Goal: Task Accomplishment & Management: Complete application form

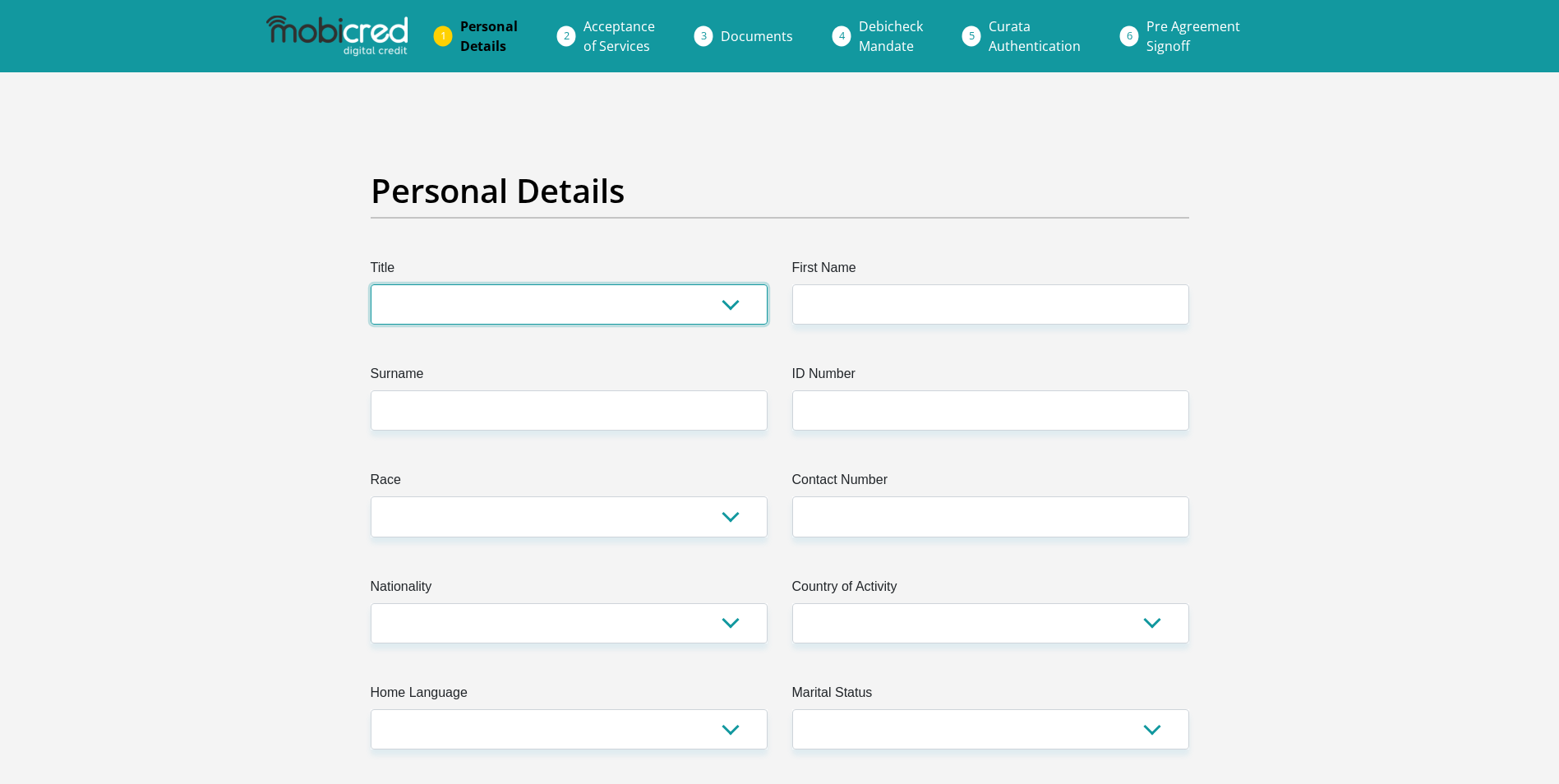
drag, startPoint x: 524, startPoint y: 322, endPoint x: 541, endPoint y: 303, distance: 25.5
click at [528, 317] on select "Mr Ms Mrs Dr [PERSON_NAME]" at bounding box center [569, 304] width 397 height 40
select select "Mr"
click at [371, 284] on select "Mr Ms Mrs Dr [PERSON_NAME]" at bounding box center [569, 304] width 397 height 40
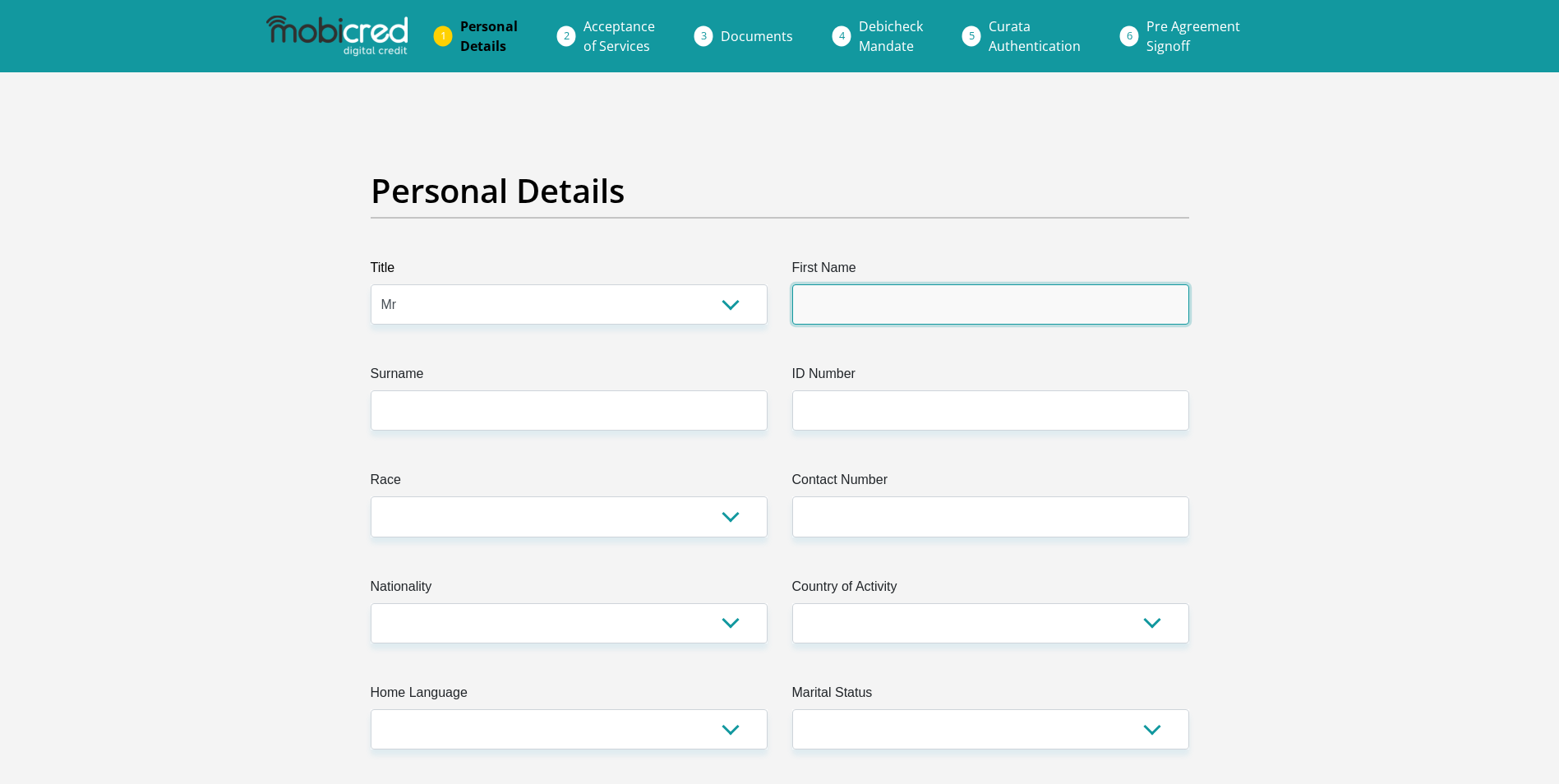
click at [1009, 284] on input "First Name" at bounding box center [991, 304] width 397 height 40
type input "ryan"
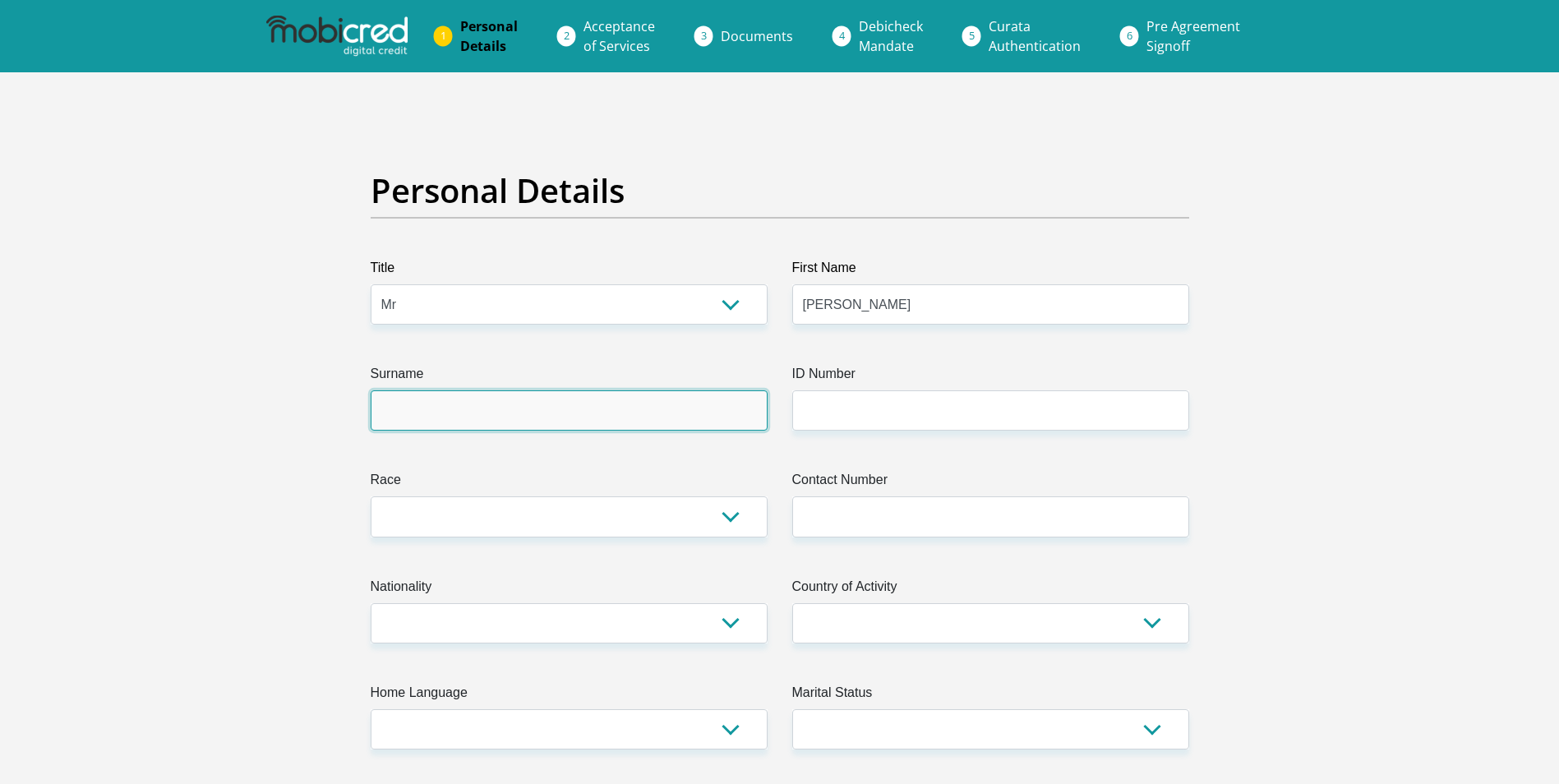
click at [637, 418] on input "Surname" at bounding box center [569, 411] width 397 height 40
type input "mostert"
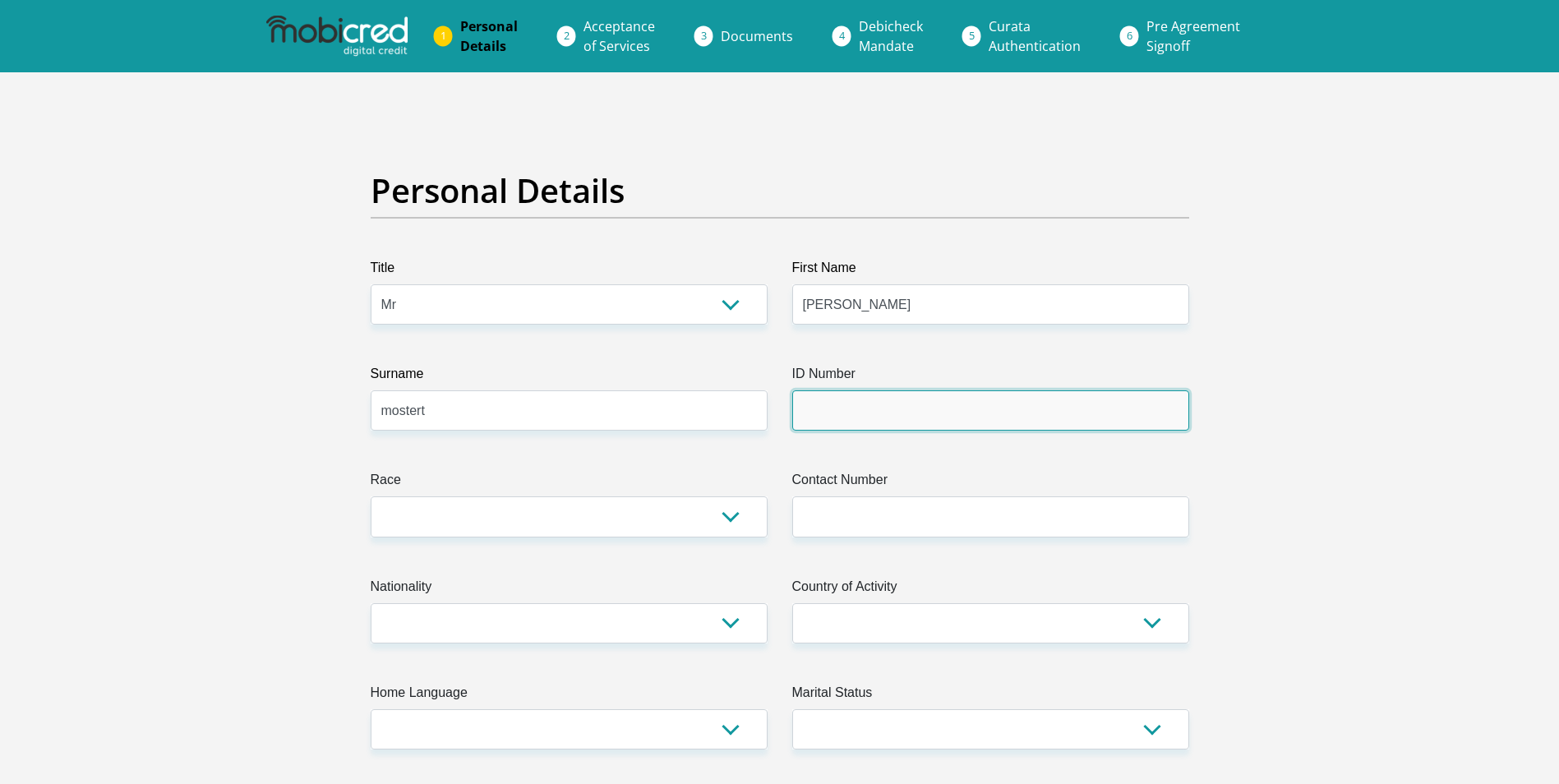
click at [872, 409] on input "ID Number" at bounding box center [991, 411] width 397 height 40
type input "0609125433084"
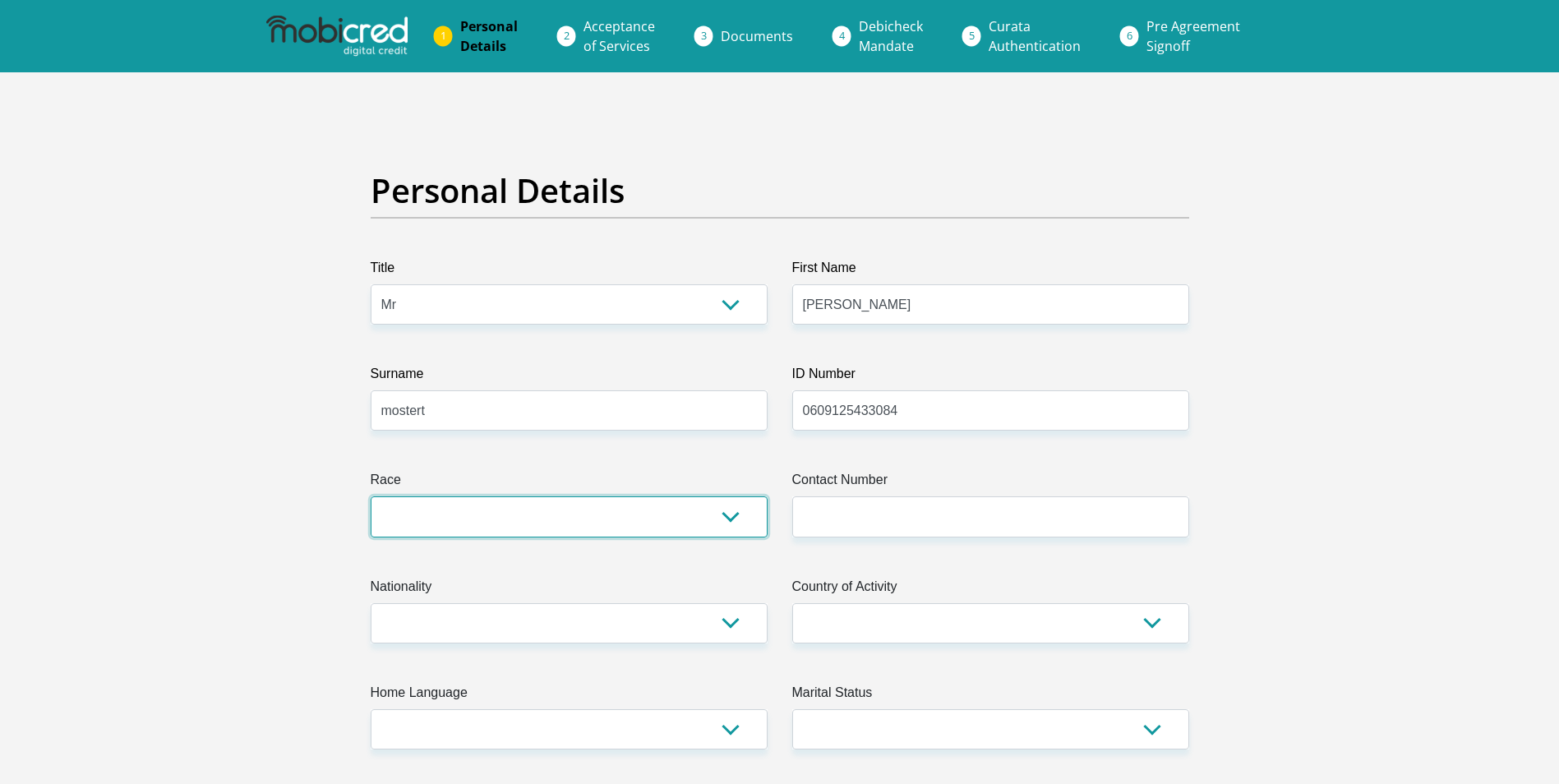
click at [548, 527] on select "Black Coloured Indian White Other" at bounding box center [569, 517] width 397 height 40
select select "4"
click at [371, 497] on select "Black Coloured Indian White Other" at bounding box center [569, 517] width 397 height 40
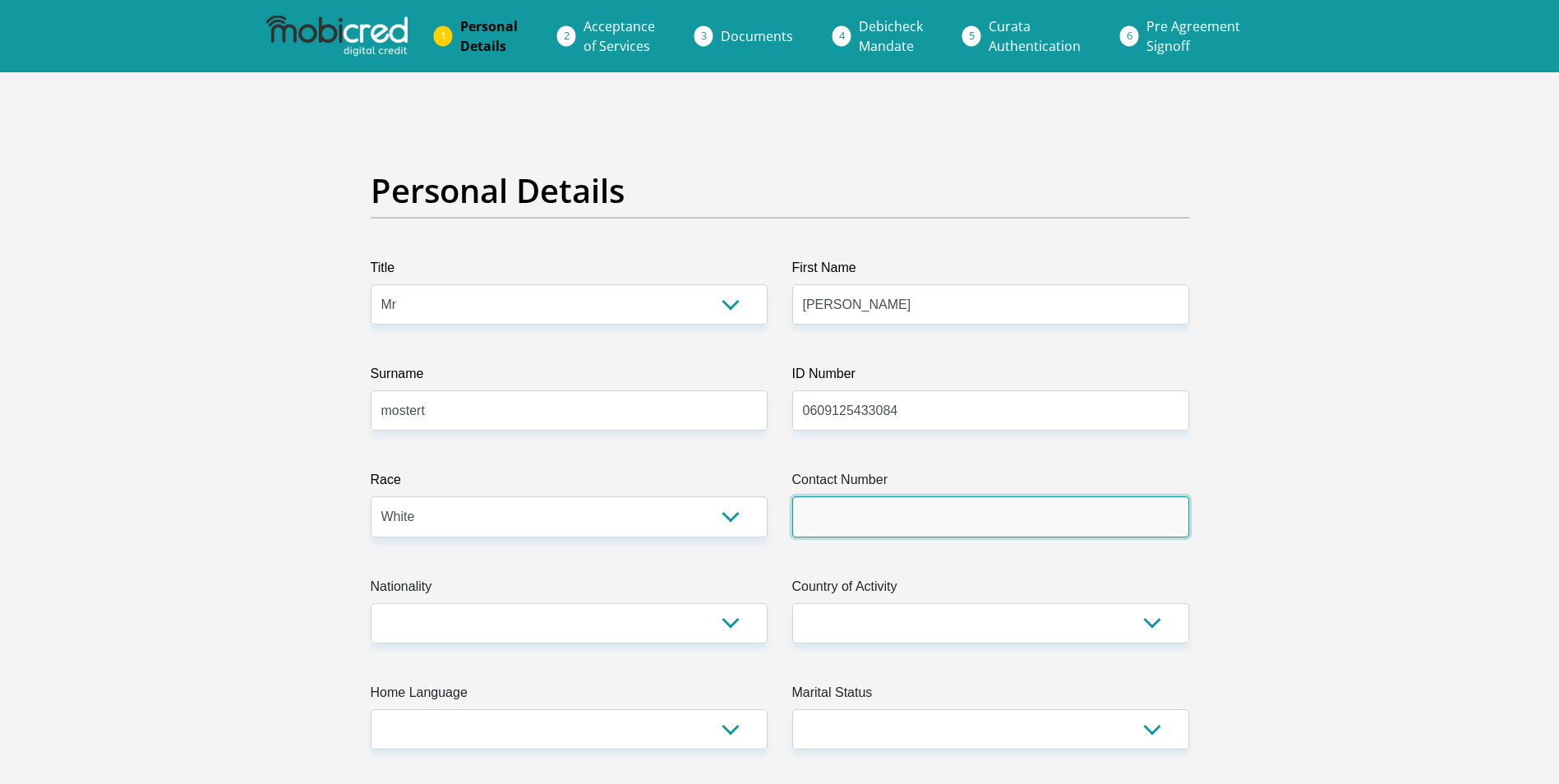
click at [955, 518] on input "Contact Number" at bounding box center [991, 517] width 397 height 40
type input "0799104878"
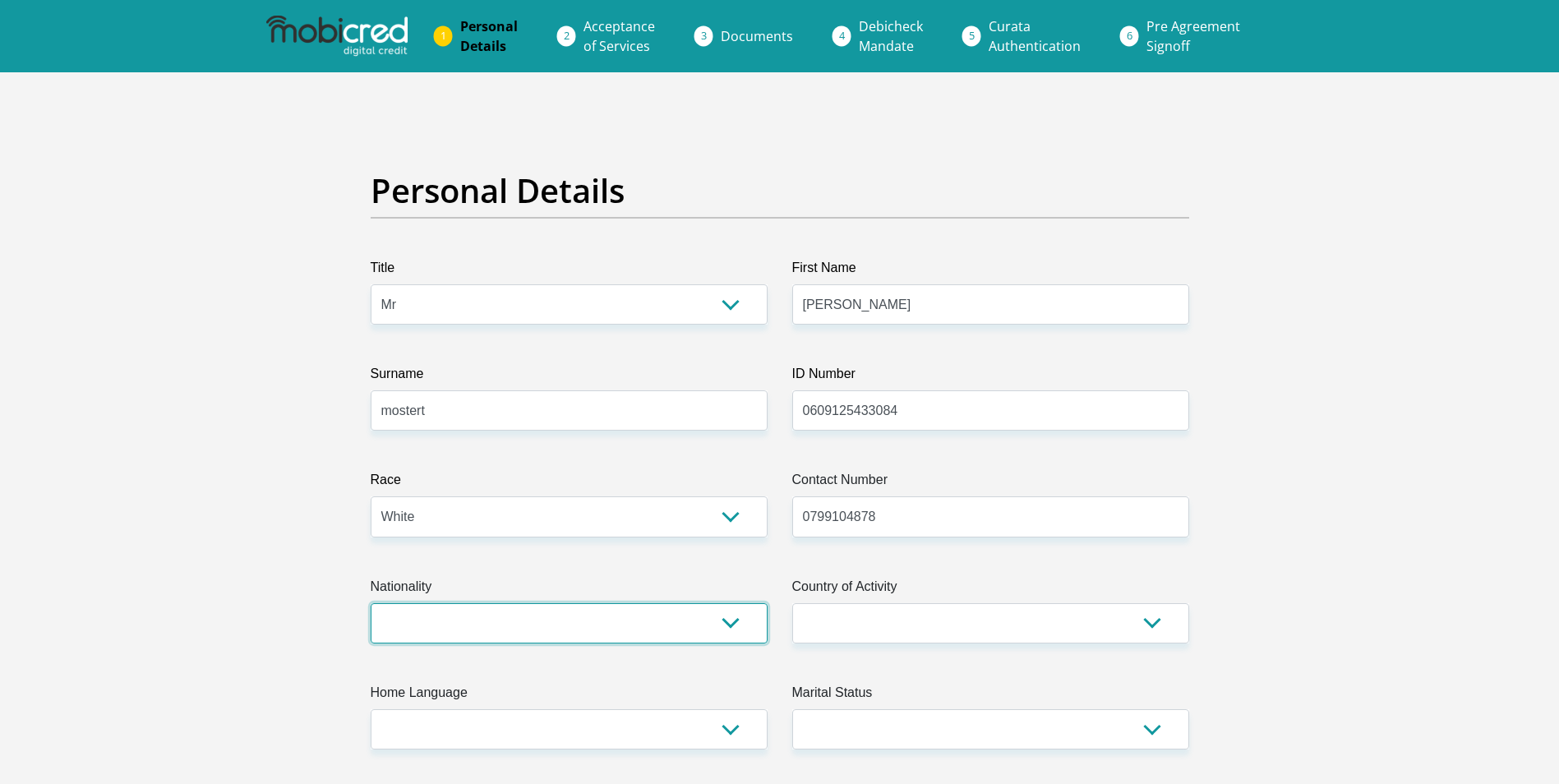
select select "ZAF"
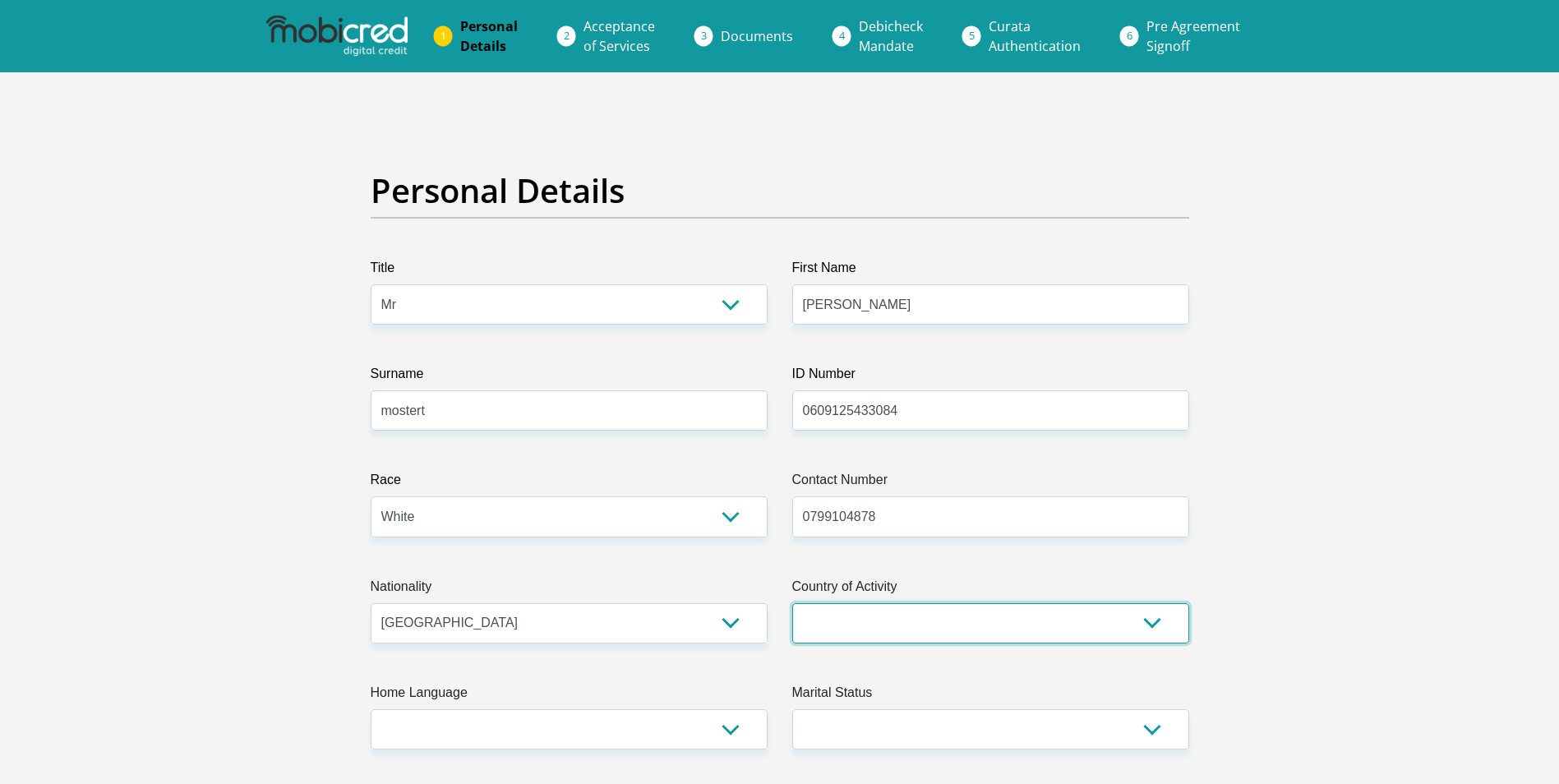
select select "ZAF"
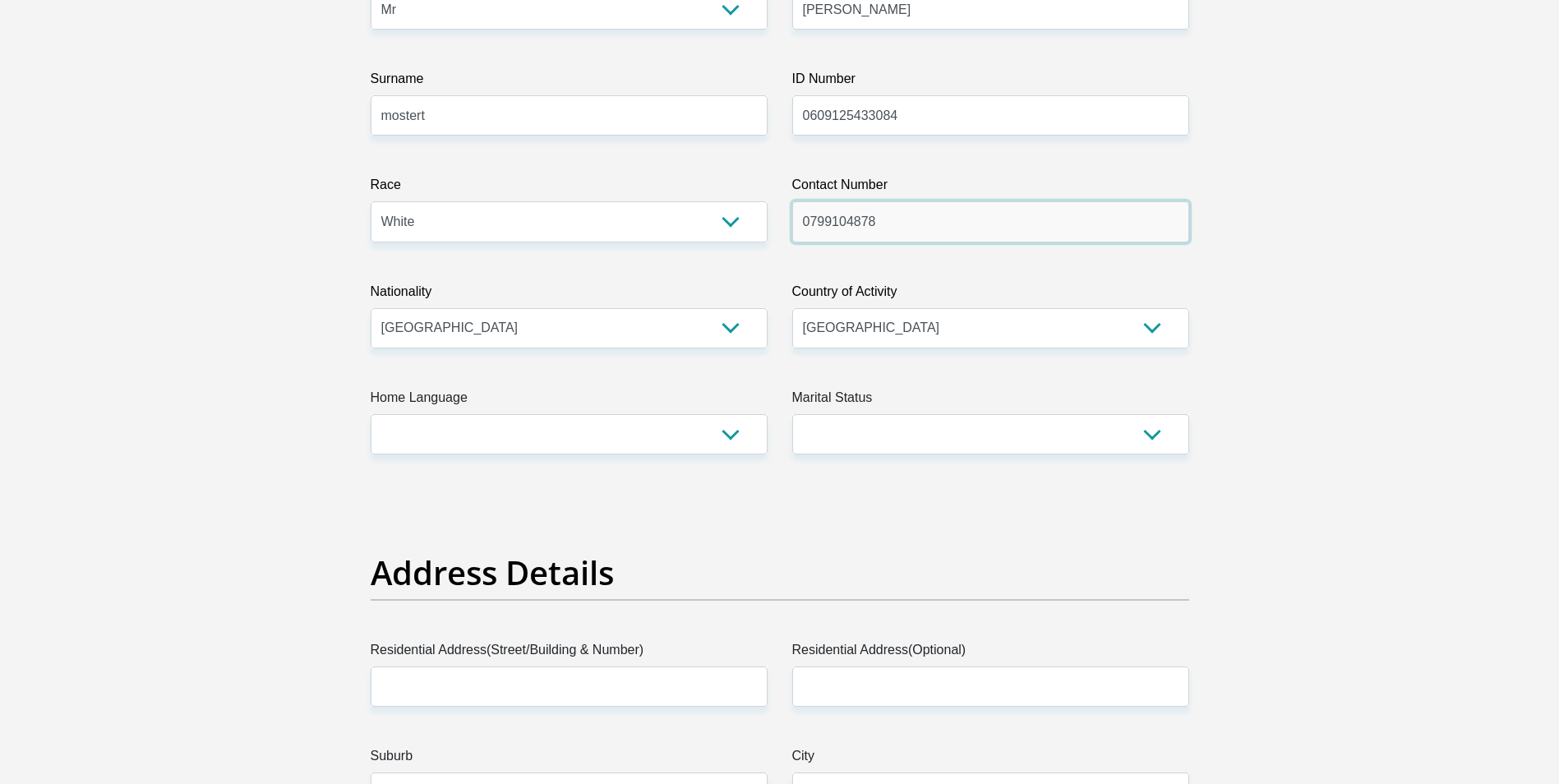
scroll to position [329, 0]
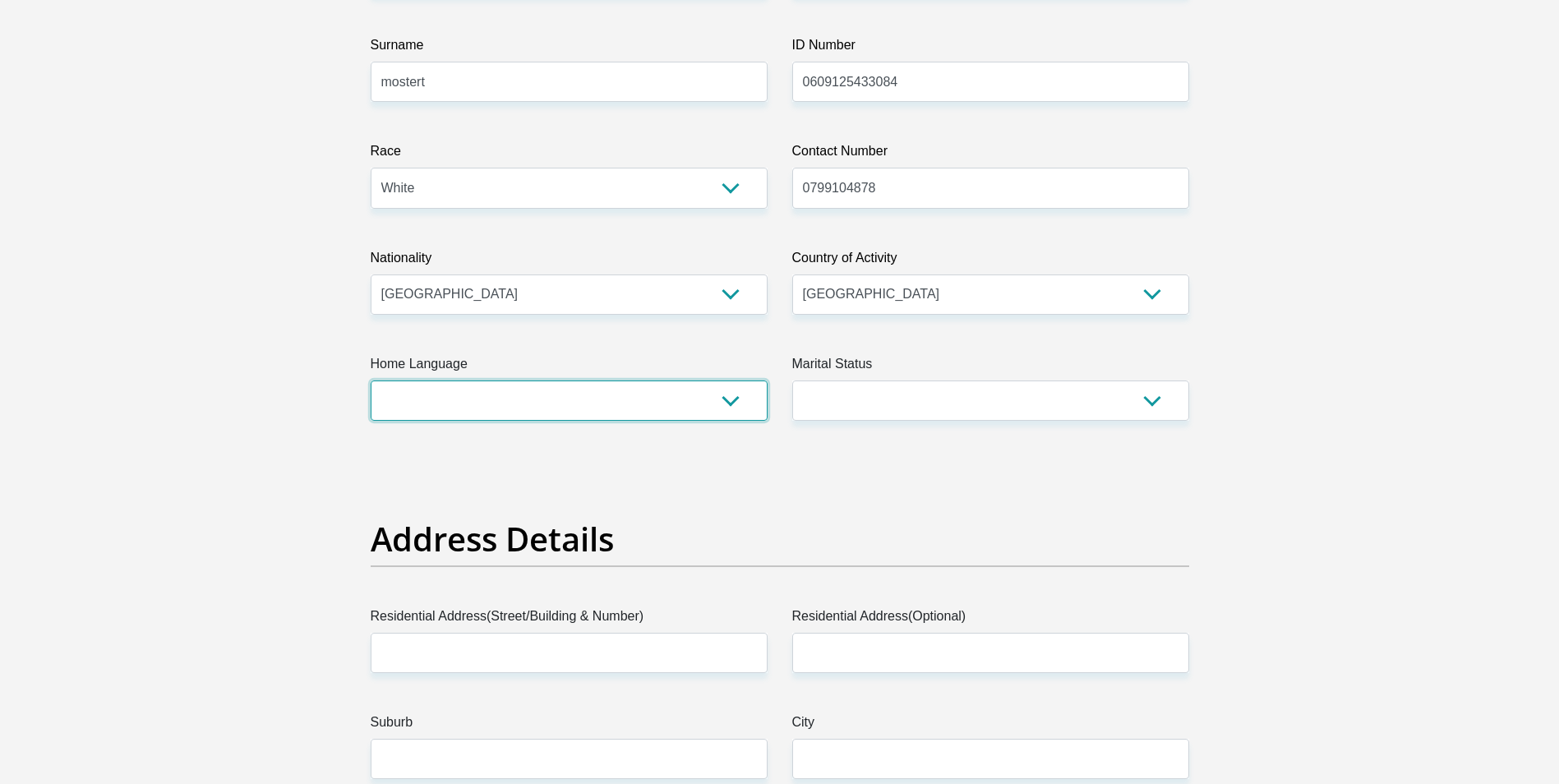
click at [606, 395] on select "Afrikaans English Sepedi South Ndebele Southern Sotho Swati Tsonga Tswana Venda…" at bounding box center [569, 400] width 397 height 40
select select "afr"
click at [371, 380] on select "Afrikaans English Sepedi South Ndebele Southern Sotho Swati Tsonga Tswana Venda…" at bounding box center [569, 400] width 397 height 40
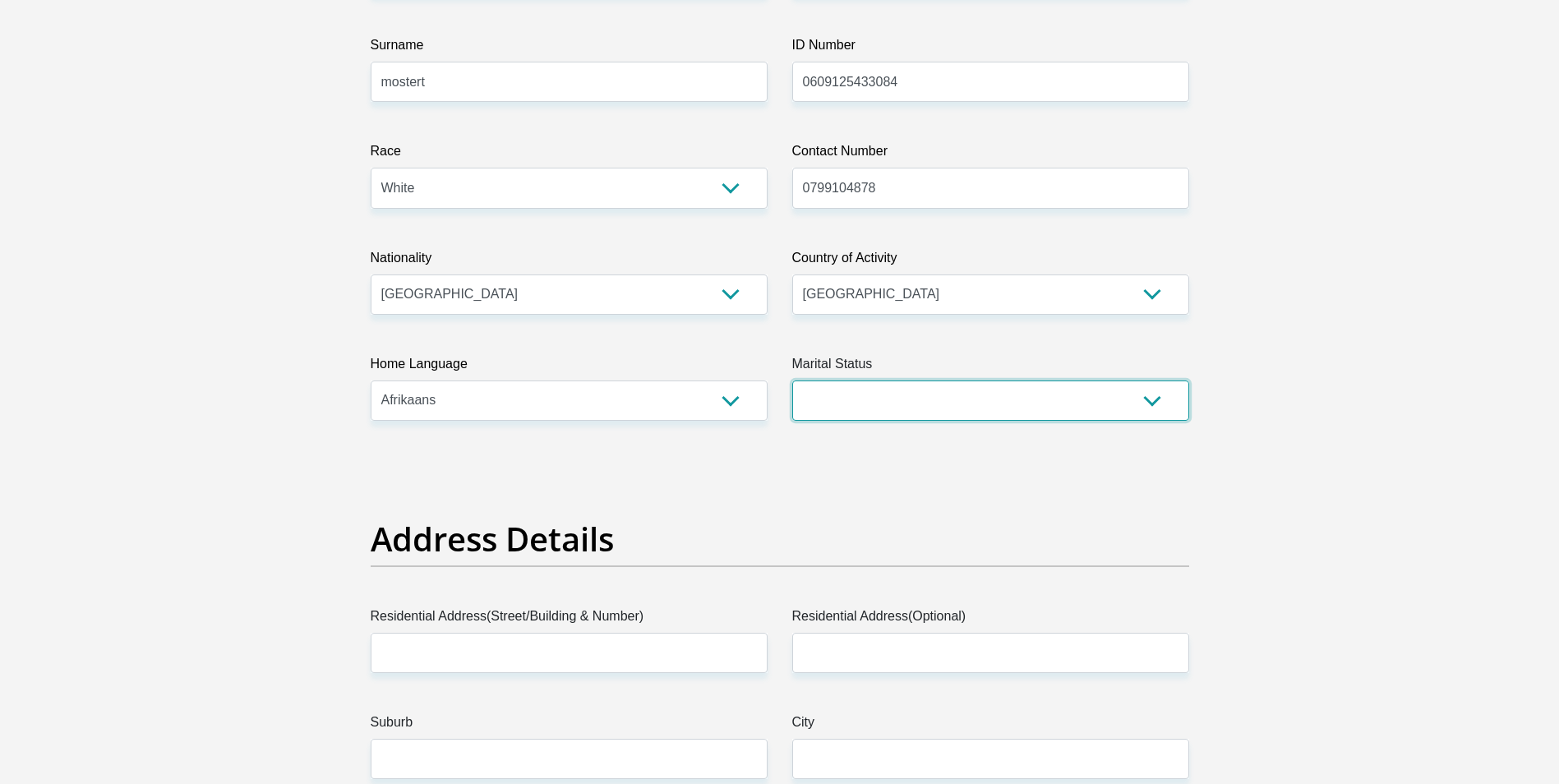
click at [894, 413] on select "Married ANC Single Divorced Widowed Married COP or Customary Law" at bounding box center [991, 400] width 397 height 40
select select "2"
click at [793, 380] on select "Married ANC Single Divorced Widowed Married COP or Customary Law" at bounding box center [991, 400] width 397 height 40
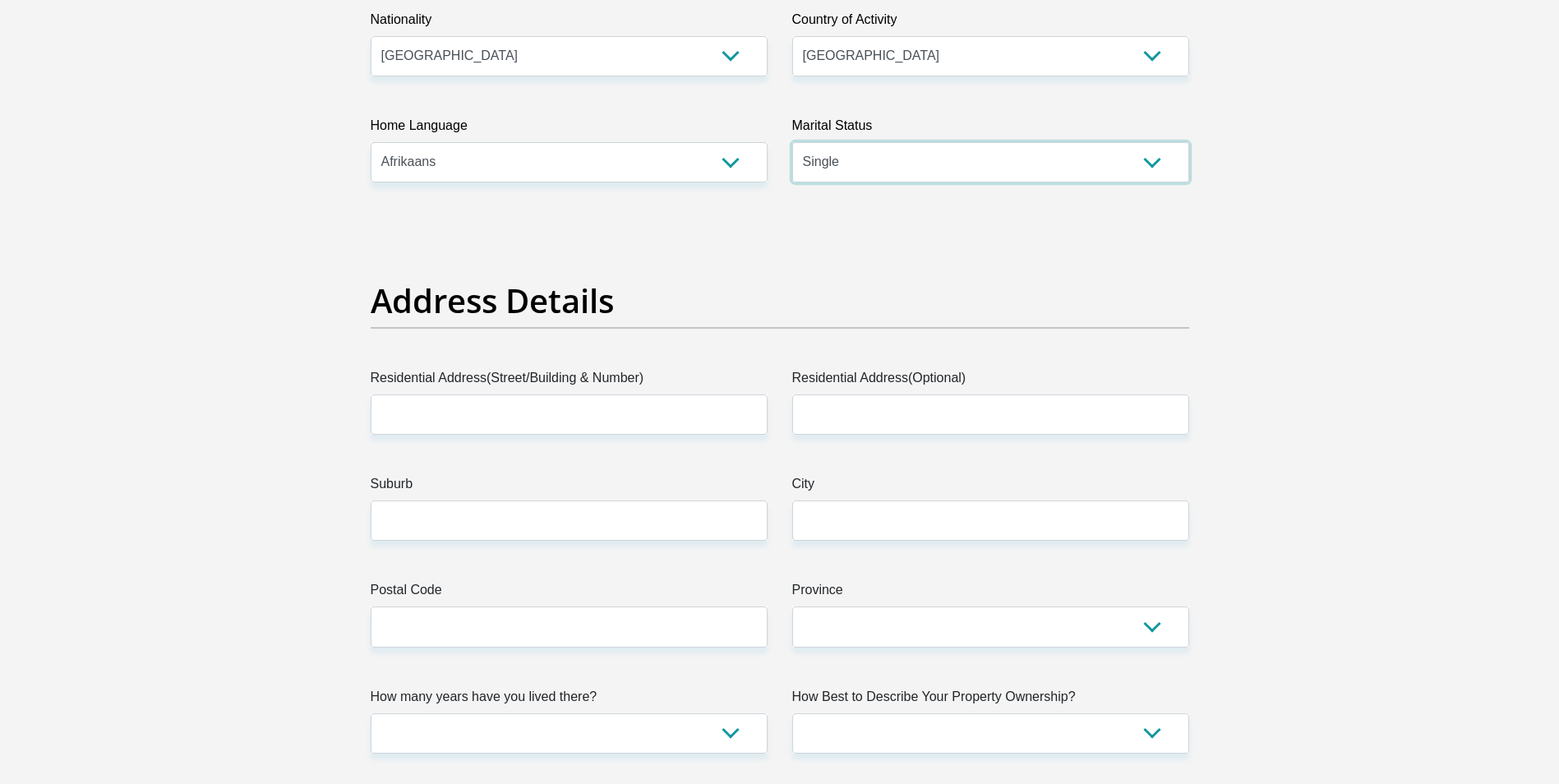
scroll to position [575, 0]
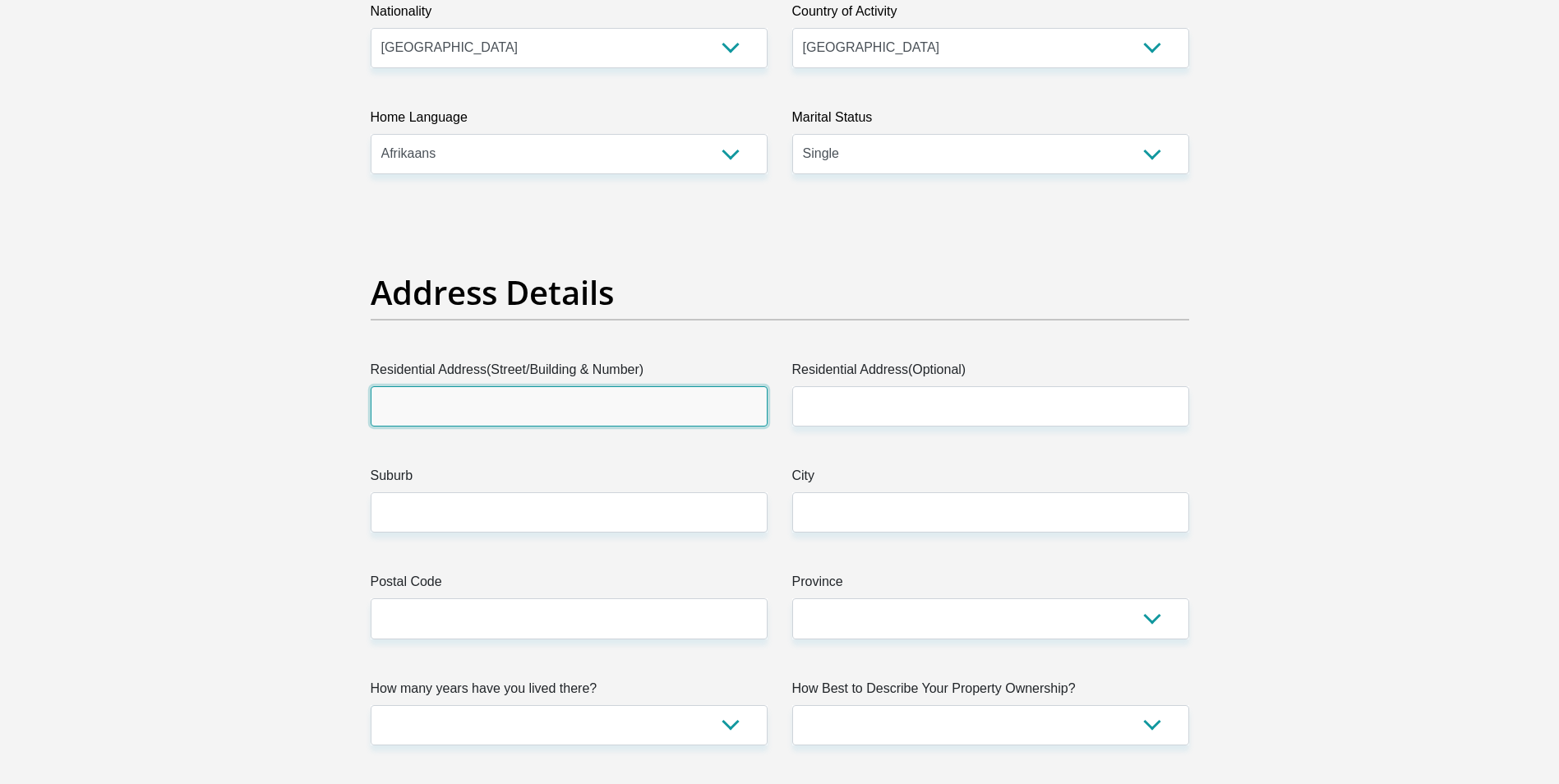
click at [532, 407] on input "Residential Address(Street/Building & Number)" at bounding box center [569, 406] width 397 height 40
type input "Aroma park village"
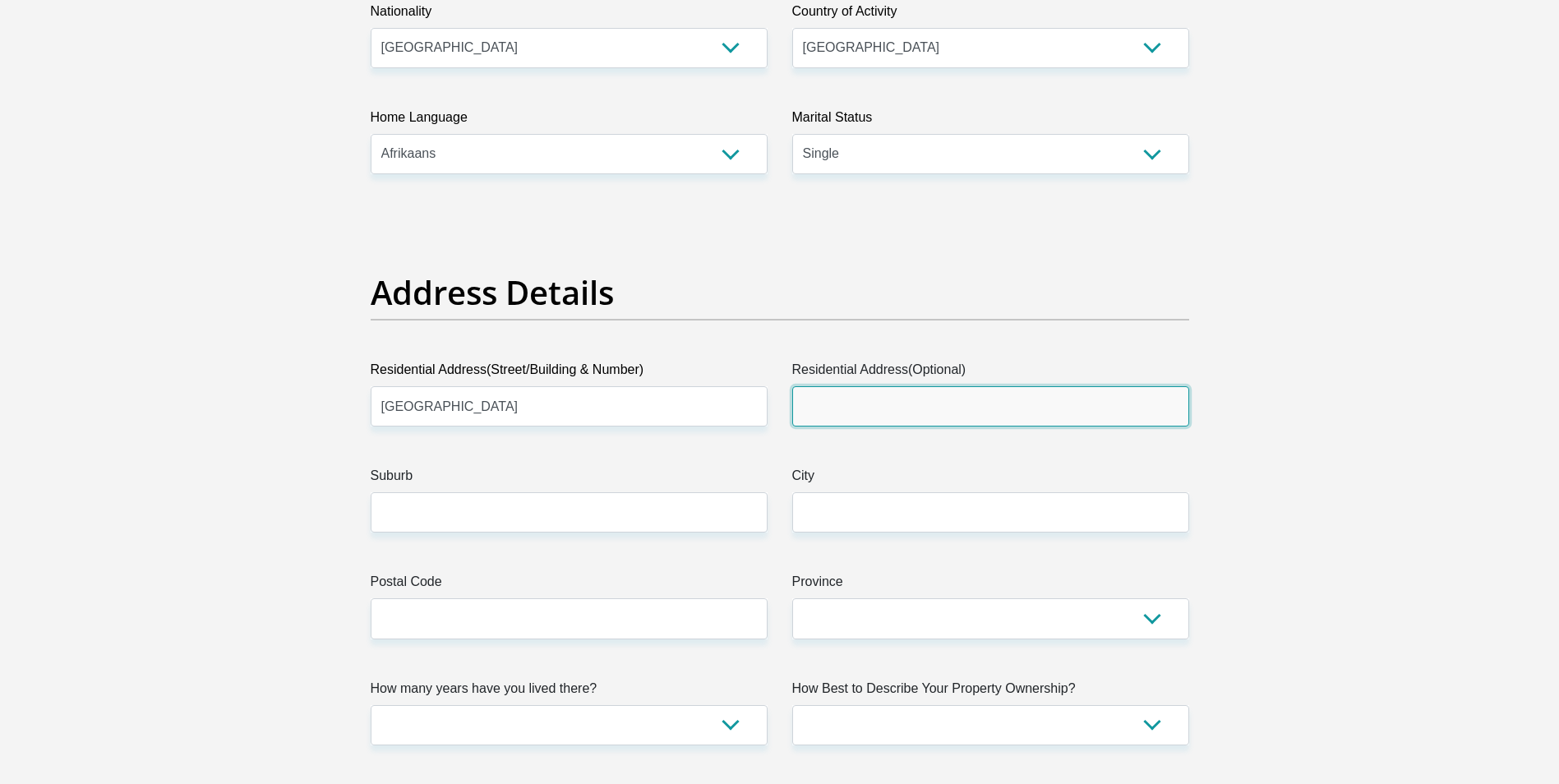
click at [933, 411] on input "Residential Address(Optional)" at bounding box center [991, 406] width 397 height 40
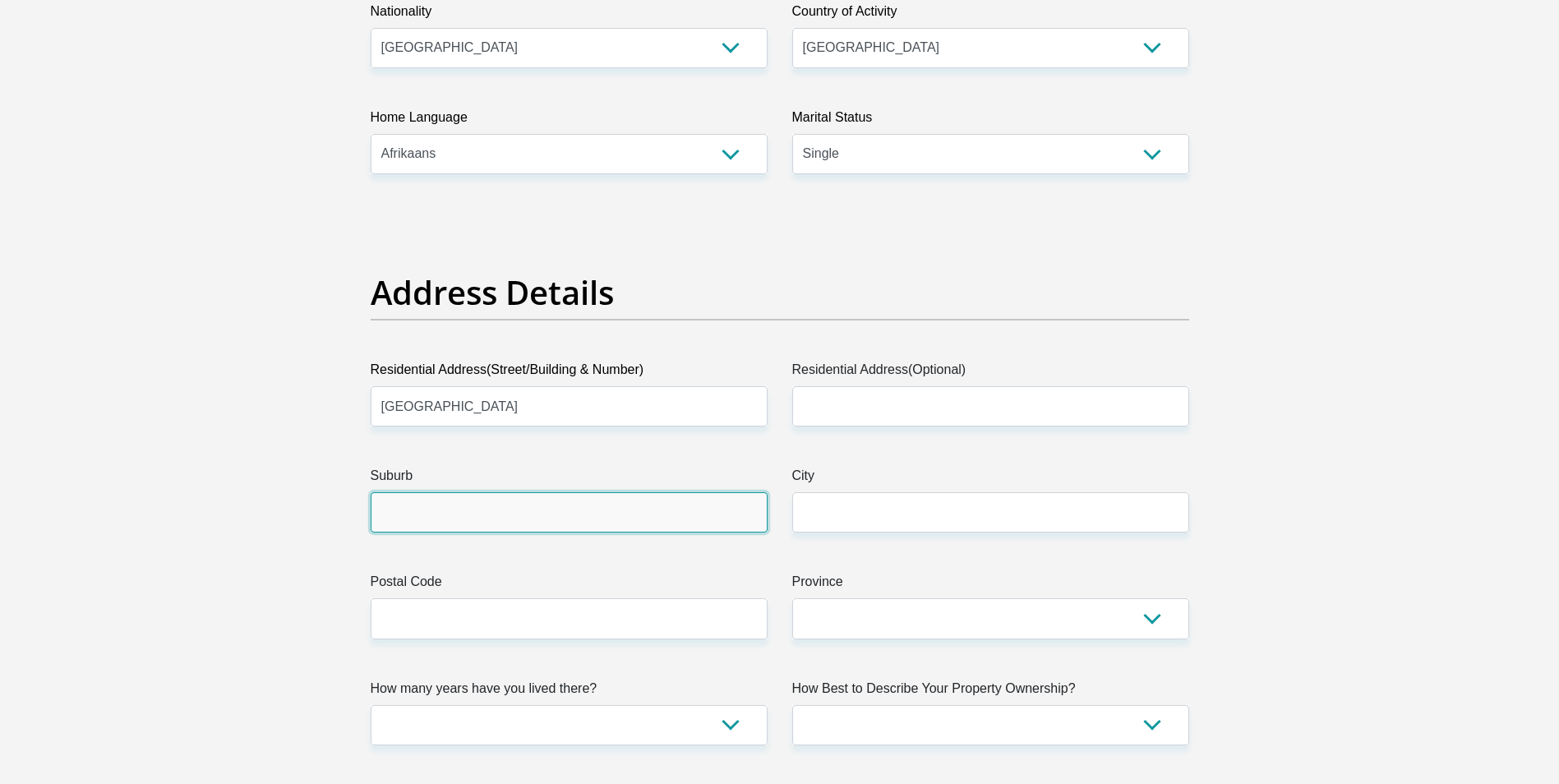
click at [692, 509] on input "Suburb" at bounding box center [569, 513] width 397 height 40
type input "brackenfell"
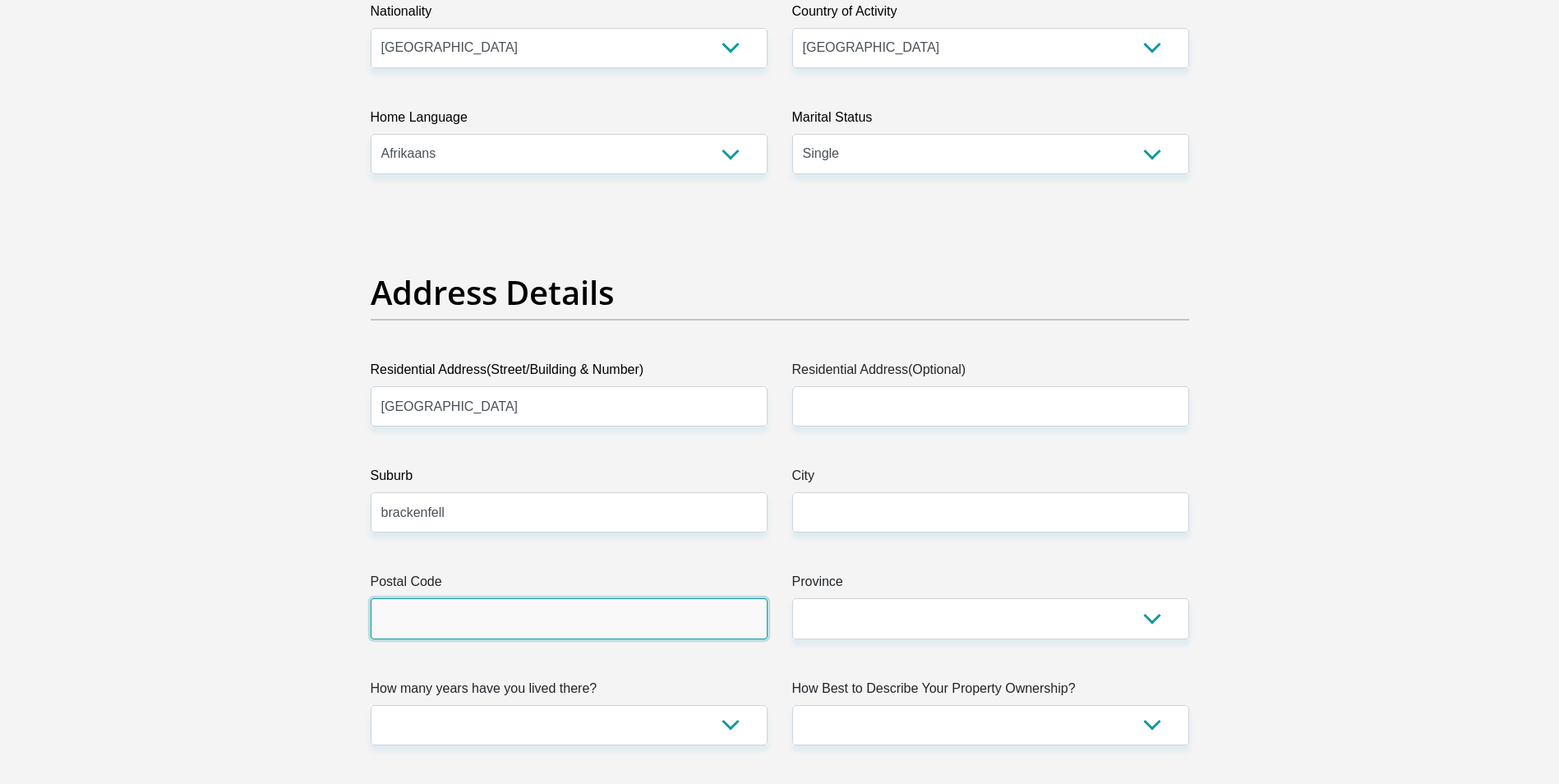
click at [662, 605] on input "Postal Code" at bounding box center [569, 619] width 397 height 40
type input "7560"
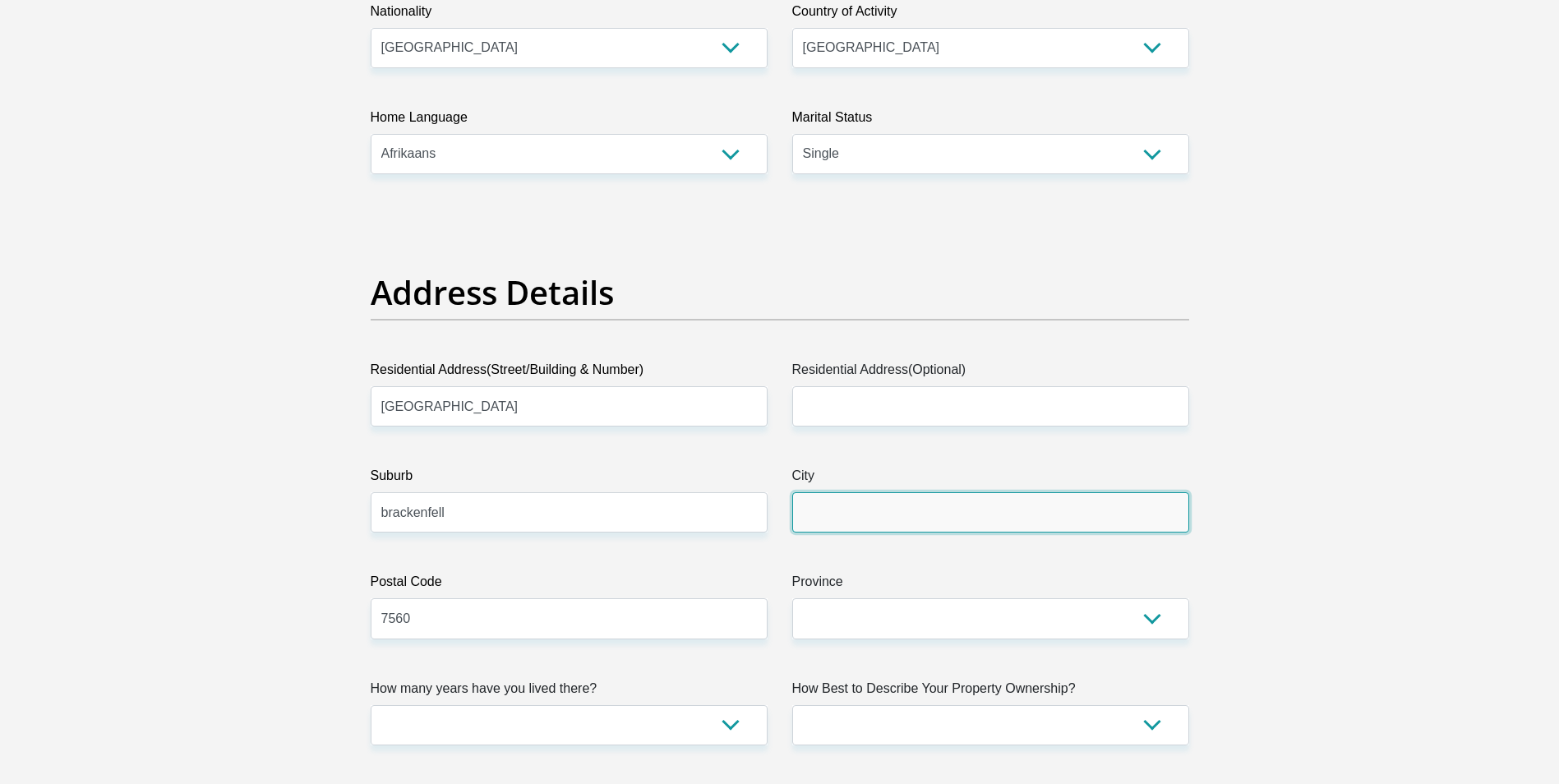
click at [862, 499] on input "City" at bounding box center [991, 513] width 397 height 40
click at [879, 514] on input "c" at bounding box center [991, 513] width 397 height 40
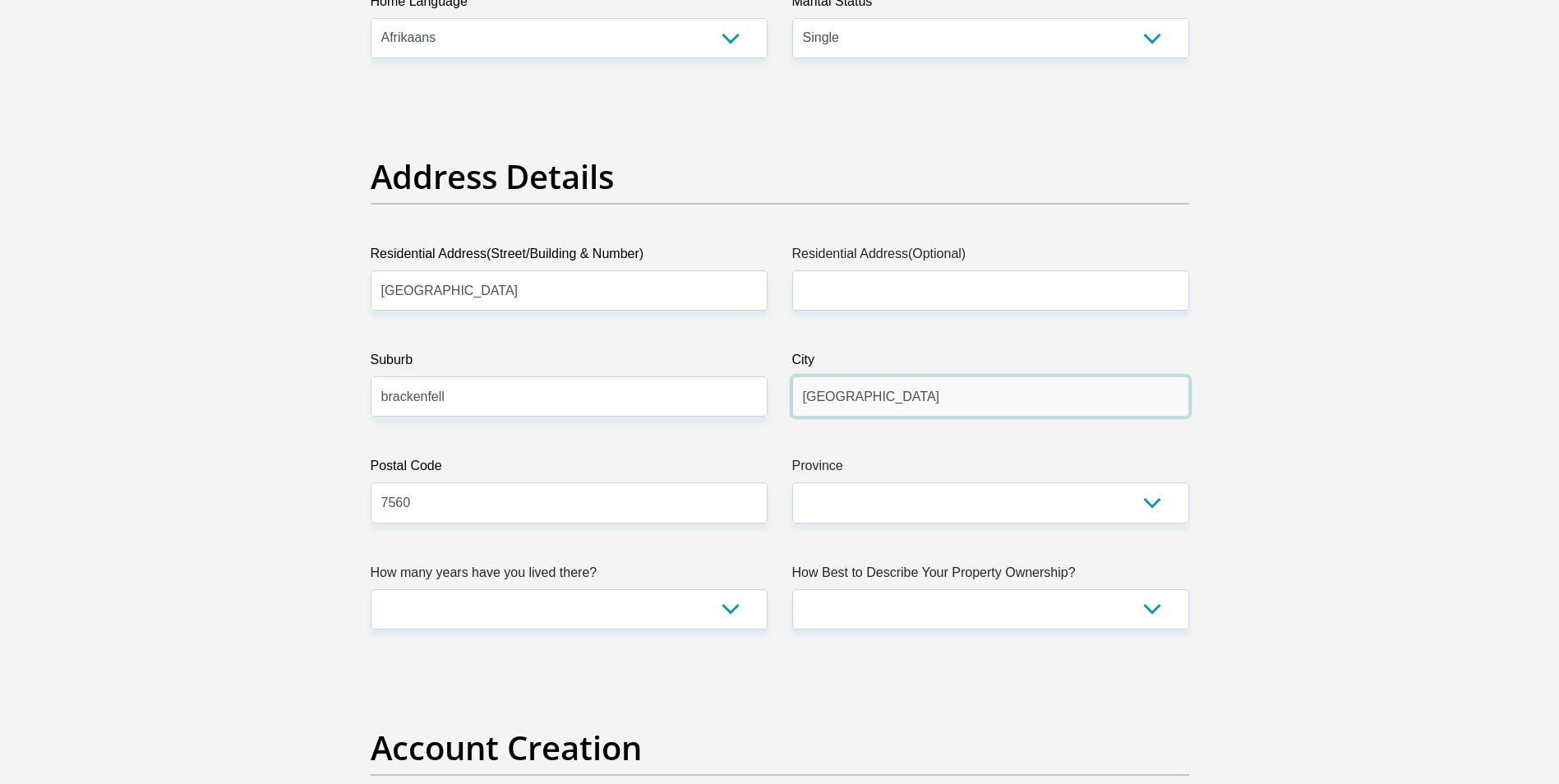
scroll to position [904, 0]
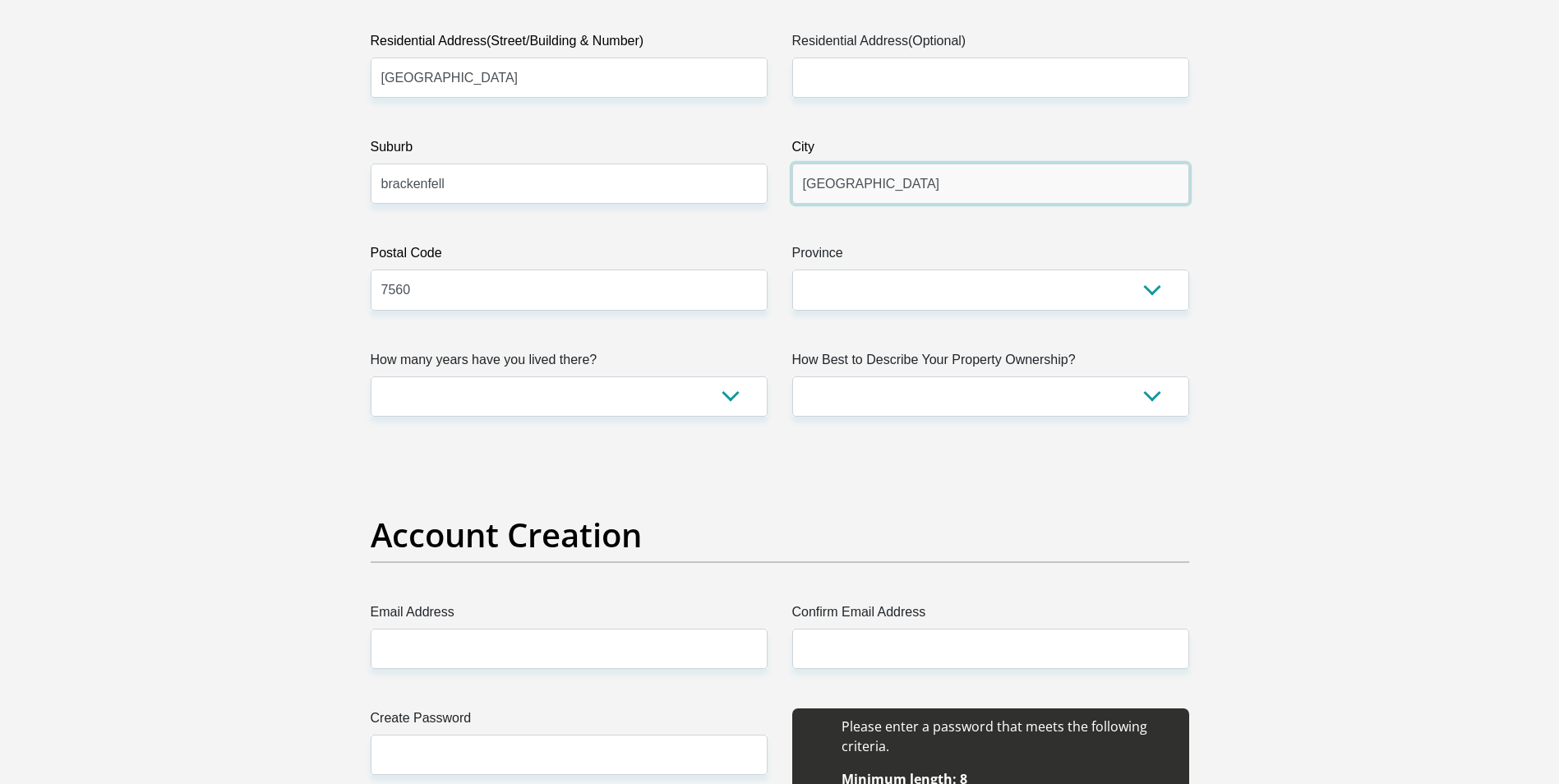
type input "cape town"
click at [863, 271] on select "Eastern Cape Free State Gauteng KwaZulu-Natal Limpopo Mpumalanga Northern Cape …" at bounding box center [991, 290] width 397 height 40
click at [855, 280] on select "Eastern Cape Free State Gauteng KwaZulu-Natal Limpopo Mpumalanga Northern Cape …" at bounding box center [991, 290] width 397 height 40
select select "Western Cape"
click at [793, 270] on select "Eastern Cape Free State Gauteng KwaZulu-Natal Limpopo Mpumalanga Northern Cape …" at bounding box center [991, 290] width 397 height 40
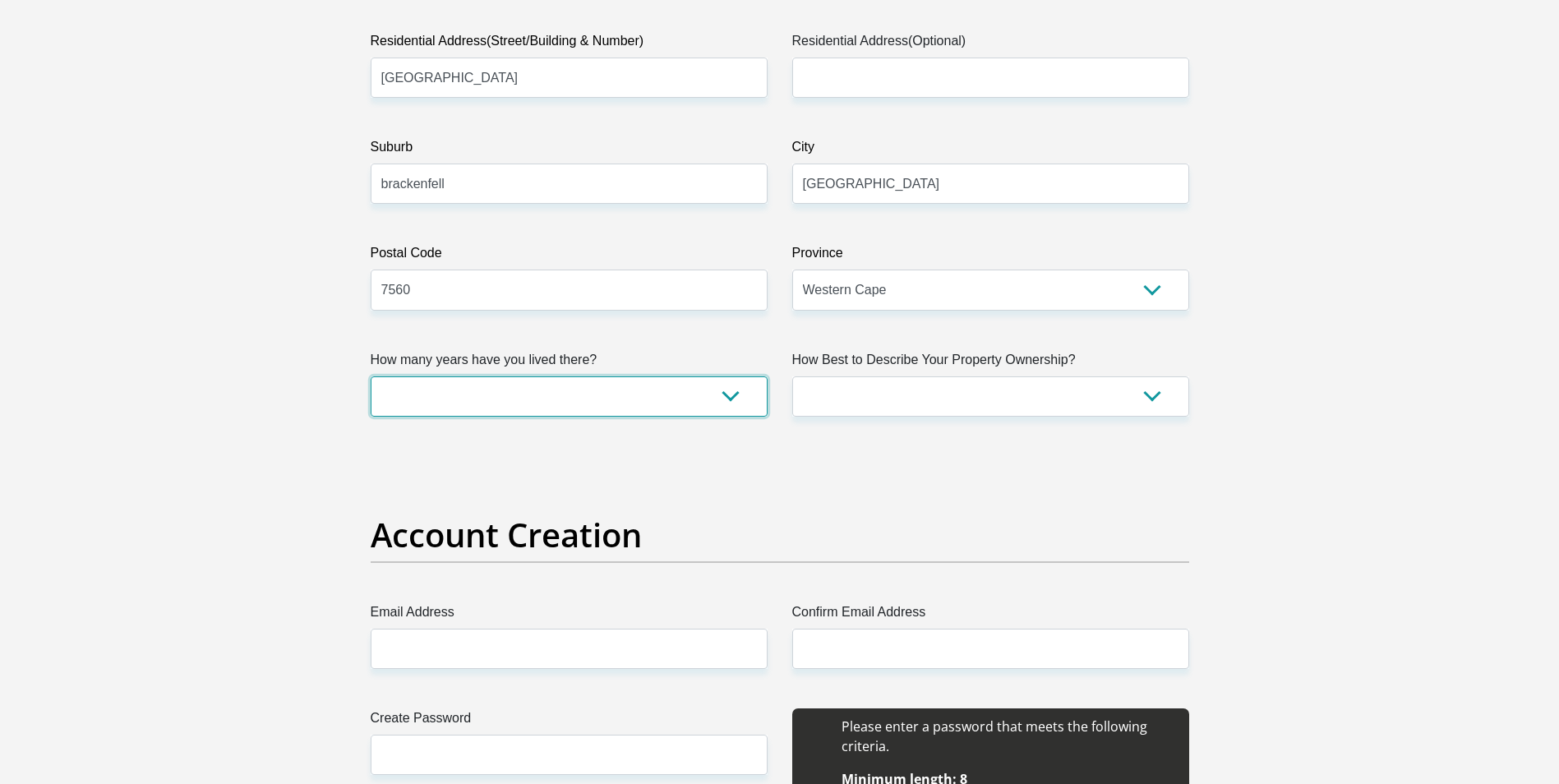
click at [615, 400] on select "less than 1 year 1-3 years 3-5 years 5+ years" at bounding box center [569, 396] width 397 height 40
select select "0"
click at [371, 376] on select "less than 1 year 1-3 years 3-5 years 5+ years" at bounding box center [569, 396] width 397 height 40
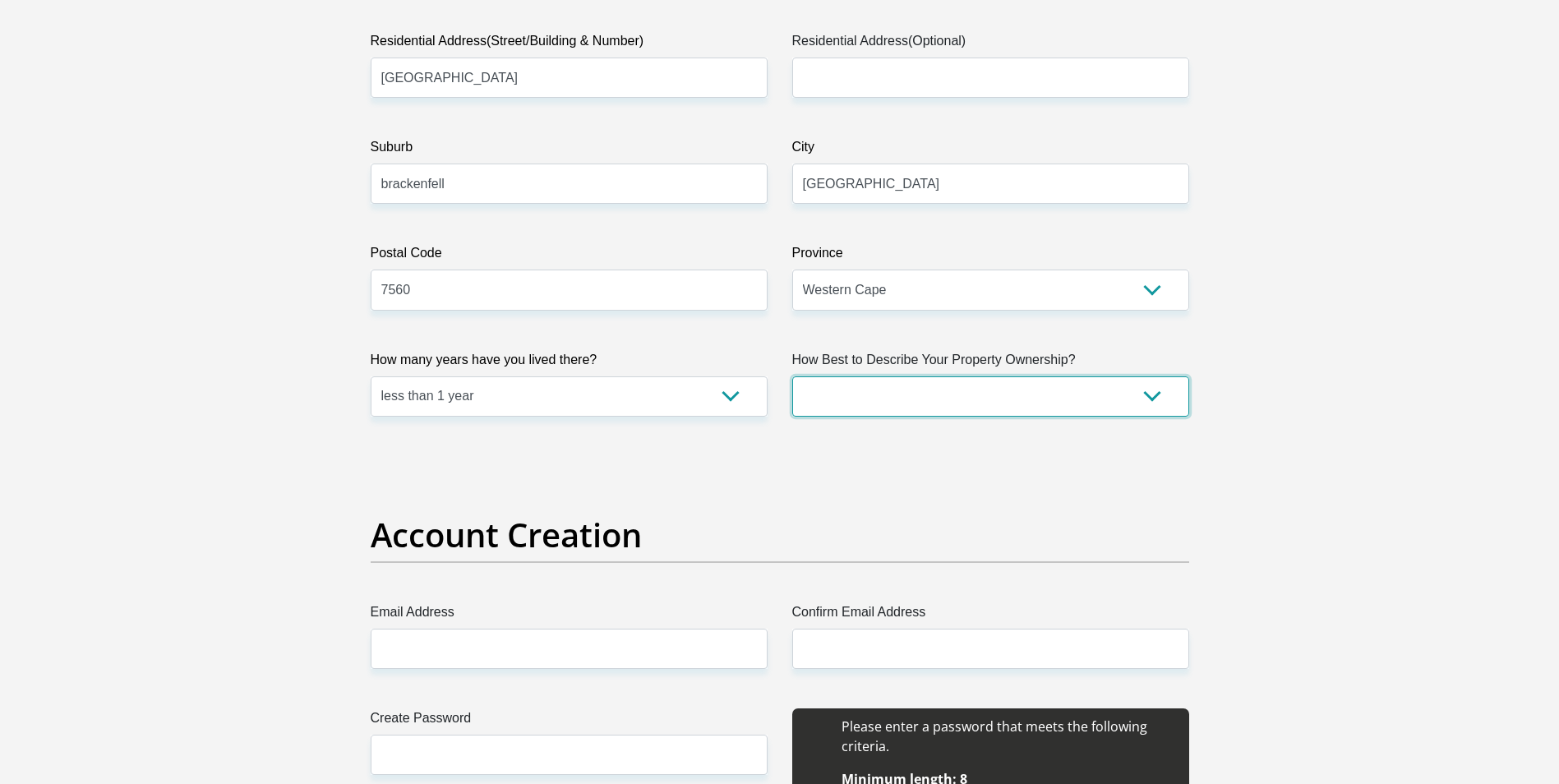
click at [941, 405] on select "Owned Rented Family Owned Company Dwelling" at bounding box center [991, 396] width 397 height 40
select select "parents"
click at [793, 376] on select "Owned Rented Family Owned Company Dwelling" at bounding box center [991, 396] width 397 height 40
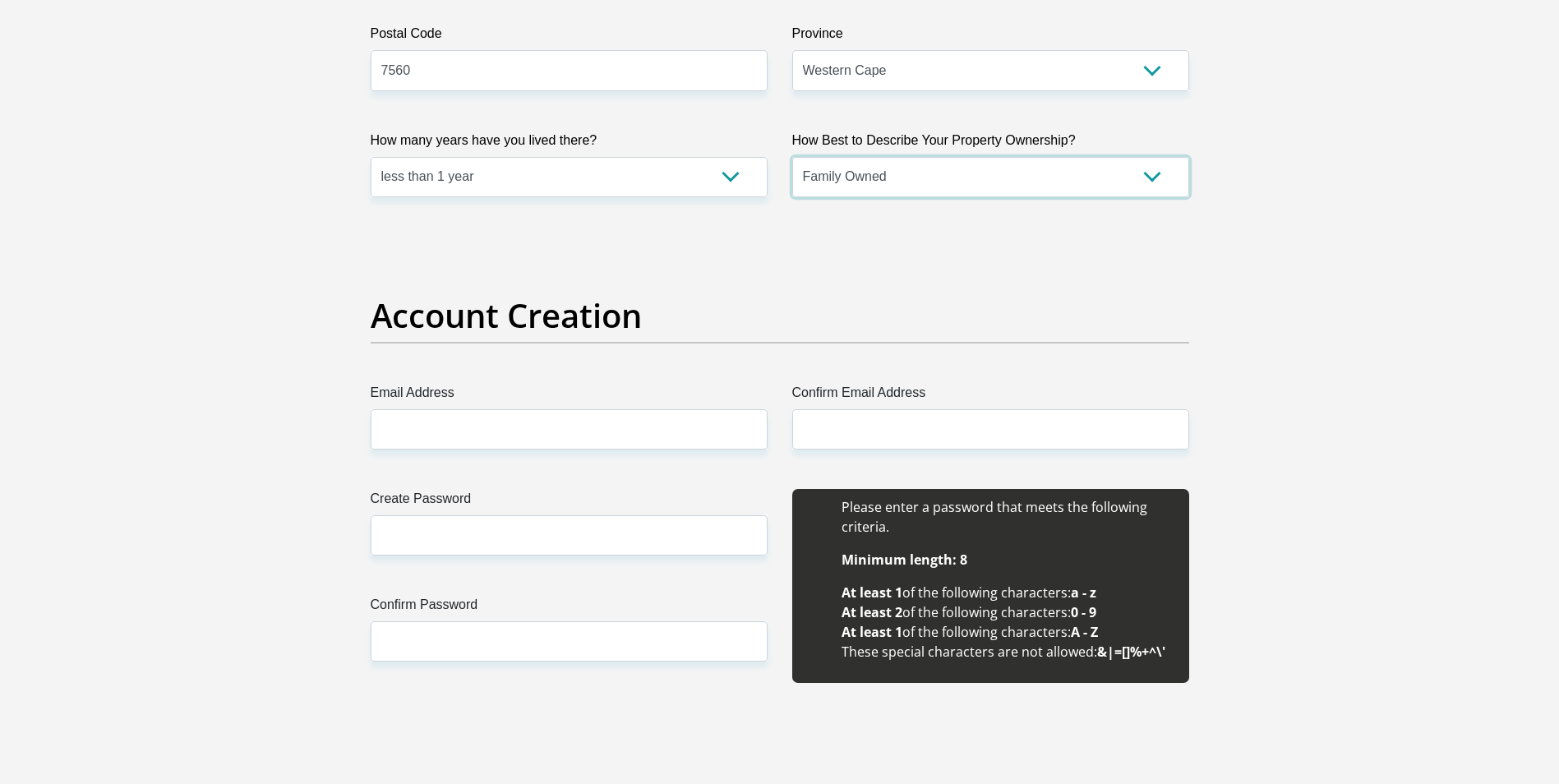
scroll to position [1151, 0]
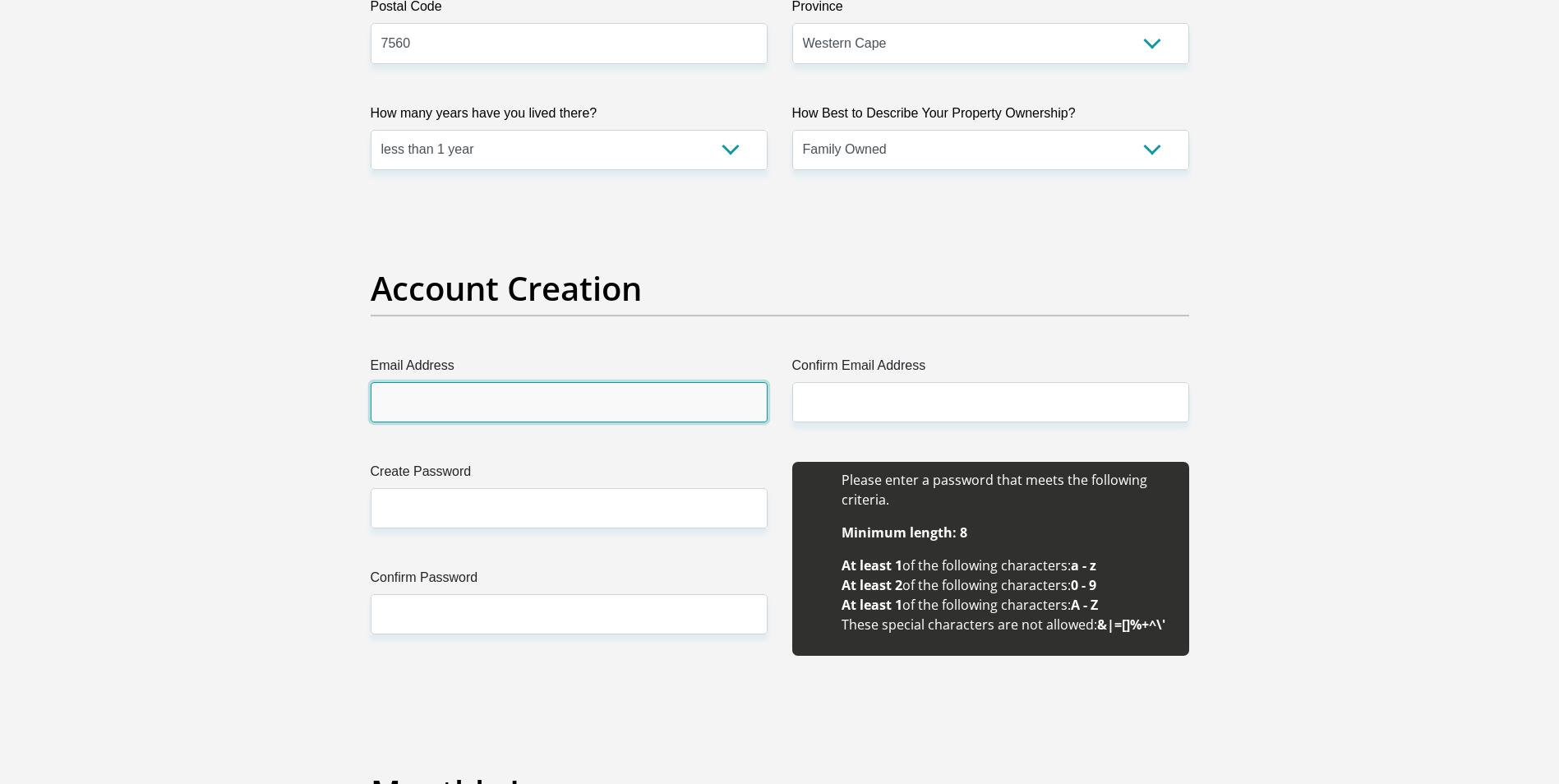
click at [567, 388] on input "Email Address" at bounding box center [569, 402] width 397 height 40
type input "ryan.mostert2006@gmail.com"
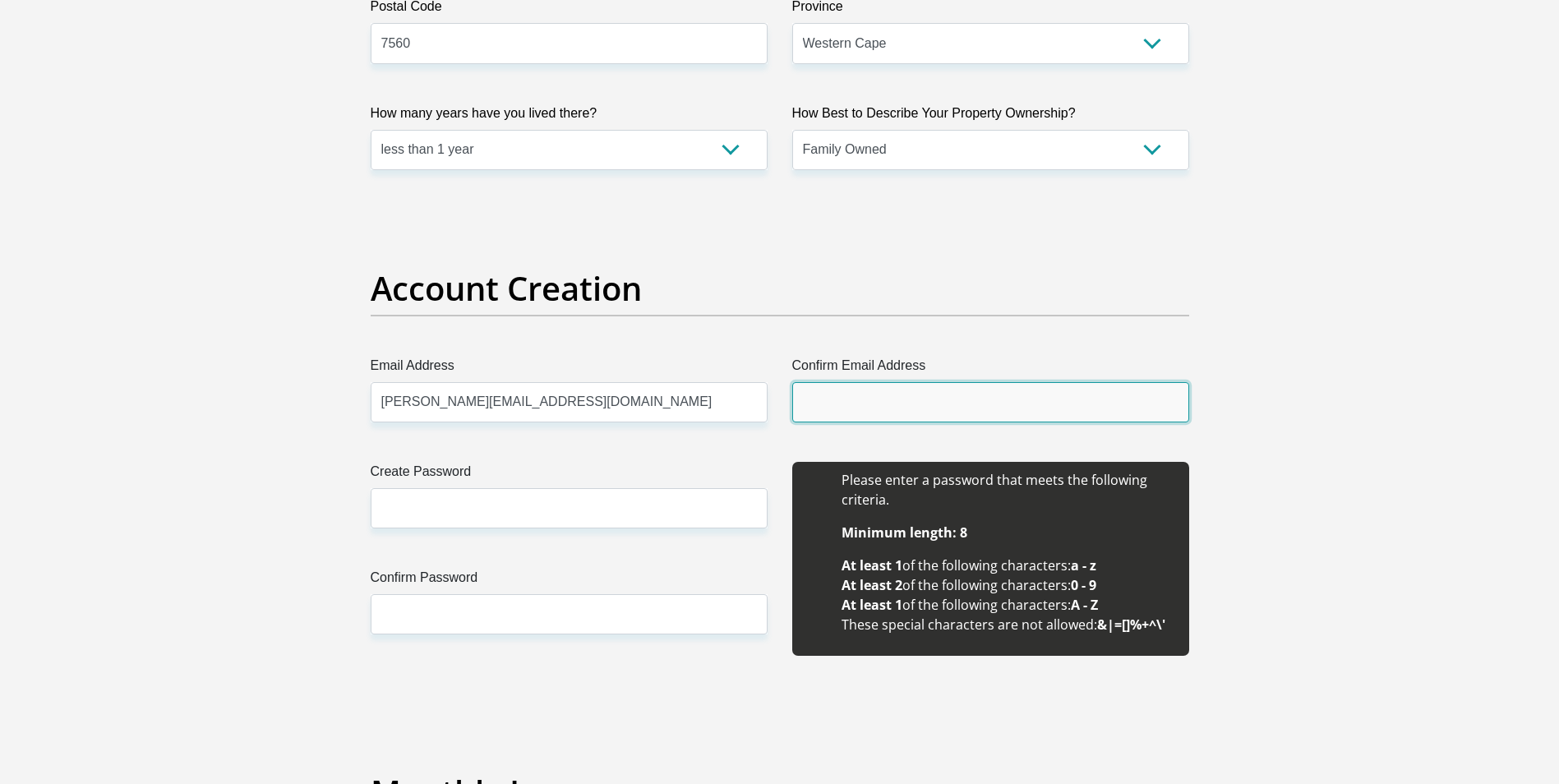
type input "ryan.mostert2006@gmail.com"
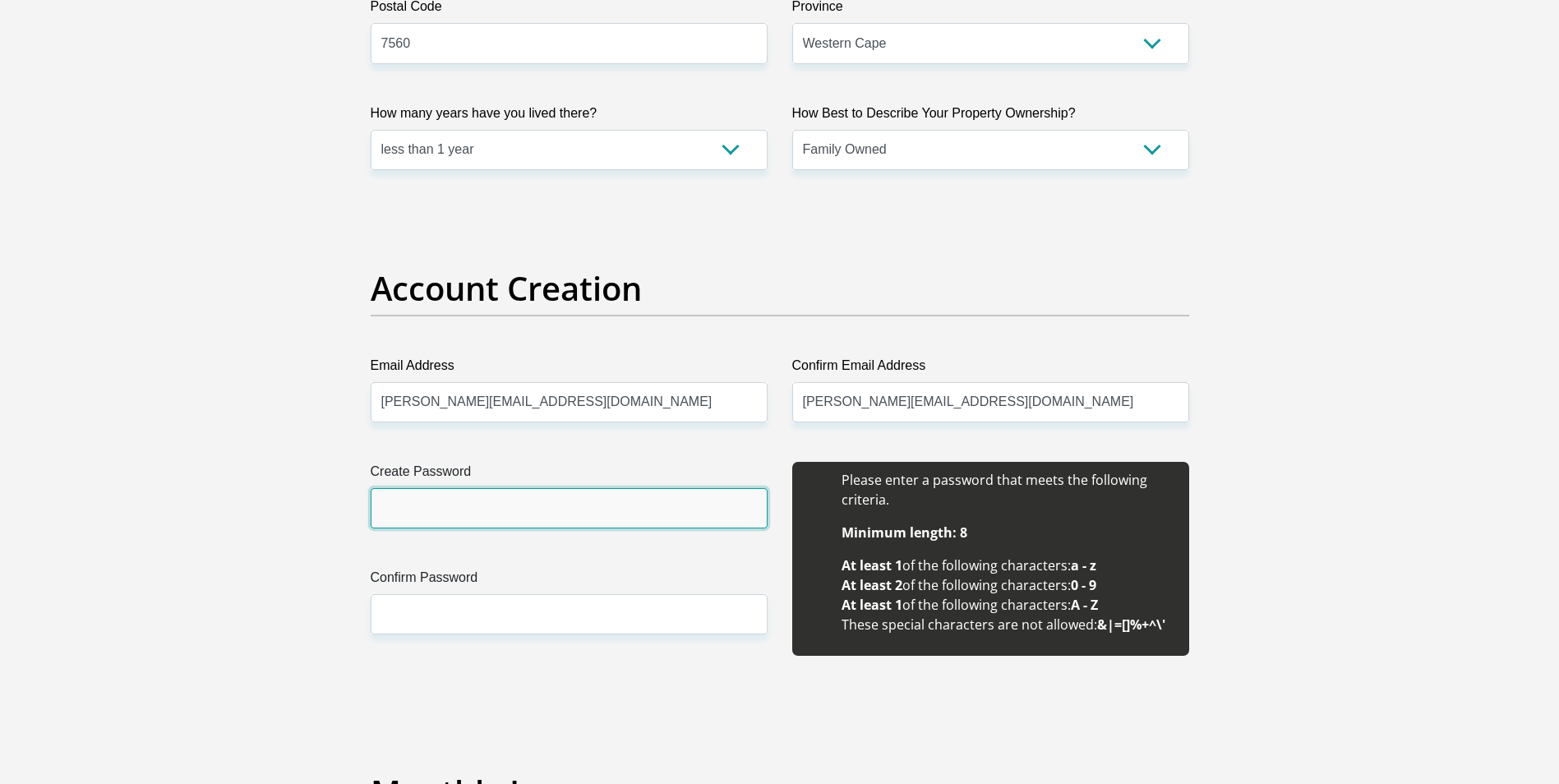
click at [489, 501] on input "Create Password" at bounding box center [569, 508] width 397 height 40
type input "RyanMos1601"
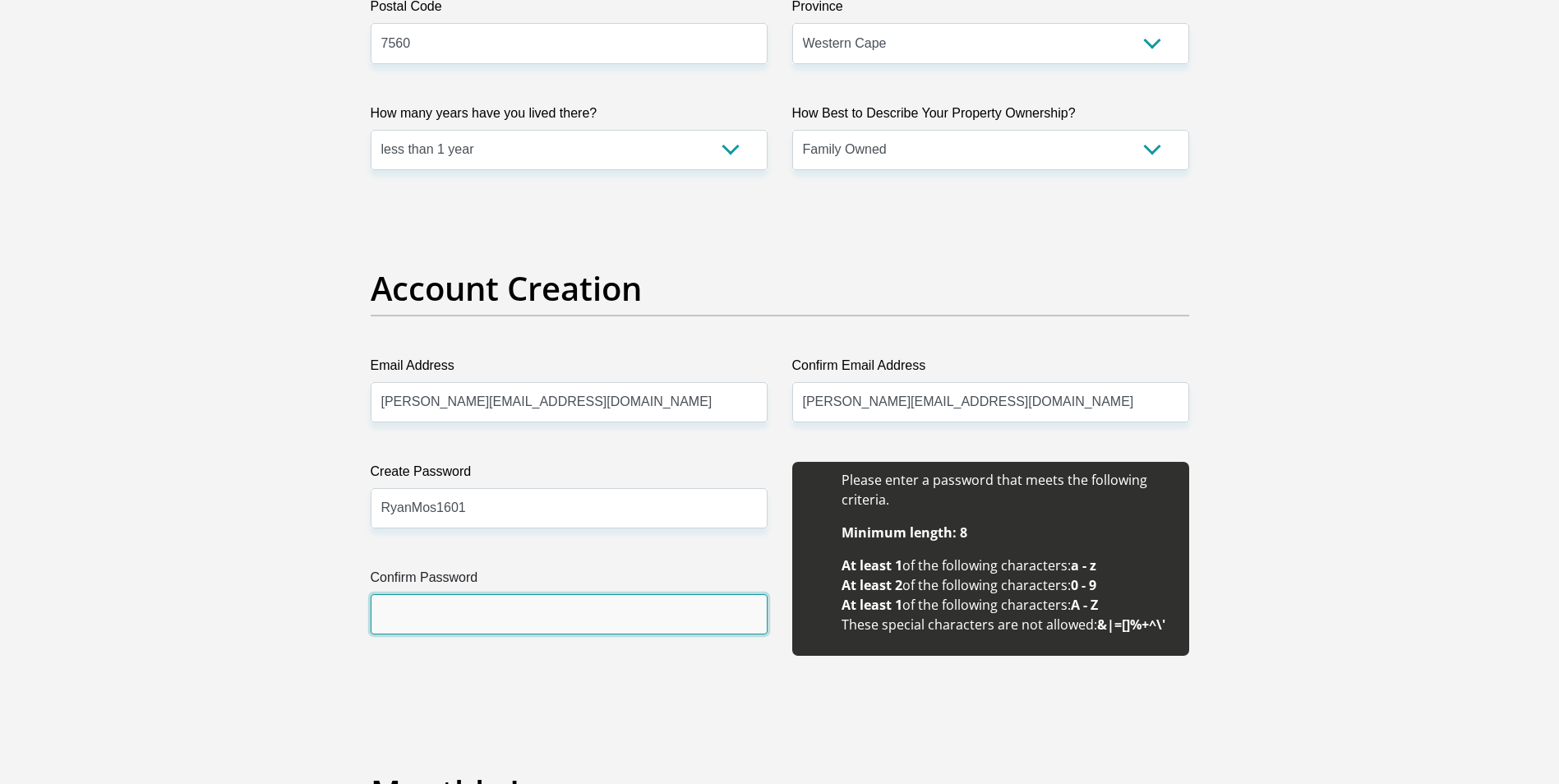
click at [716, 595] on input "Confirm Password" at bounding box center [569, 615] width 397 height 40
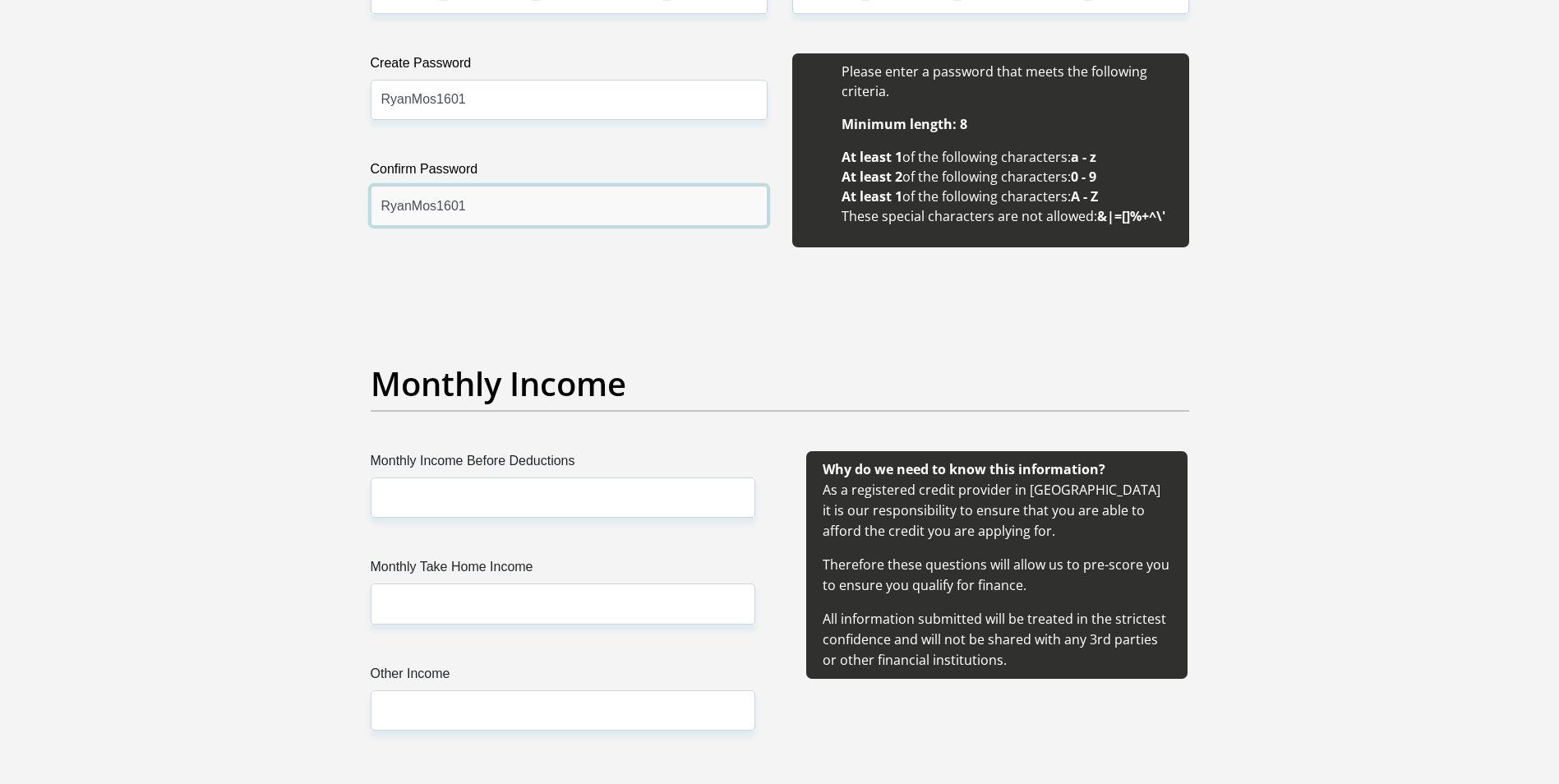
scroll to position [1561, 0]
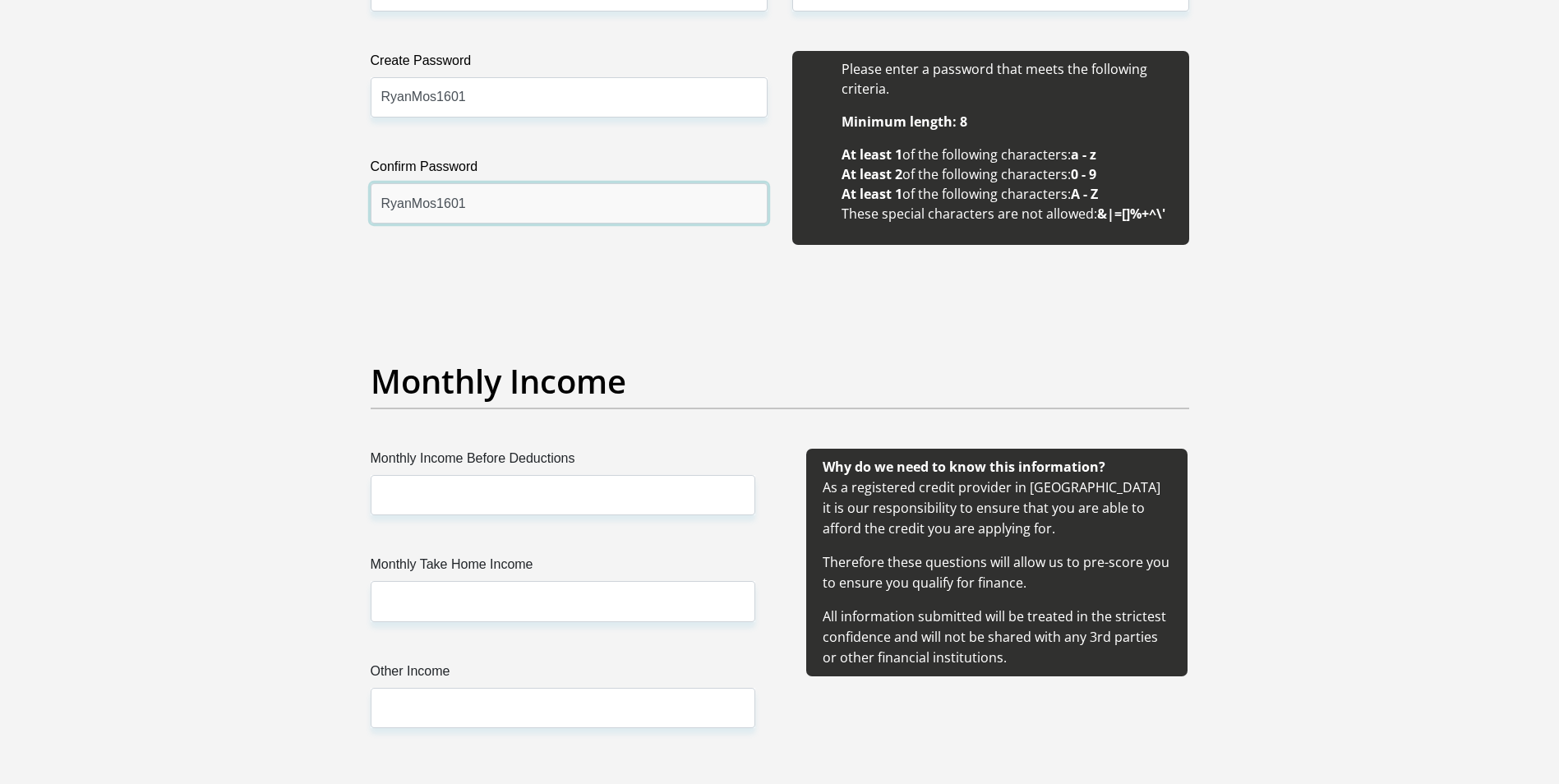
type input "RyanMos1601"
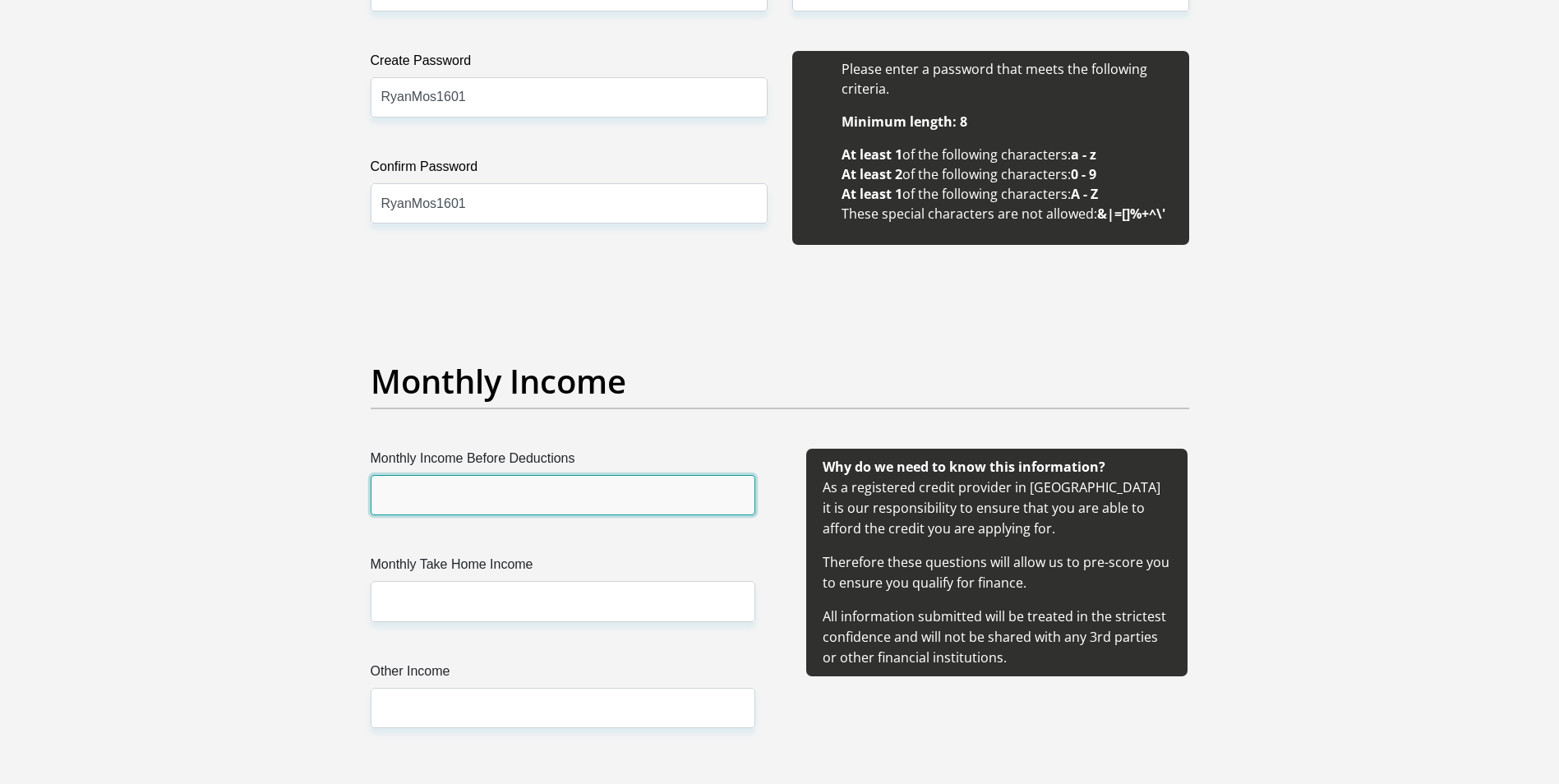
click at [531, 481] on input "Monthly Income Before Deductions" at bounding box center [563, 495] width 384 height 40
click at [503, 492] on input "6300" at bounding box center [563, 495] width 384 height 40
type input "6363"
drag, startPoint x: 520, startPoint y: 658, endPoint x: 517, endPoint y: 649, distance: 9.5
click at [517, 653] on div "Monthly Income Before Deductions 6363 Monthly Take Home Income Other Income" at bounding box center [562, 608] width 434 height 319
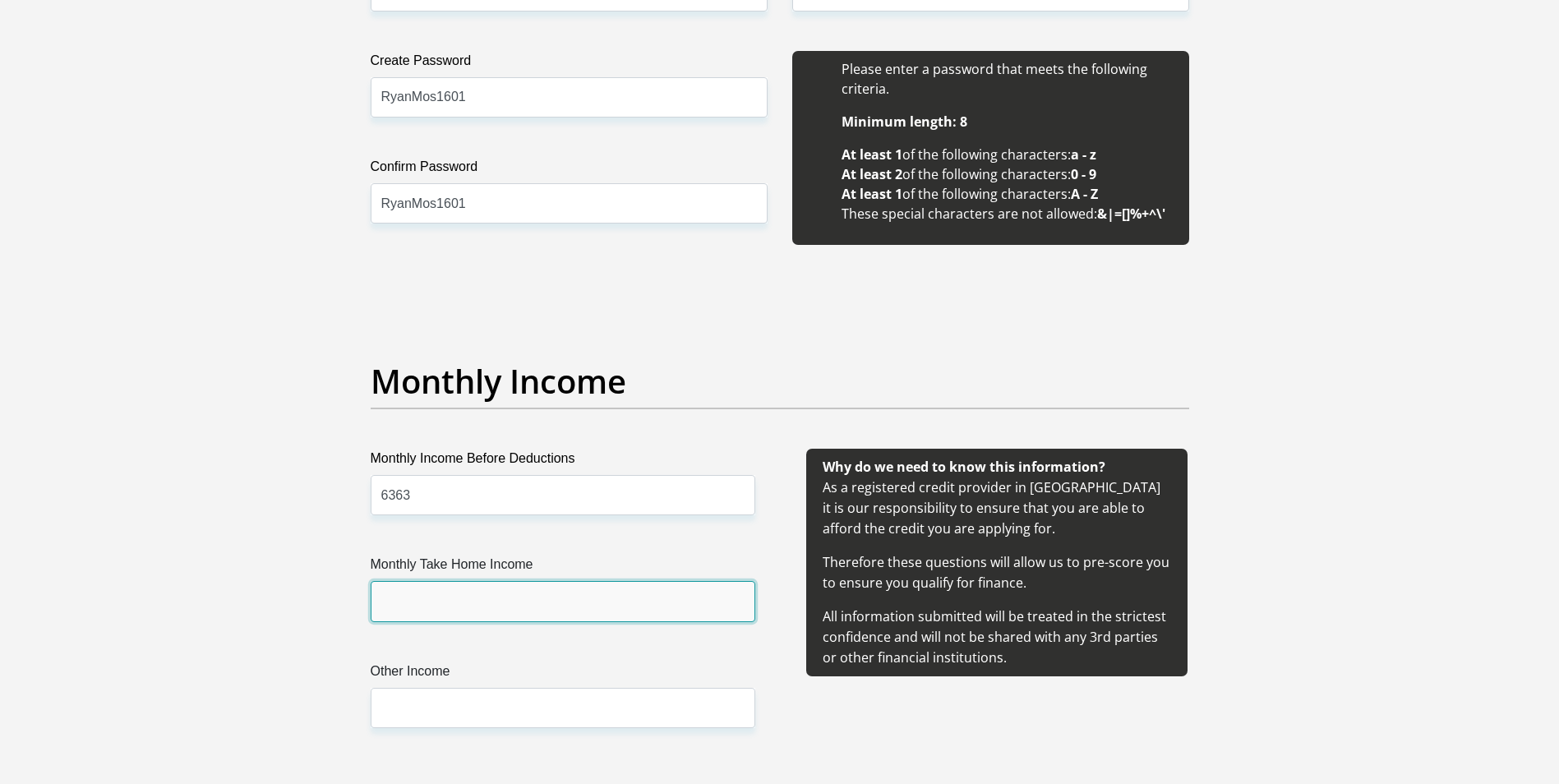
click at [517, 606] on input "Monthly Take Home Income" at bounding box center [563, 601] width 384 height 40
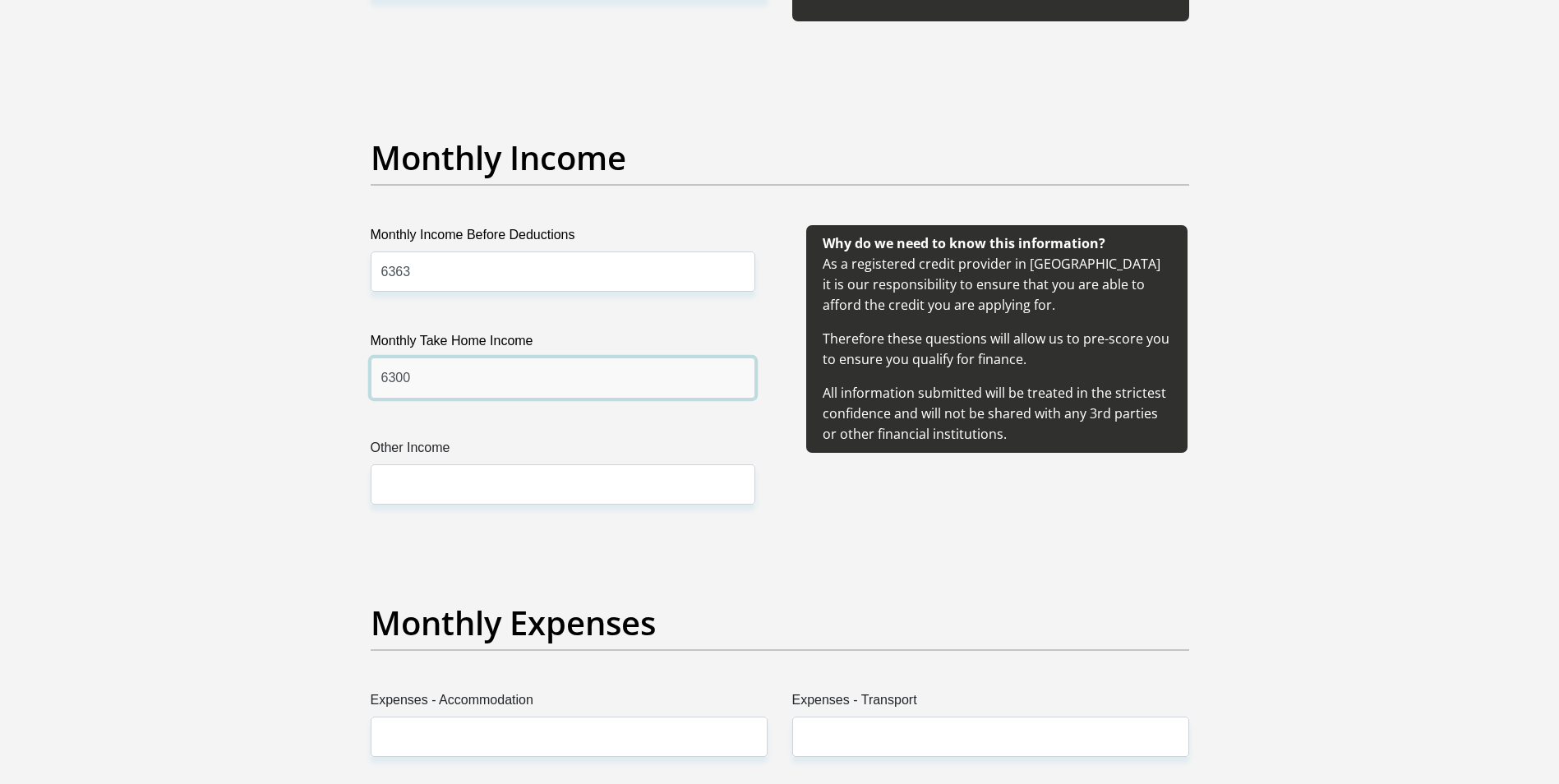
scroll to position [1807, 0]
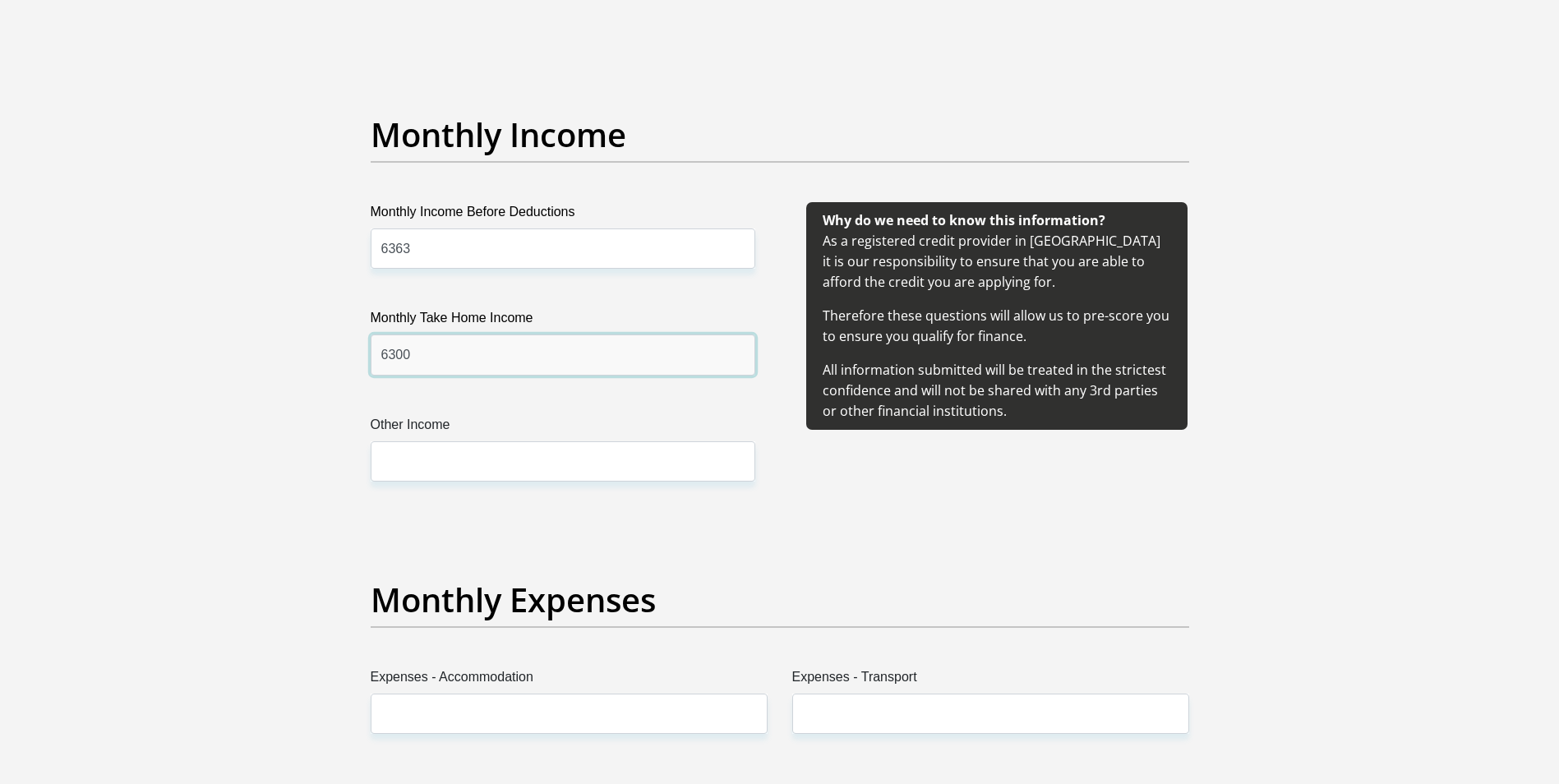
type input "6300"
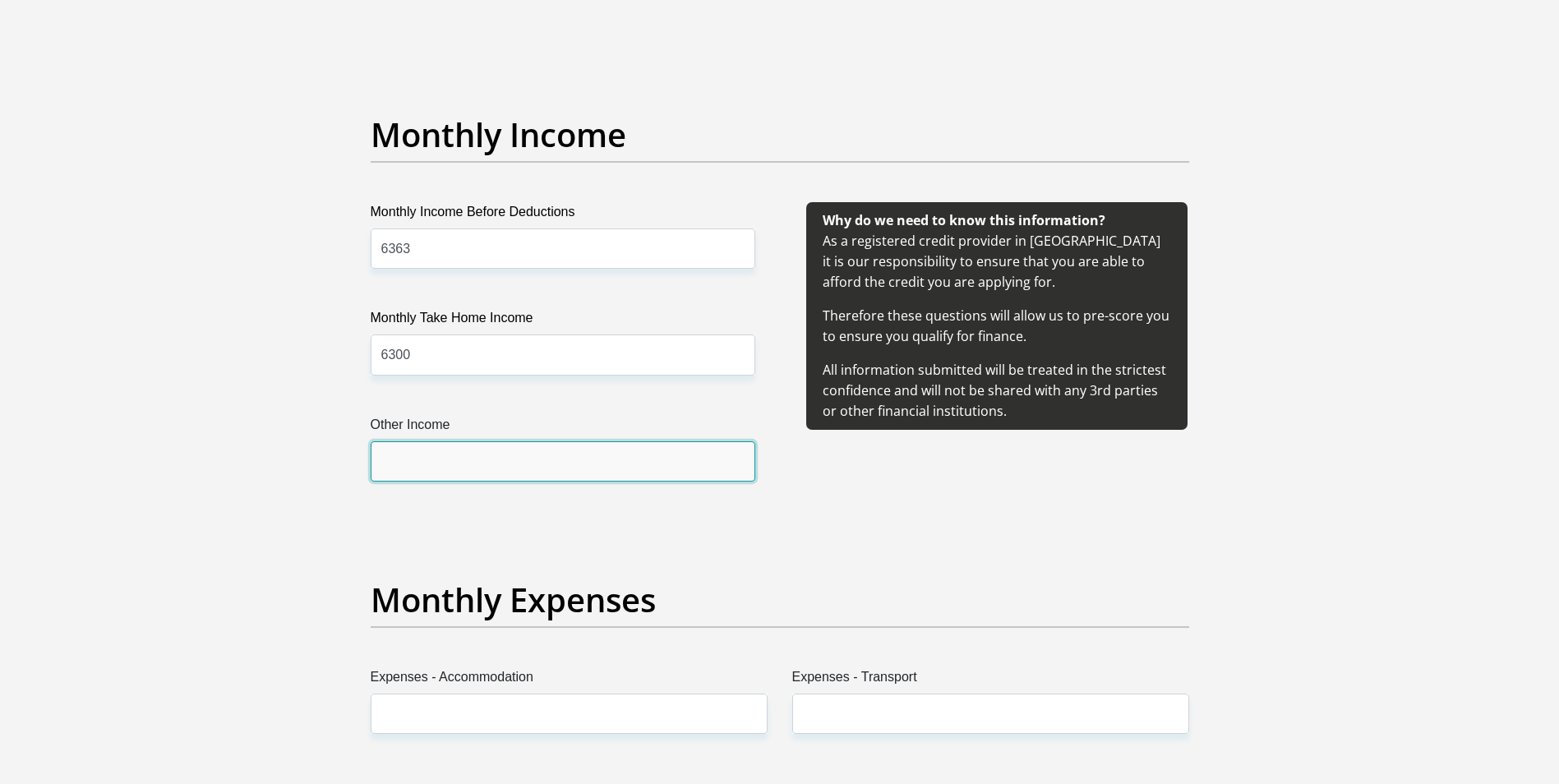
click at [476, 450] on input "Other Income" at bounding box center [563, 461] width 384 height 40
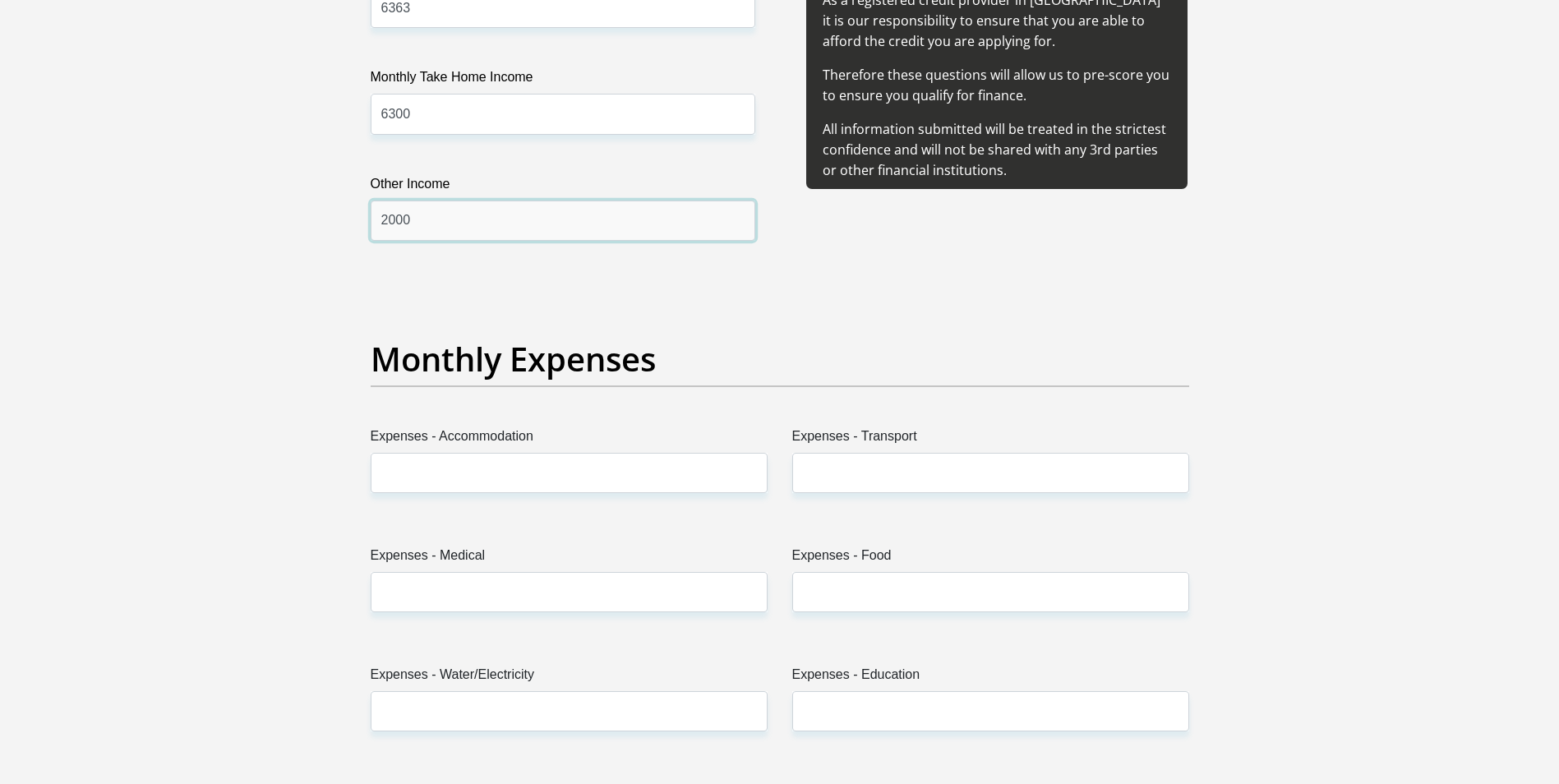
scroll to position [2054, 0]
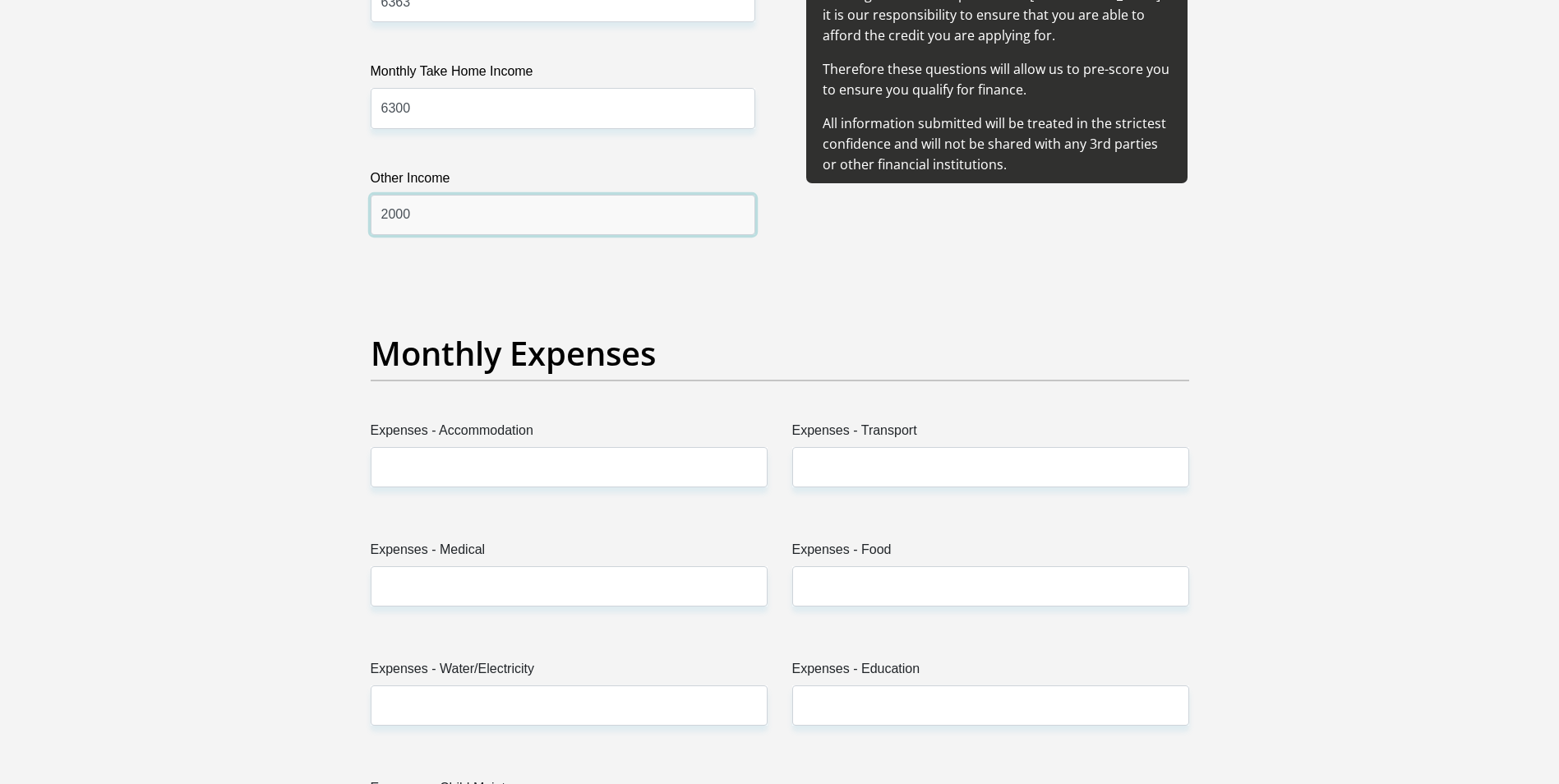
type input "2000"
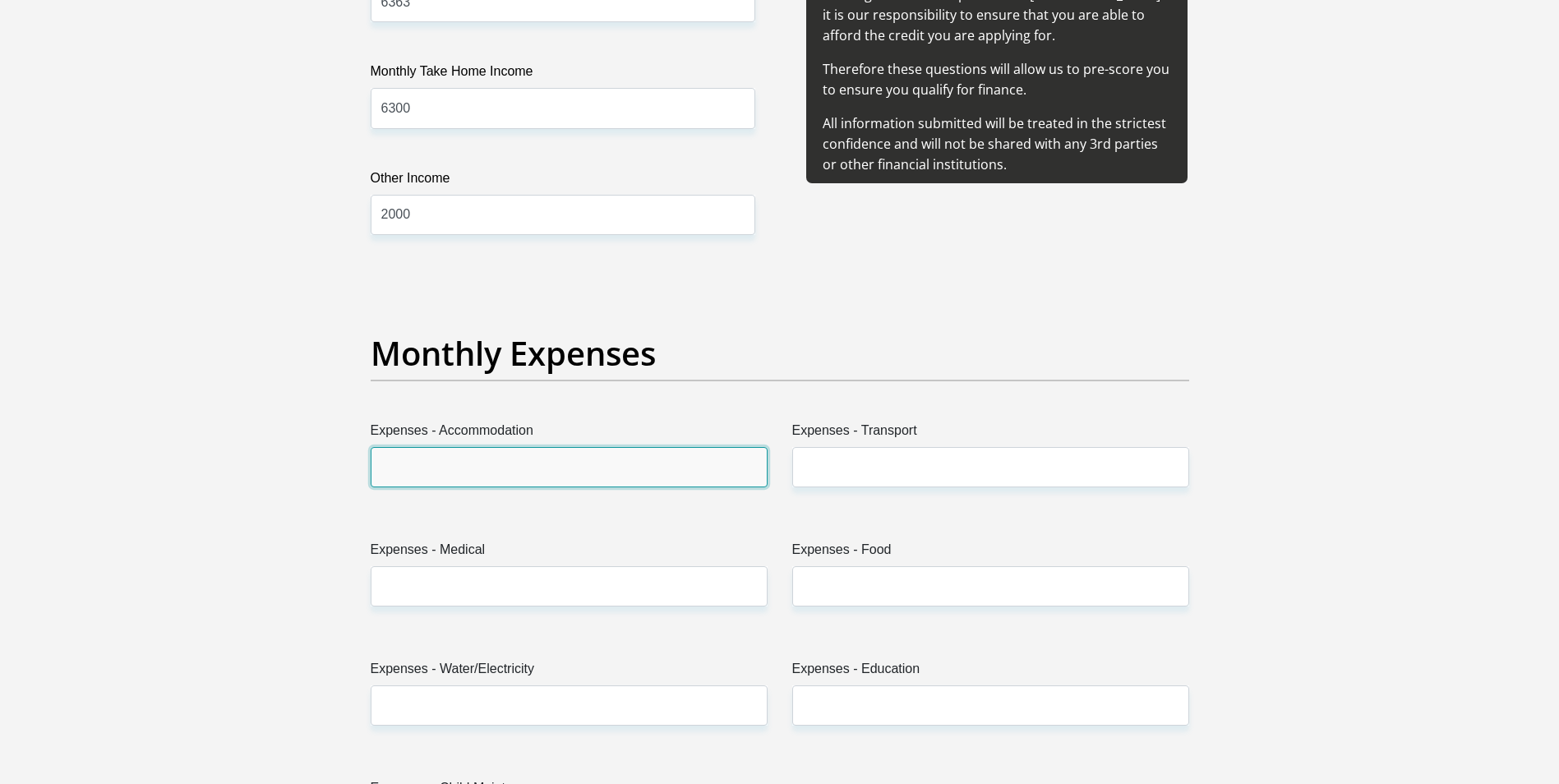
drag, startPoint x: 454, startPoint y: 475, endPoint x: 461, endPoint y: 465, distance: 12.2
click at [453, 471] on input "Expenses - Accommodation" at bounding box center [569, 467] width 397 height 40
type input "0"
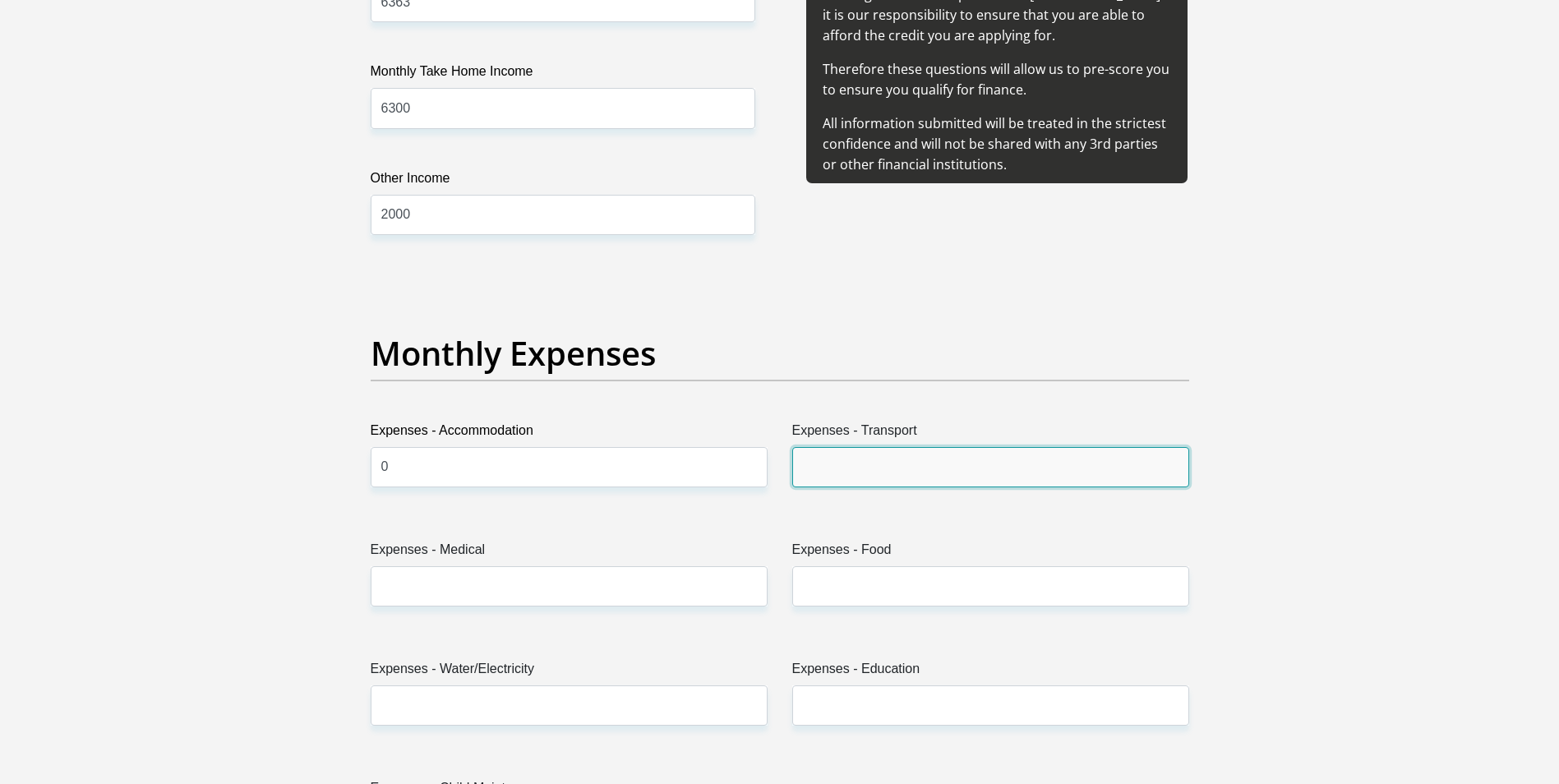
click at [933, 471] on input "Expenses - Transport" at bounding box center [991, 467] width 397 height 40
type input "0"
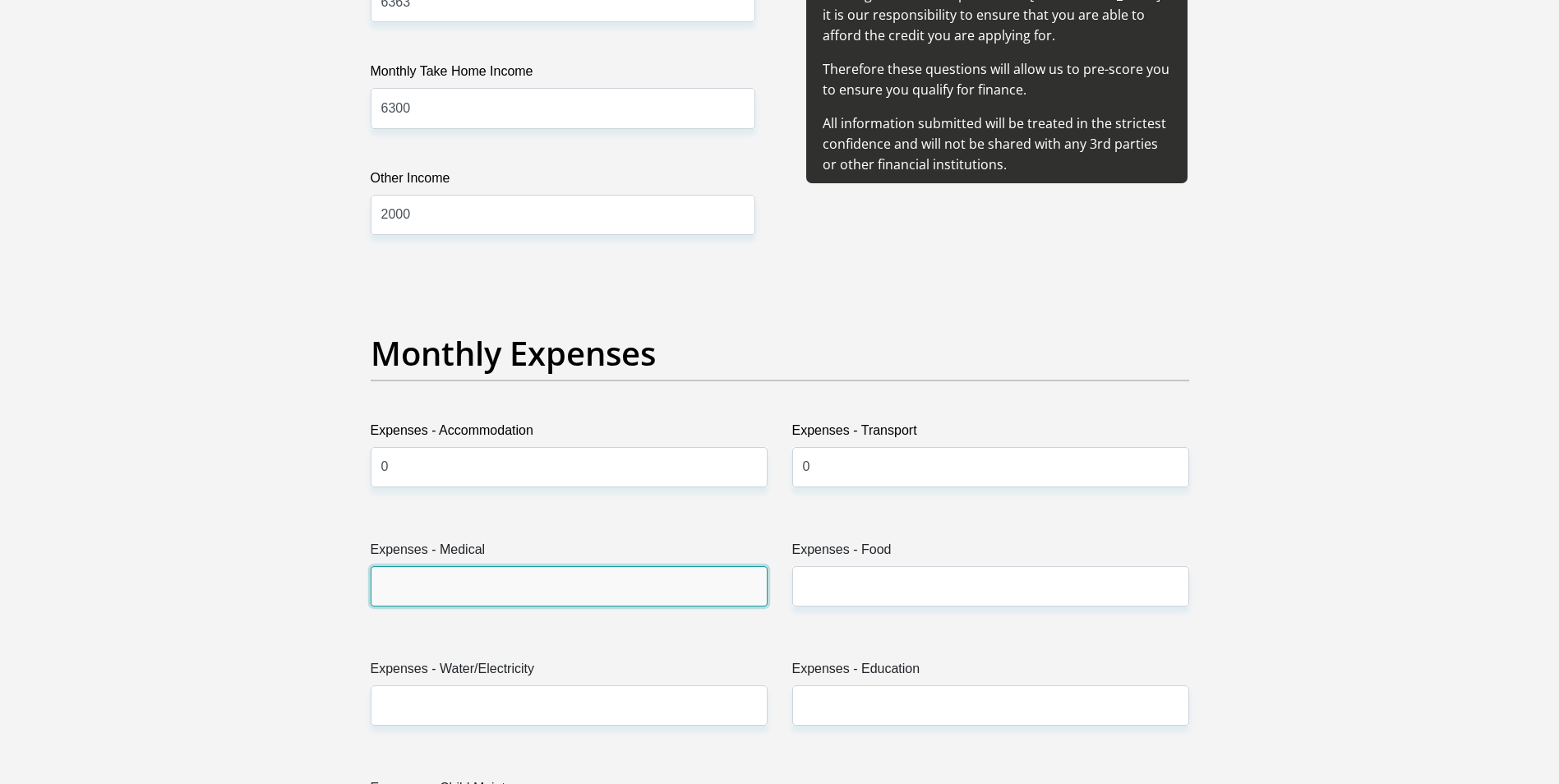
click at [583, 602] on input "Expenses - Medical" at bounding box center [569, 587] width 397 height 40
type input "0"
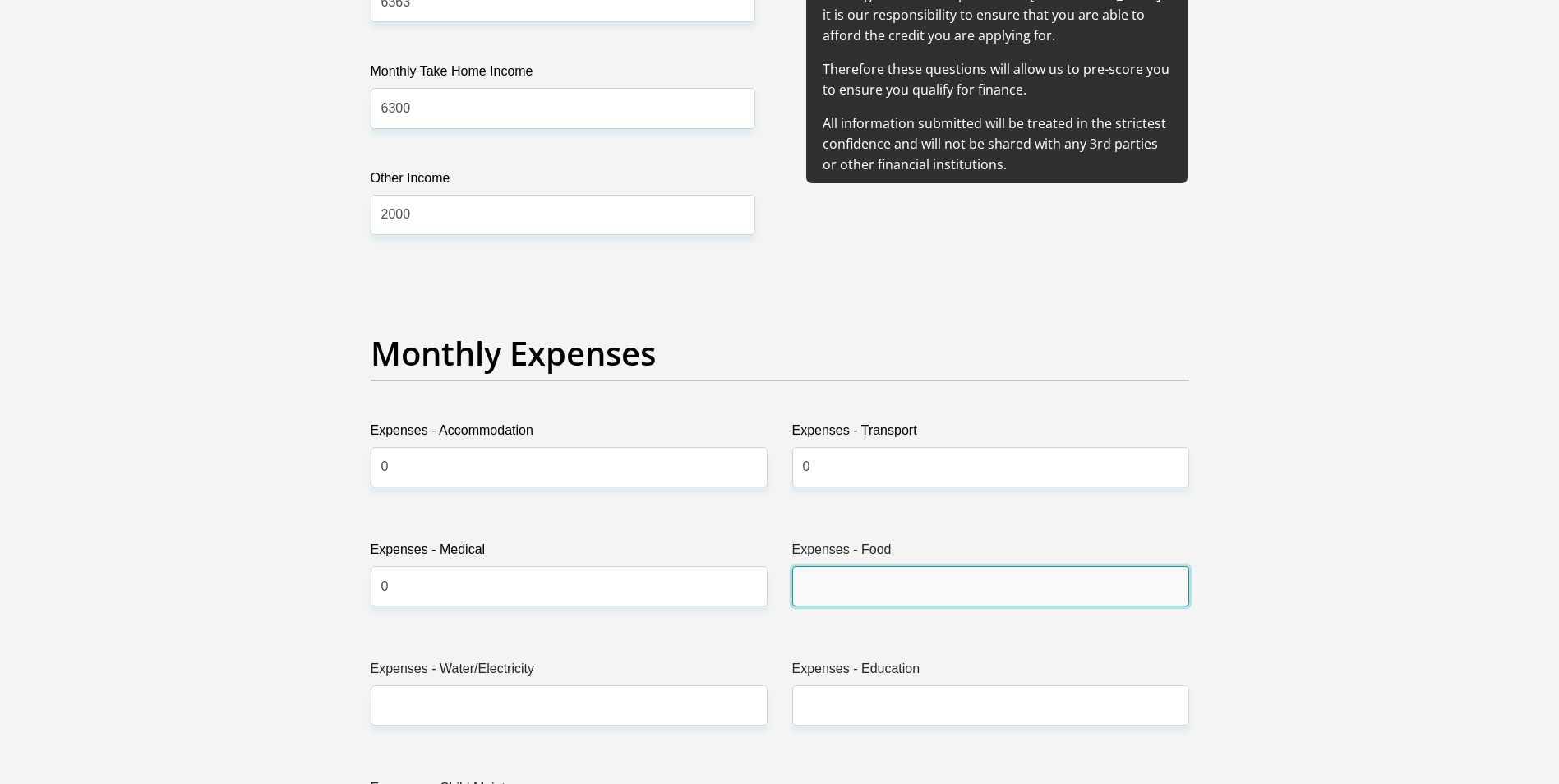
click at [907, 578] on input "Expenses - Food" at bounding box center [991, 587] width 397 height 40
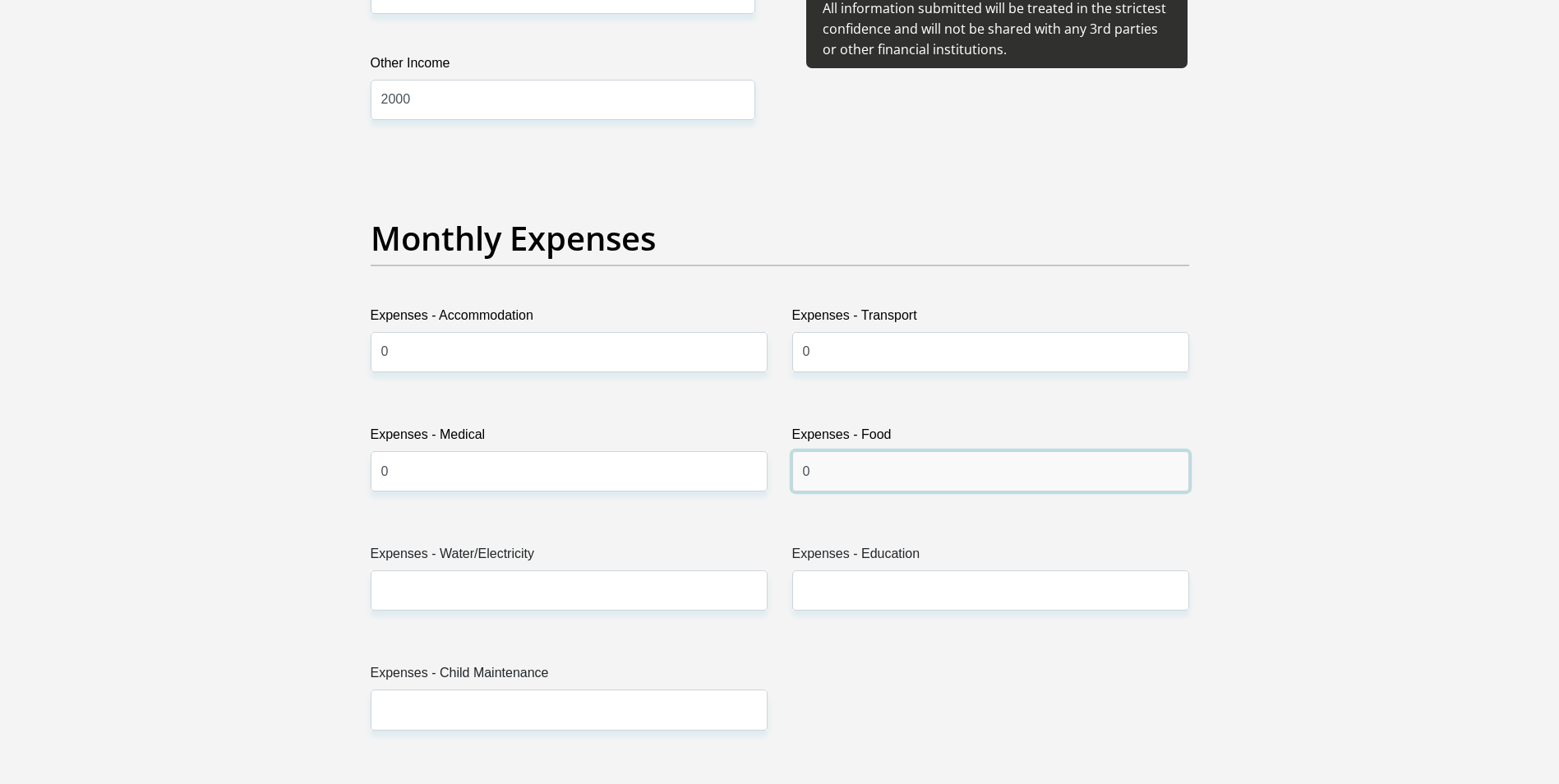
scroll to position [2136, 0]
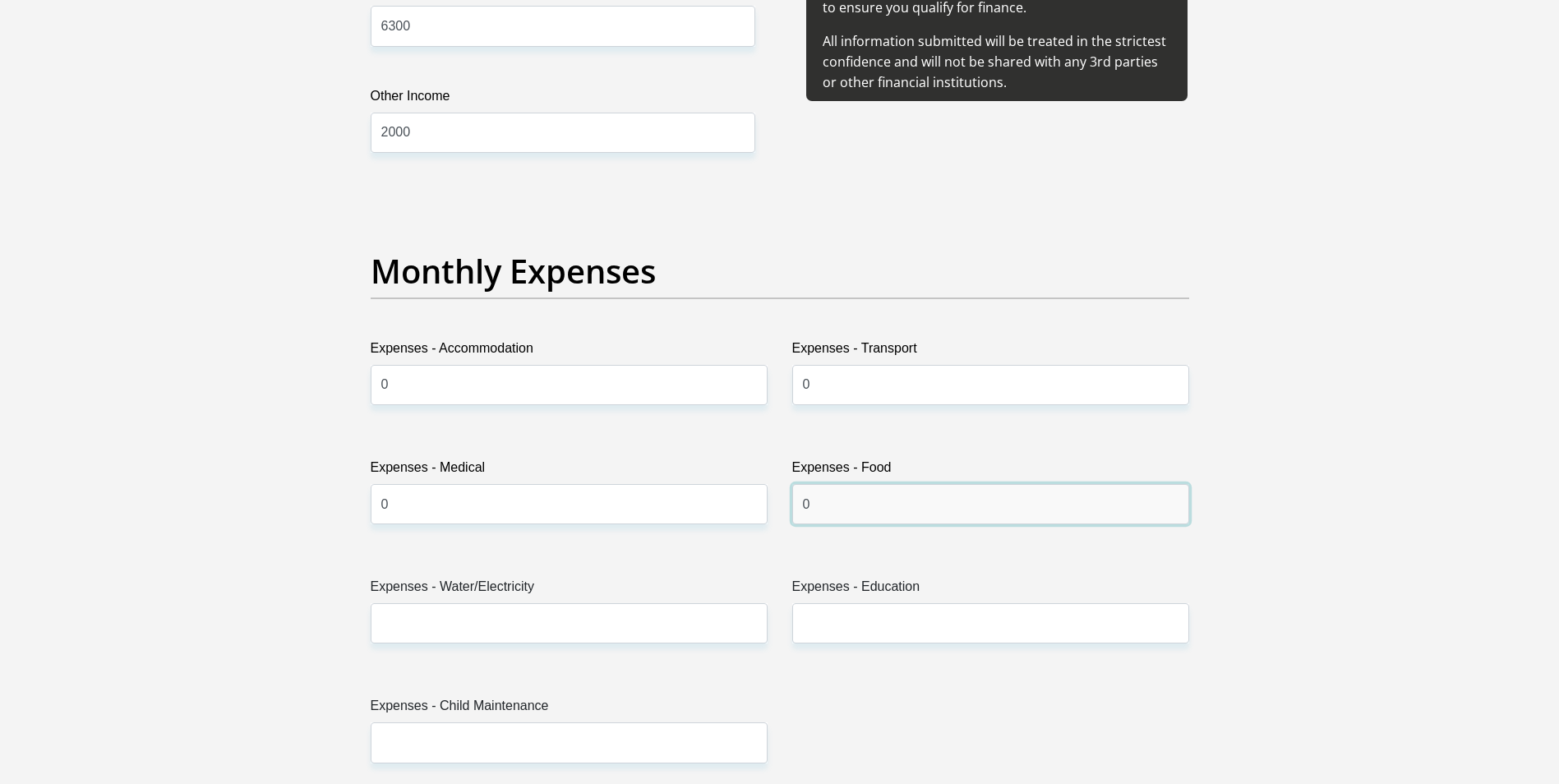
type input "0"
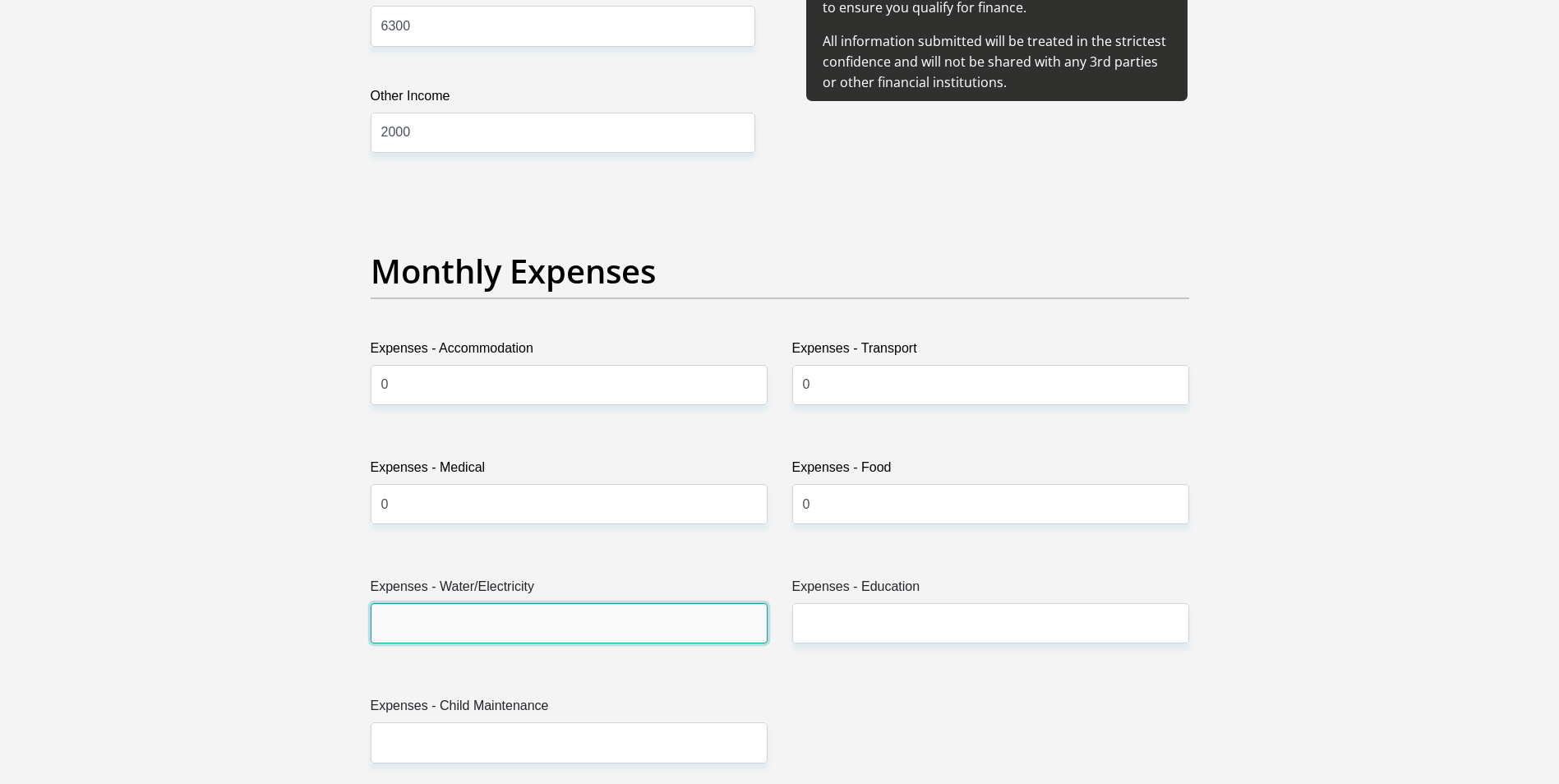
click at [536, 625] on input "Expenses - Water/Electricity" at bounding box center [569, 623] width 397 height 40
type input "0"
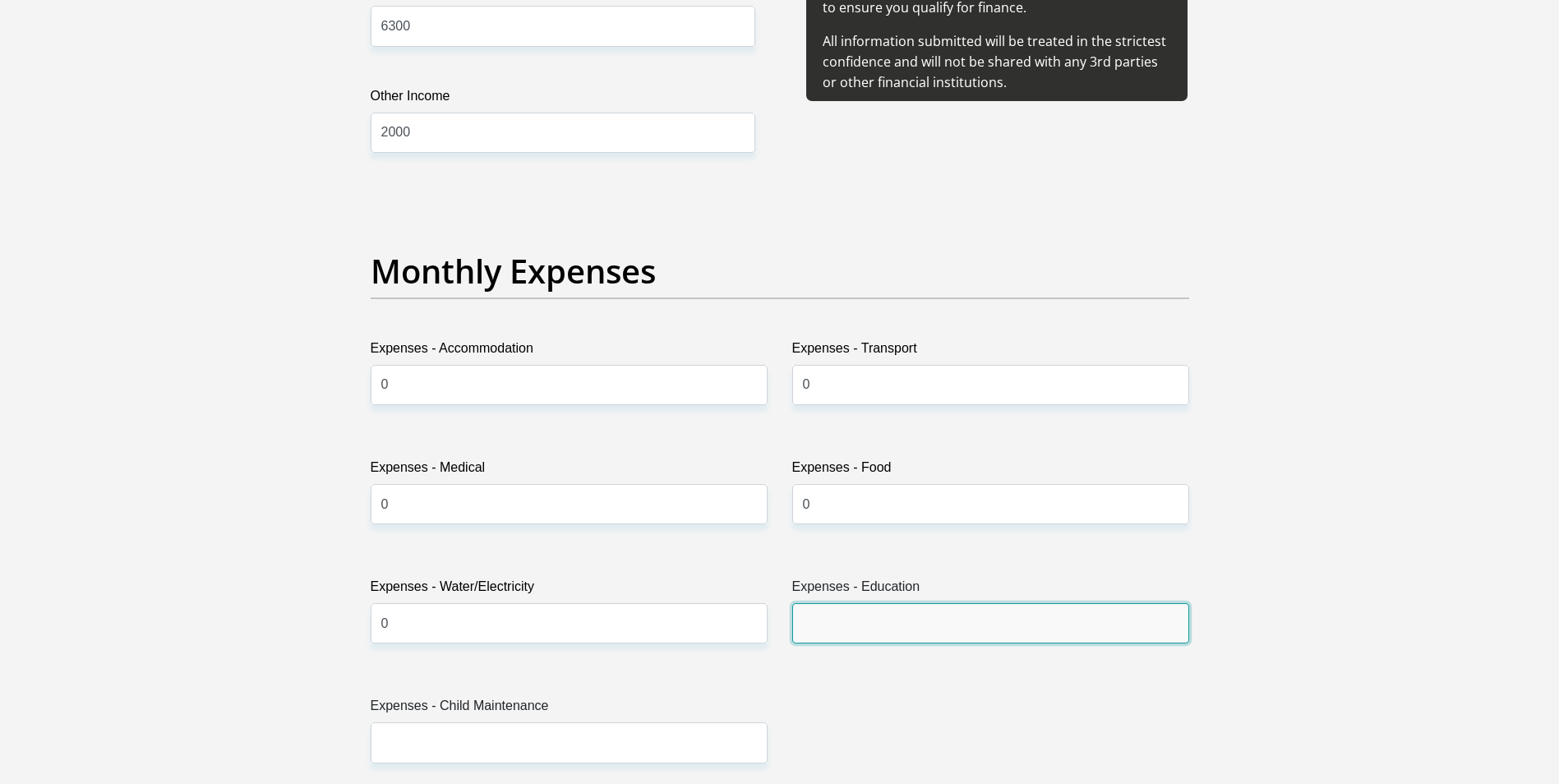
click at [911, 627] on input "Expenses - Education" at bounding box center [991, 623] width 397 height 40
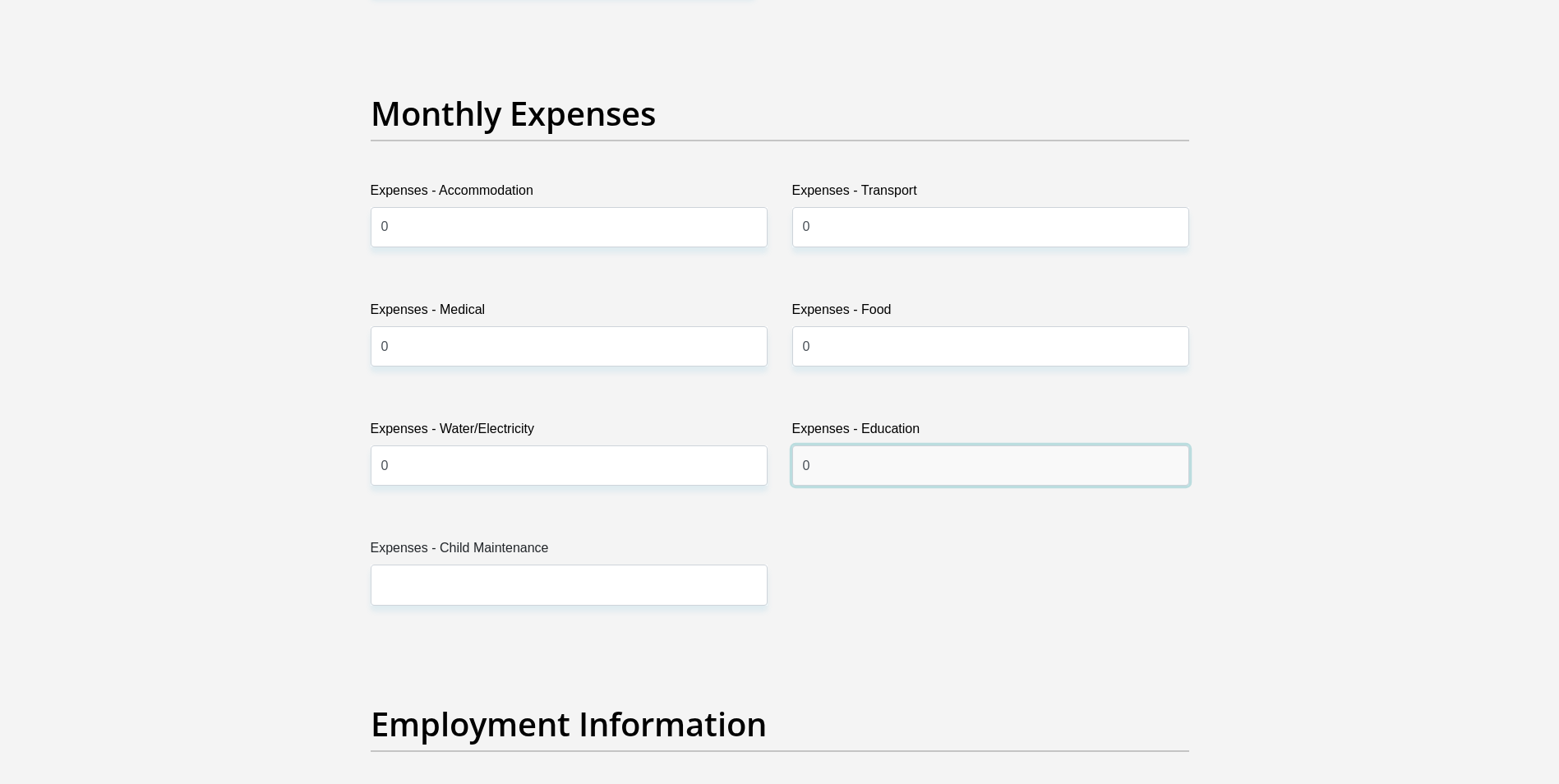
scroll to position [2301, 0]
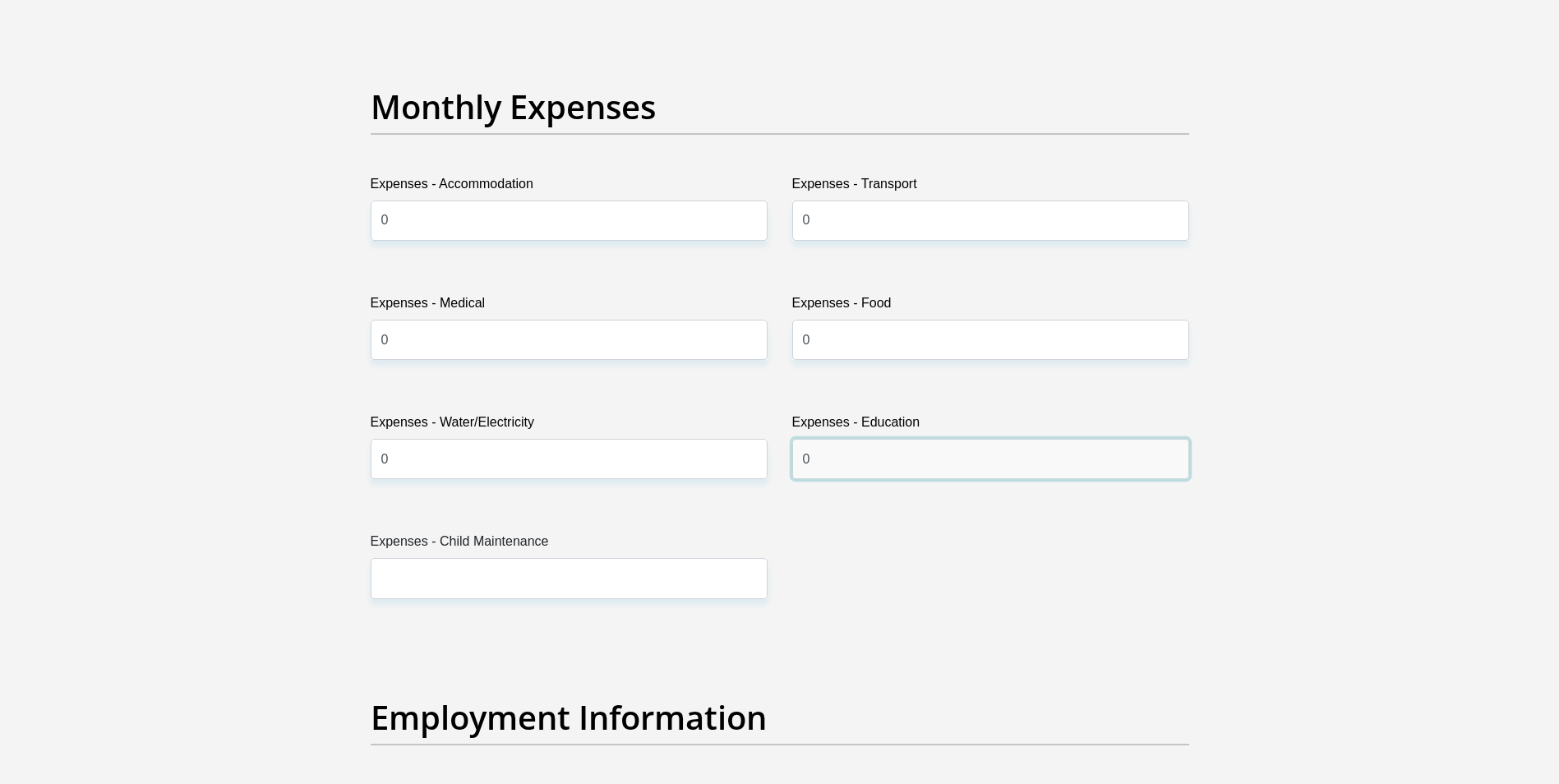
type input "0"
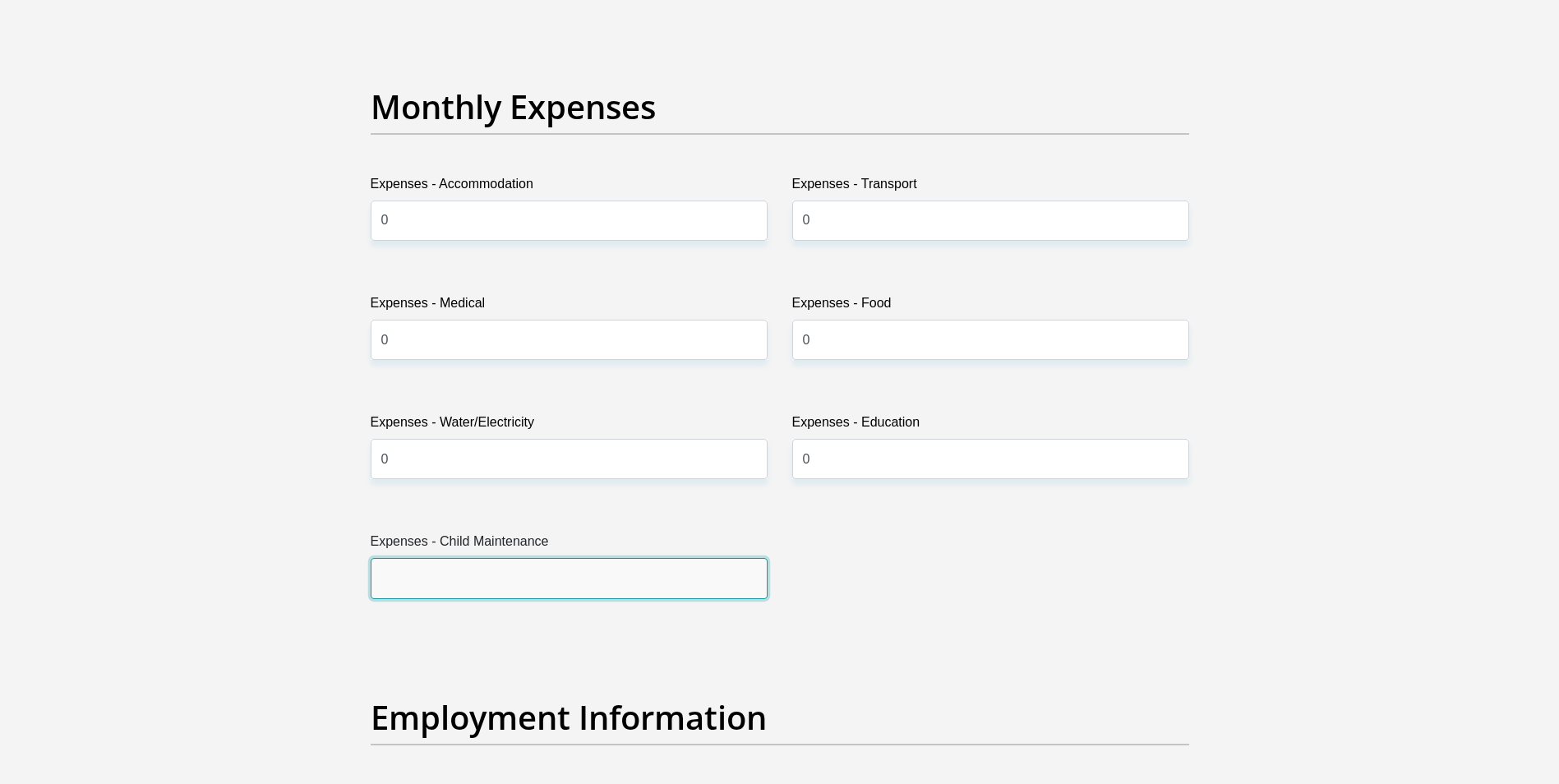
click at [663, 575] on input "Expenses - Child Maintenance" at bounding box center [569, 578] width 397 height 40
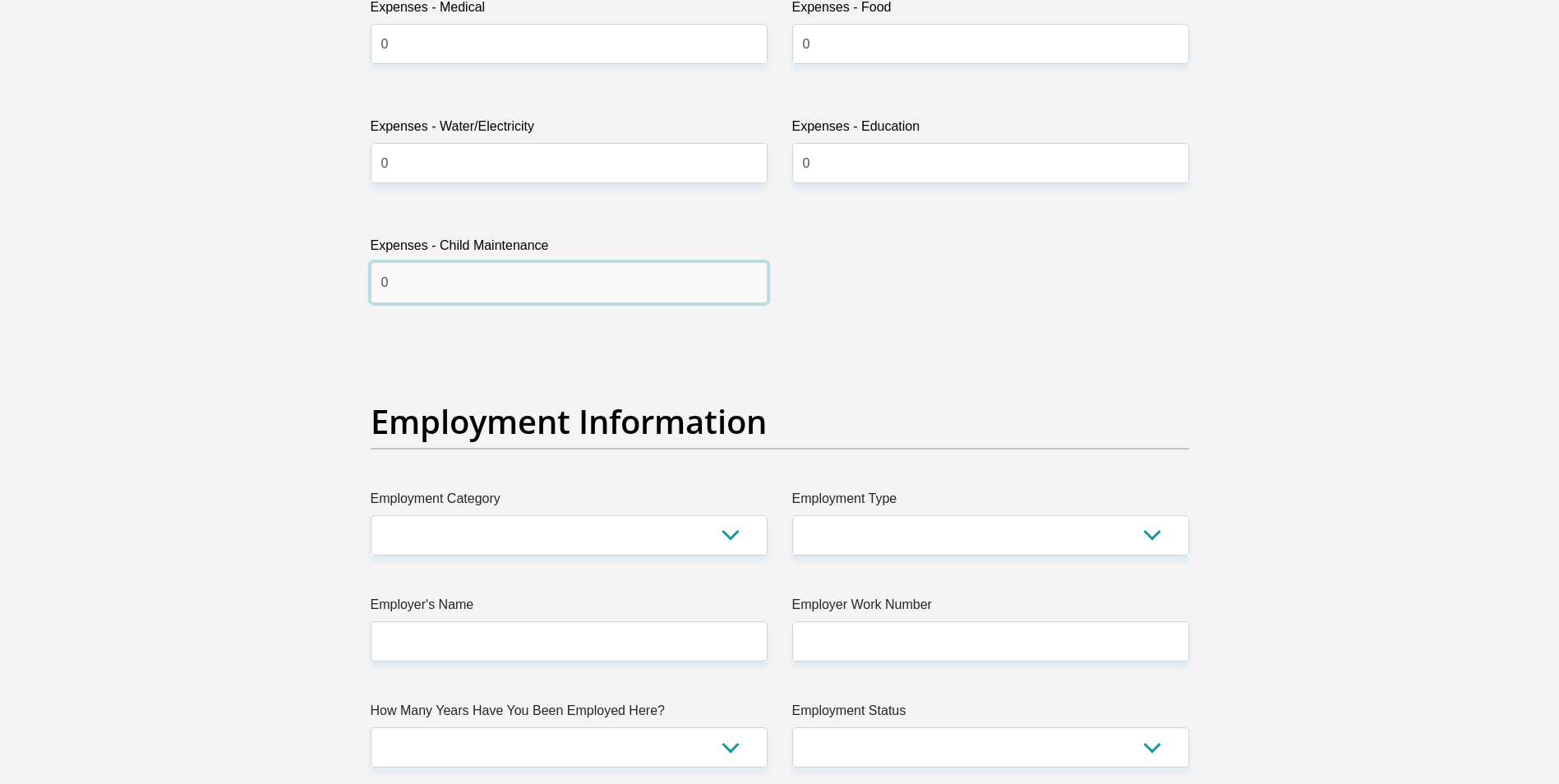
scroll to position [2794, 0]
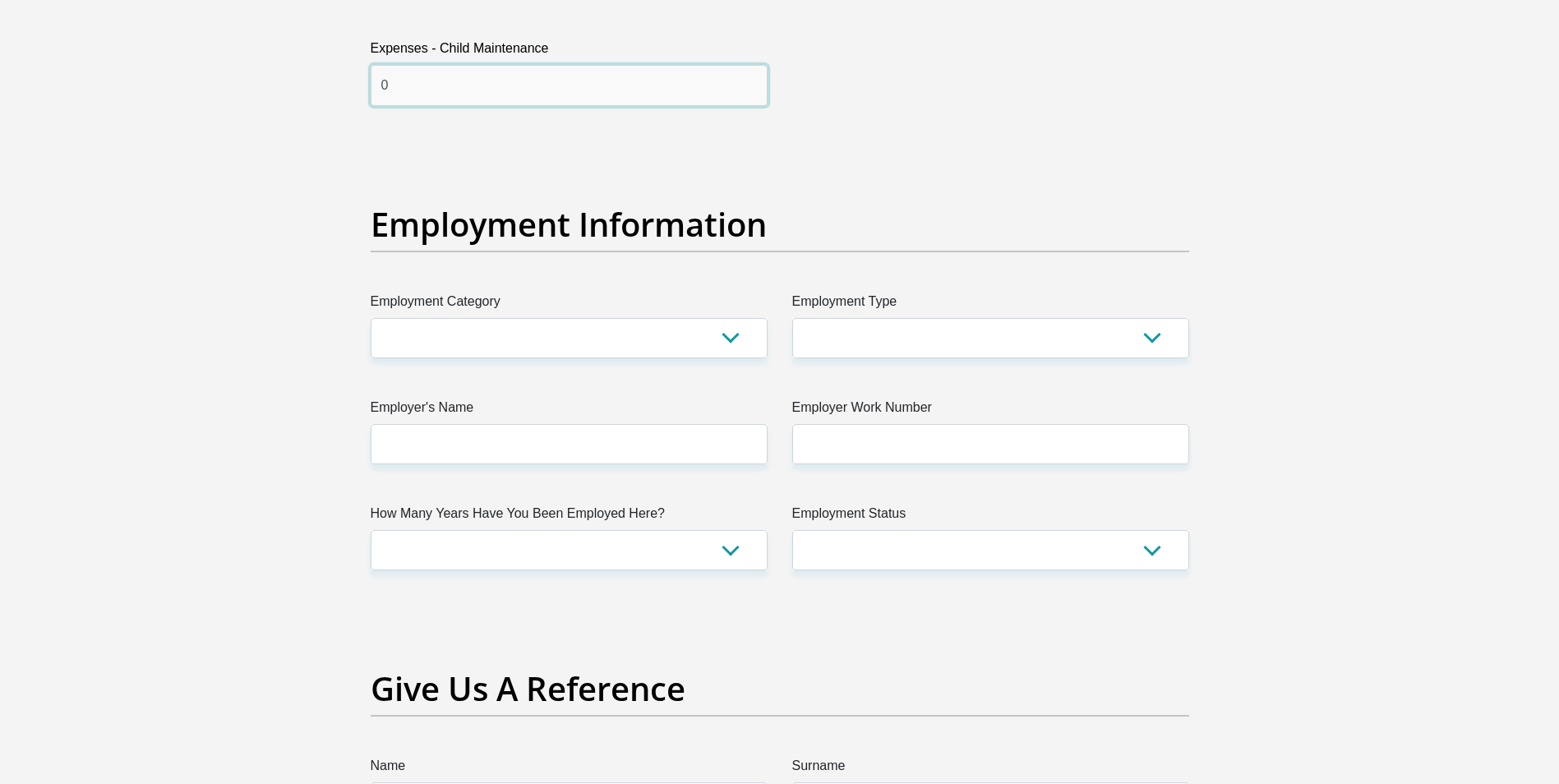
type input "0"
click at [599, 332] on select "AGRICULTURE ALCOHOL & TOBACCO CONSTRUCTION MATERIALS METALLURGY EQUIPMENT FOR R…" at bounding box center [569, 338] width 397 height 40
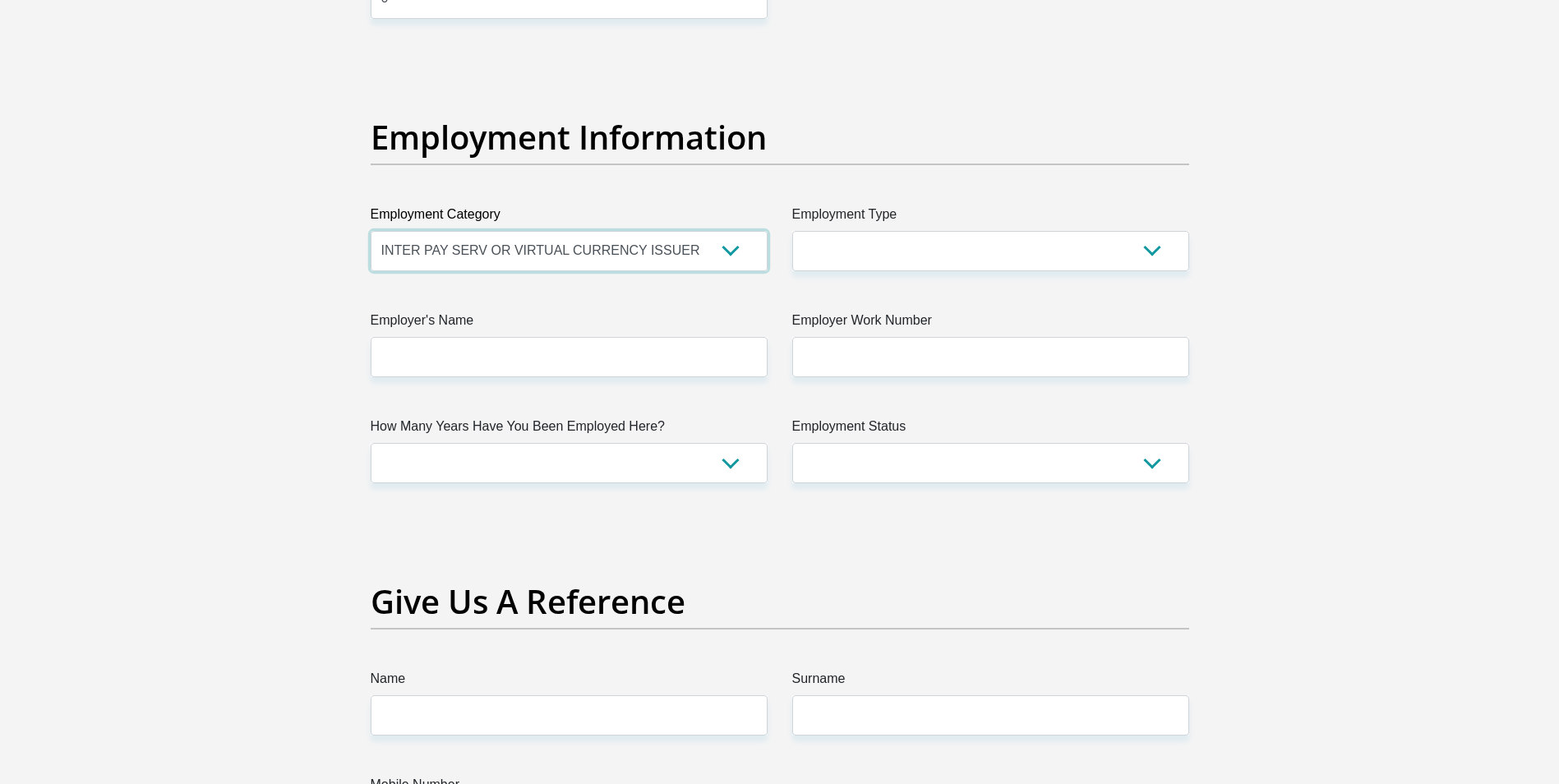
scroll to position [2876, 0]
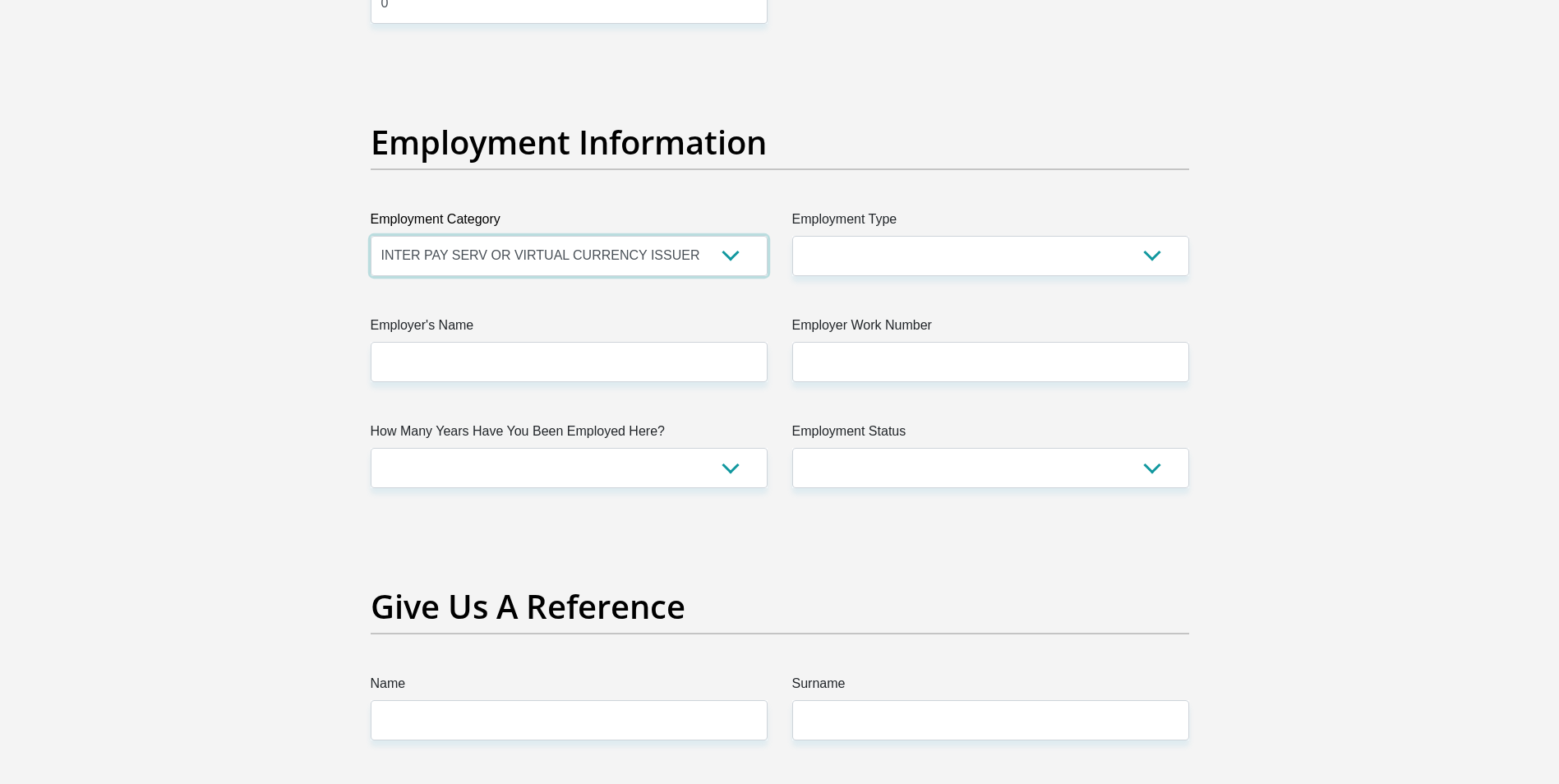
click at [576, 260] on select "AGRICULTURE ALCOHOL & TOBACCO CONSTRUCTION MATERIALS METALLURGY EQUIPMENT FOR R…" at bounding box center [569, 256] width 397 height 40
select select "53"
click at [371, 236] on select "AGRICULTURE ALCOHOL & TOBACCO CONSTRUCTION MATERIALS METALLURGY EQUIPMENT FOR R…" at bounding box center [569, 256] width 397 height 40
click at [1034, 265] on select "College/Lecturer Craft Seller Creative Driver Executive Farmer Forces - Non Com…" at bounding box center [991, 256] width 397 height 40
select select "Office Staff/Clerk"
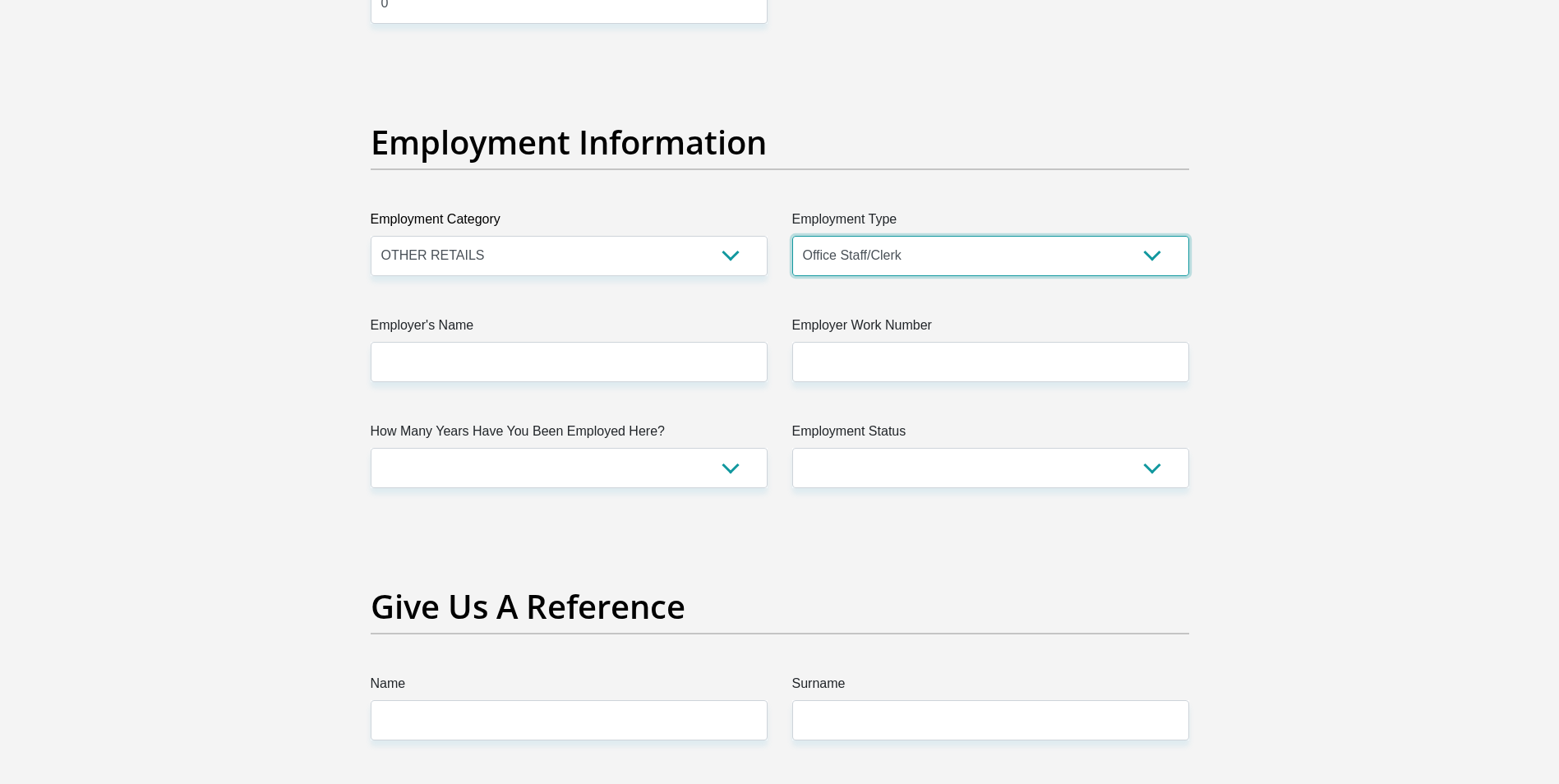
click at [793, 236] on select "College/Lecturer Craft Seller Creative Driver Executive Farmer Forces - Non Com…" at bounding box center [991, 256] width 397 height 40
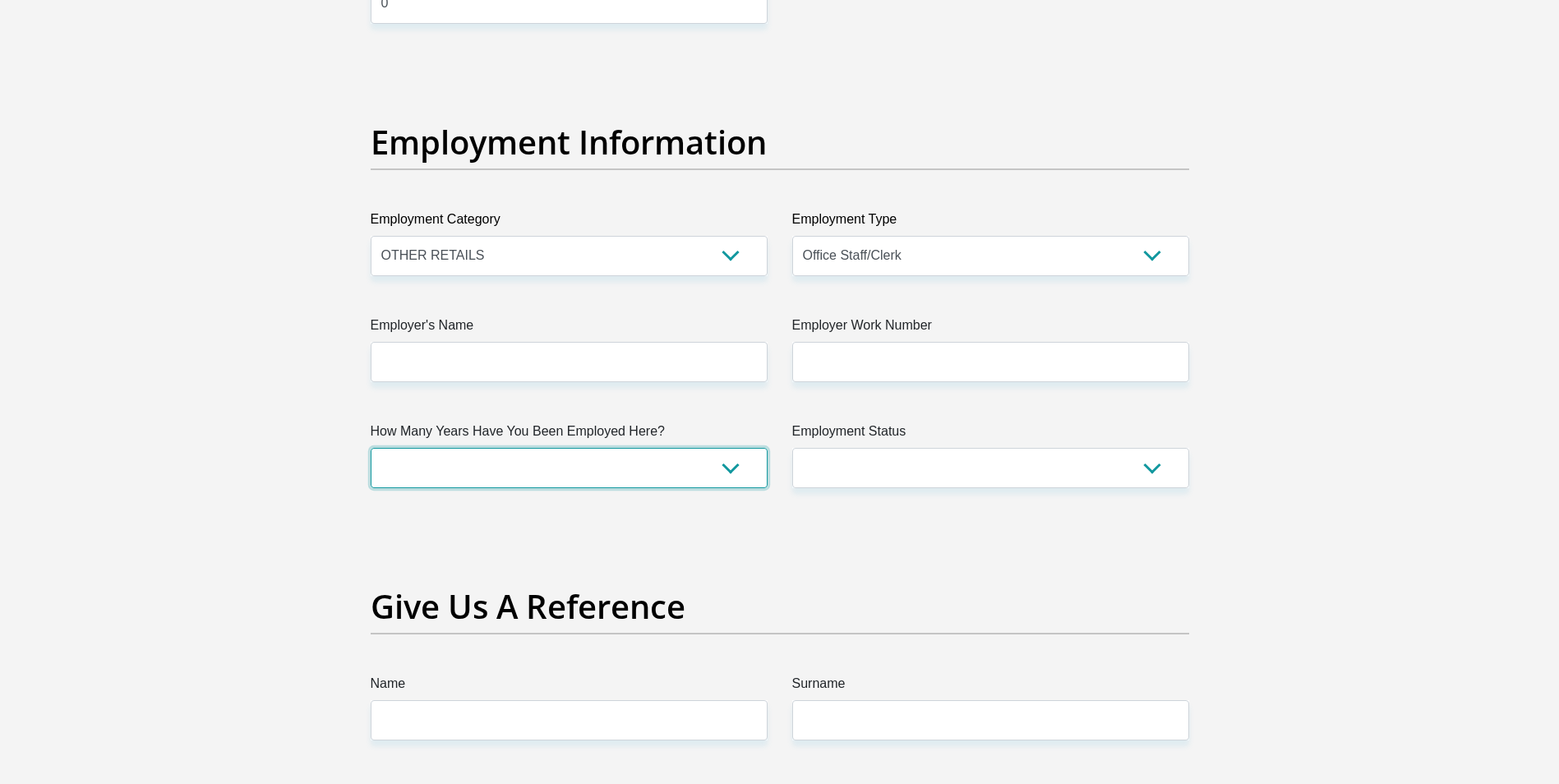
click at [605, 454] on select "less than 1 year 1-3 years 3-5 years 5+ years" at bounding box center [569, 468] width 397 height 40
select select "6"
click at [371, 448] on select "less than 1 year 1-3 years 3-5 years 5+ years" at bounding box center [569, 468] width 397 height 40
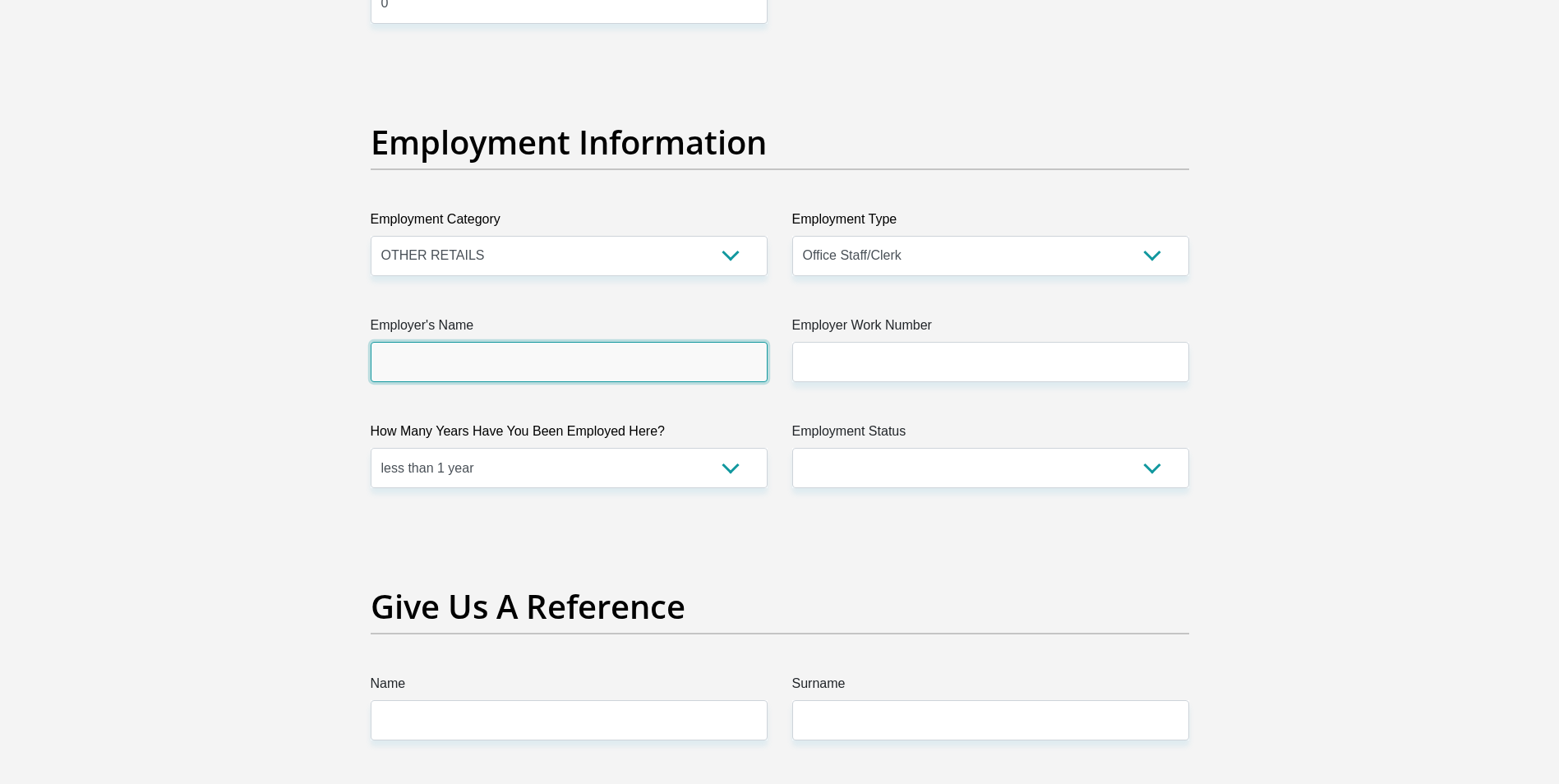
click at [513, 367] on input "Employer's Name" at bounding box center [569, 362] width 397 height 40
type input "pclaptops"
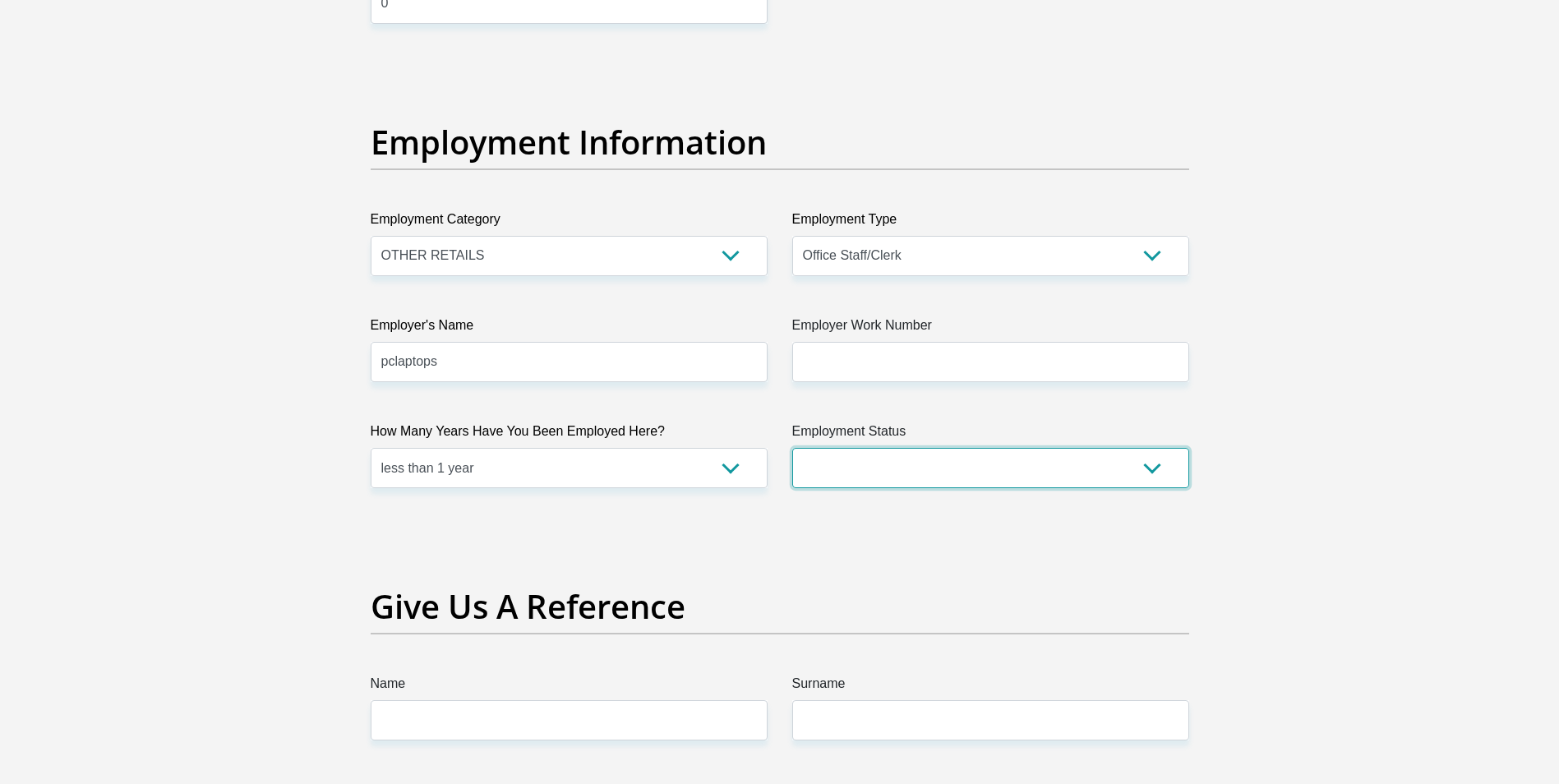
click at [945, 474] on select "Permanent/Full-time Part-time/Casual Contract Worker Self-Employed Housewife Re…" at bounding box center [991, 468] width 397 height 40
select select "1"
click at [793, 448] on select "Permanent/Full-time Part-time/Casual Contract Worker Self-Employed Housewife Re…" at bounding box center [991, 468] width 397 height 40
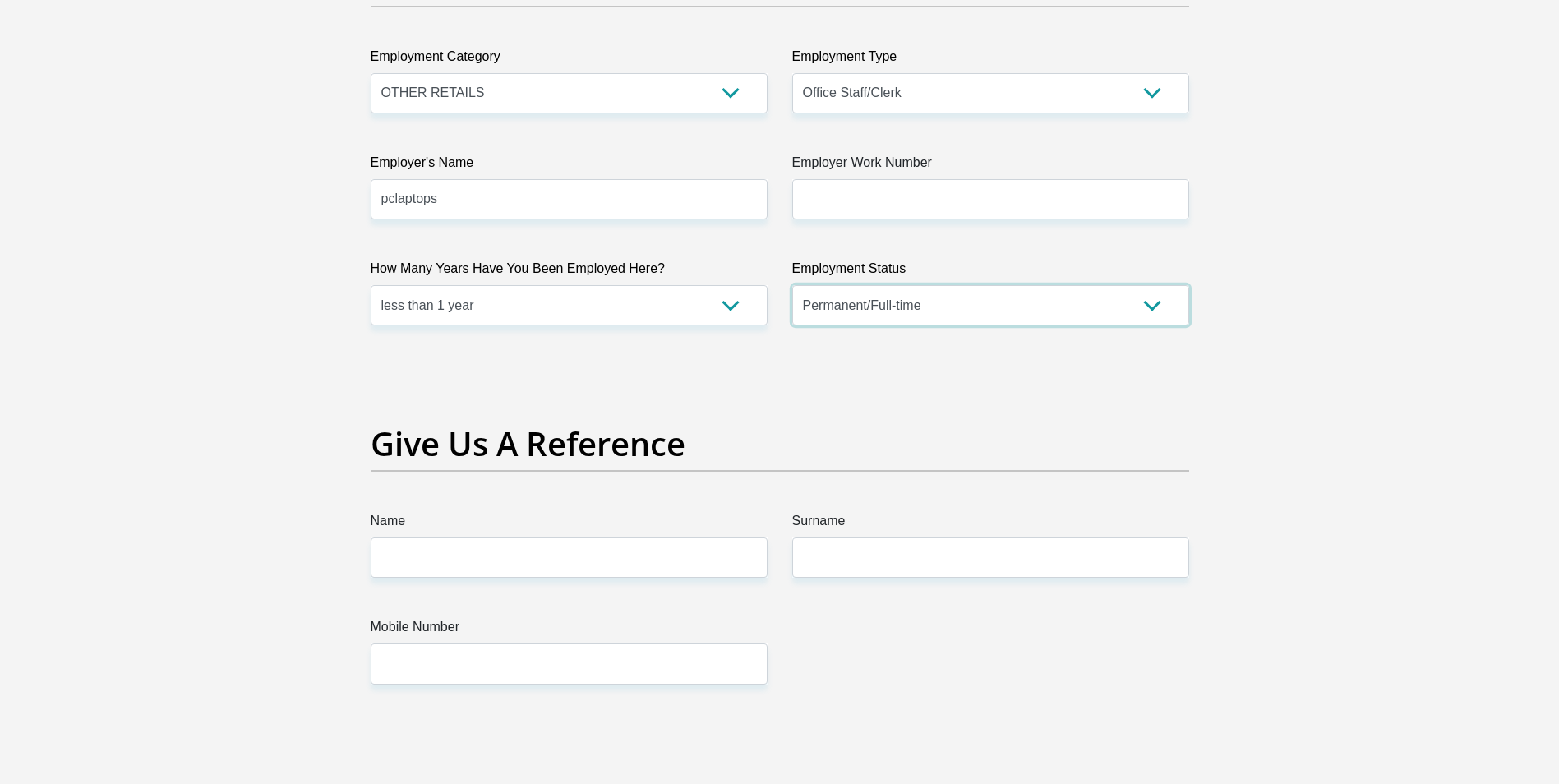
scroll to position [3041, 0]
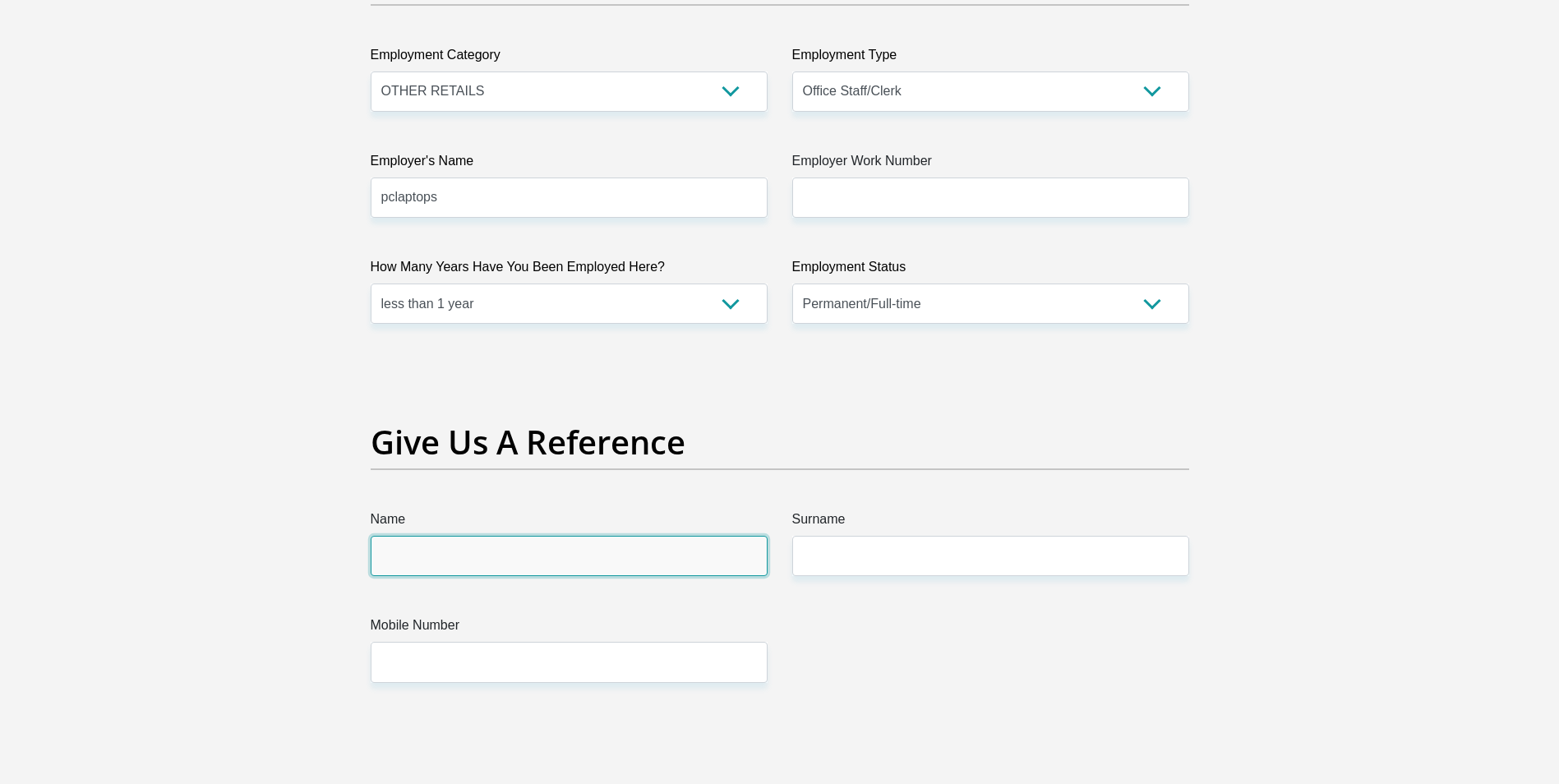
click at [610, 547] on input "Name" at bounding box center [569, 556] width 397 height 40
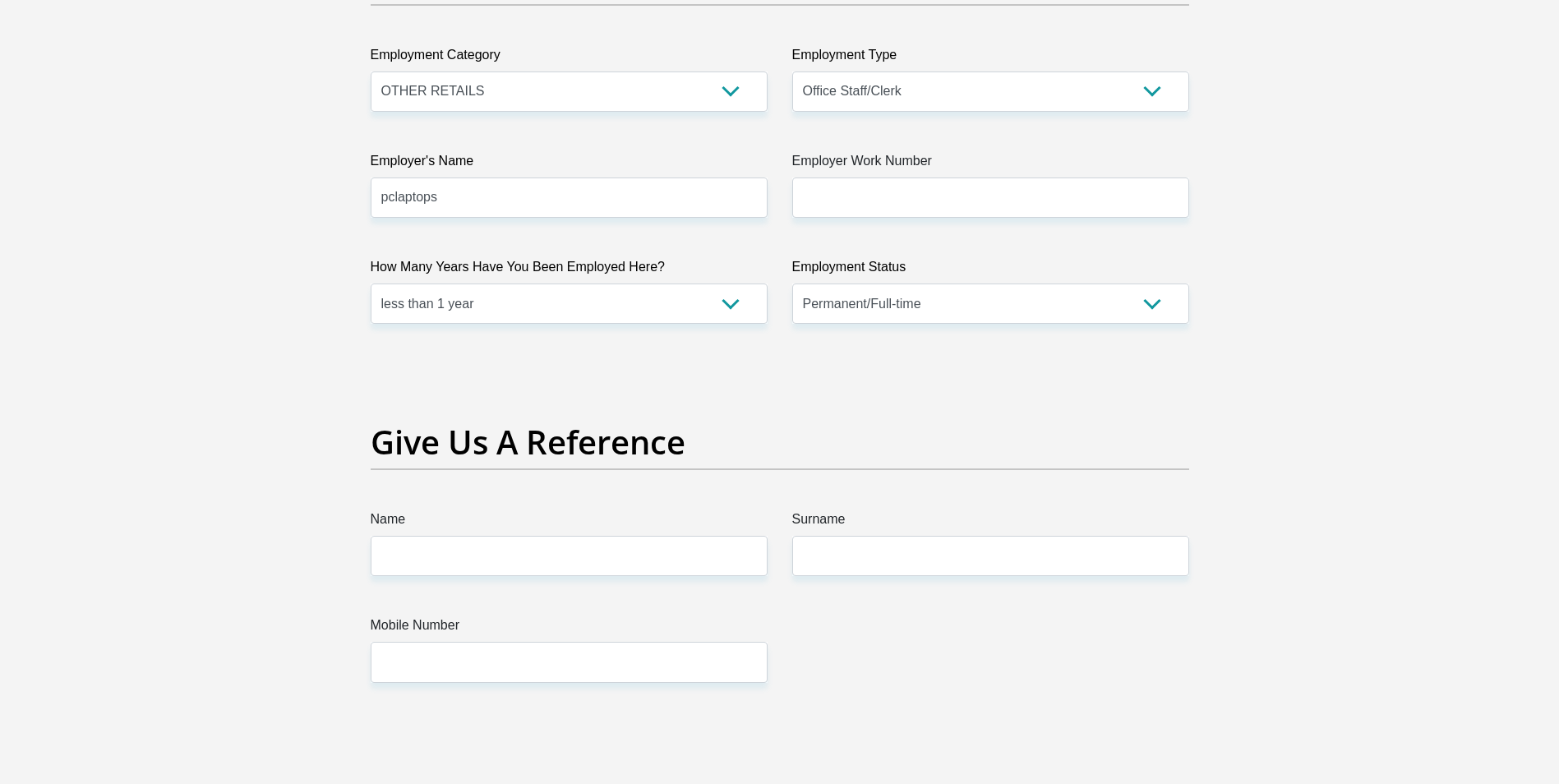
click at [882, 501] on div "Give Us A Reference" at bounding box center [780, 465] width 843 height 87
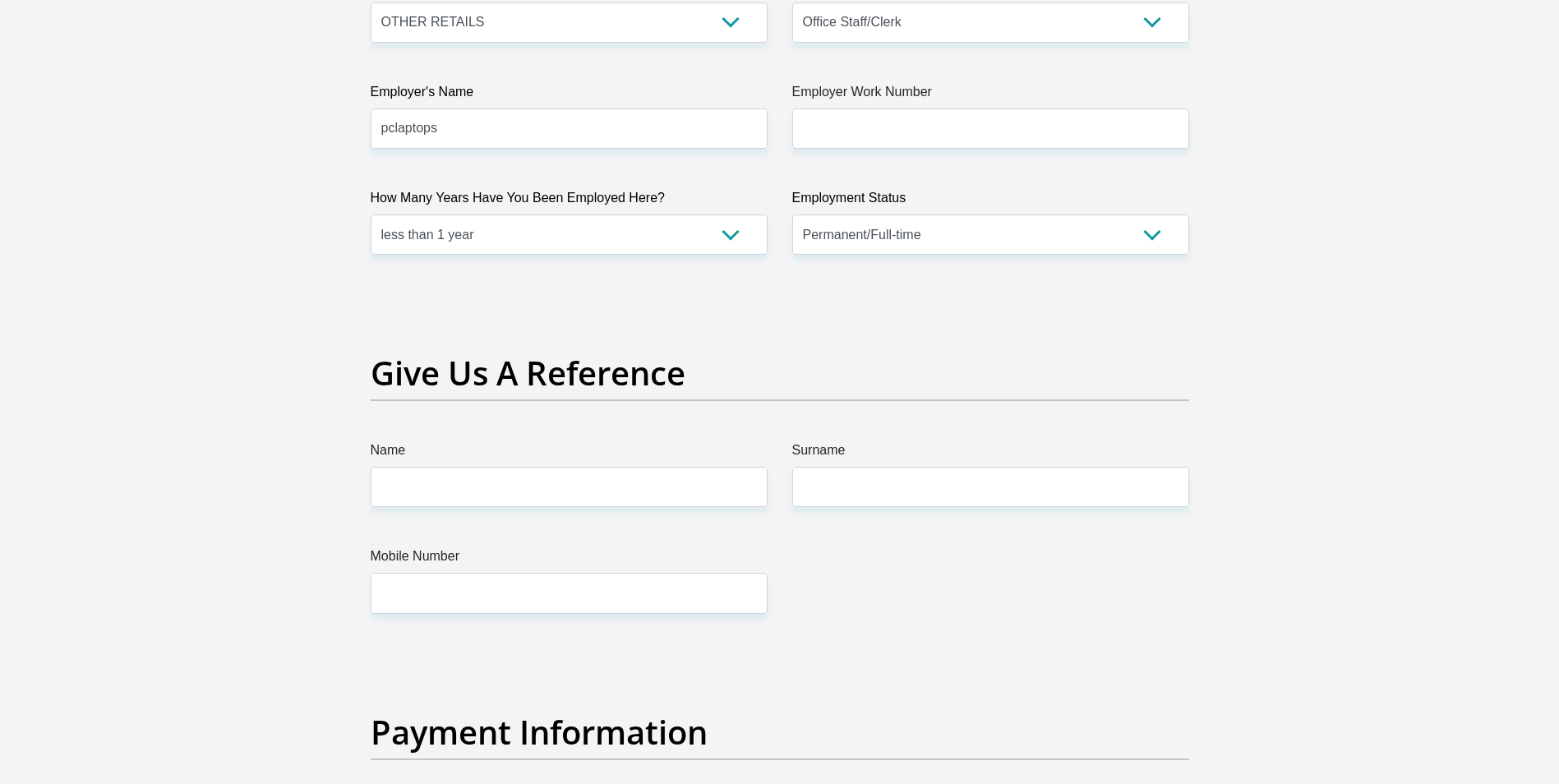
scroll to position [3123, 0]
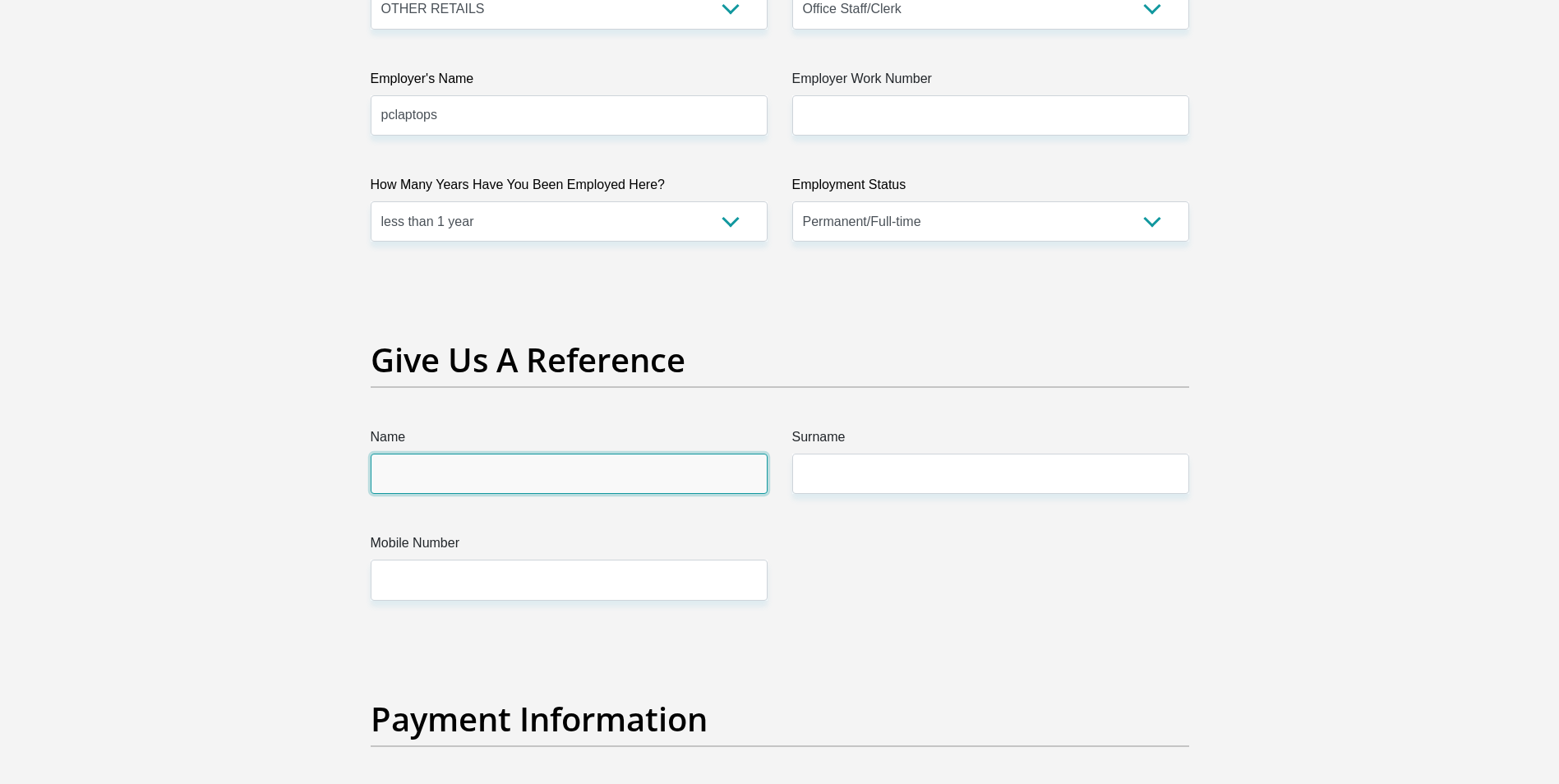
click at [708, 482] on input "Name" at bounding box center [569, 474] width 397 height 40
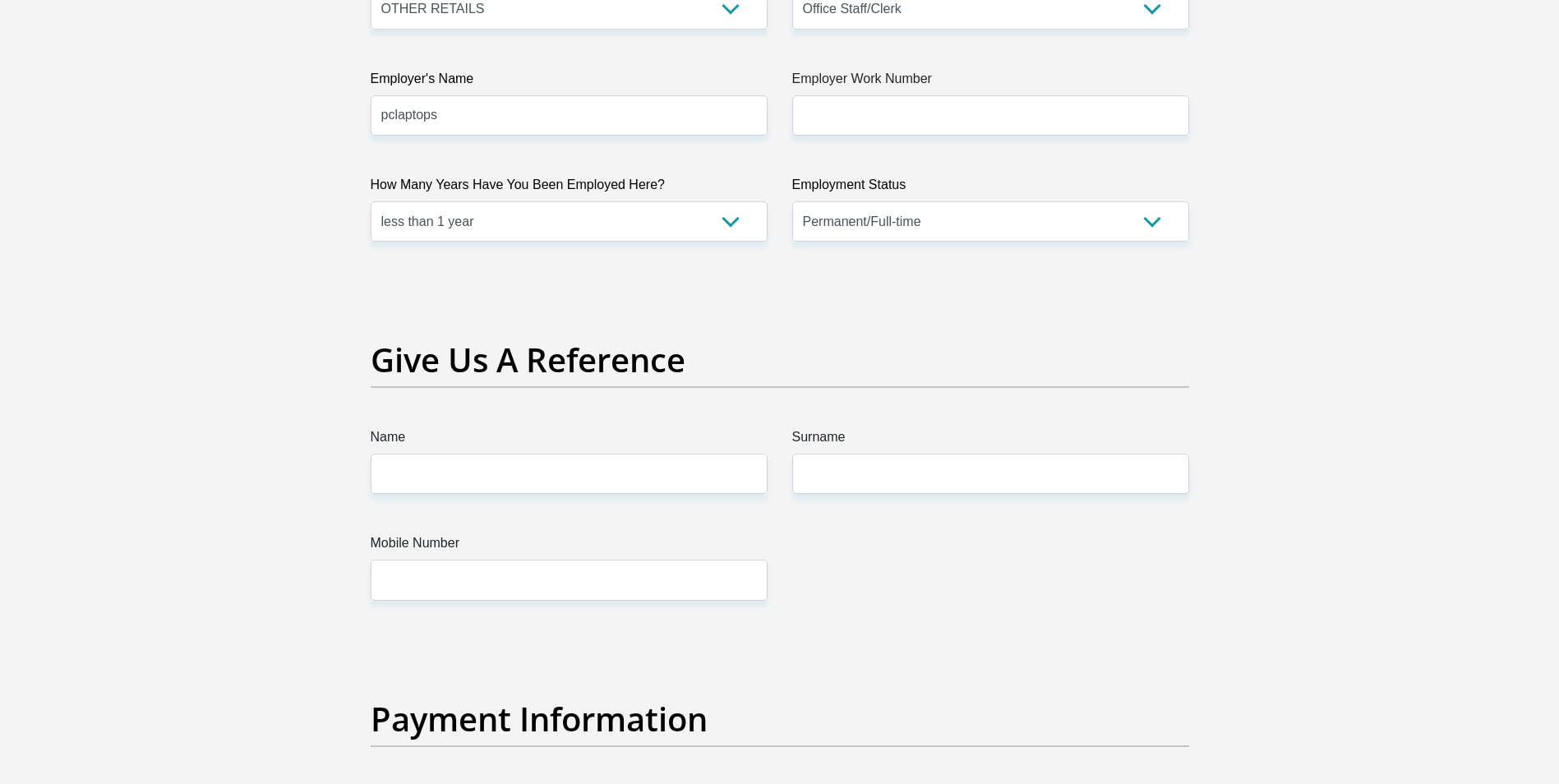
click at [830, 395] on div "Give Us A Reference" at bounding box center [780, 384] width 843 height 87
click at [641, 445] on label "Name" at bounding box center [569, 440] width 397 height 26
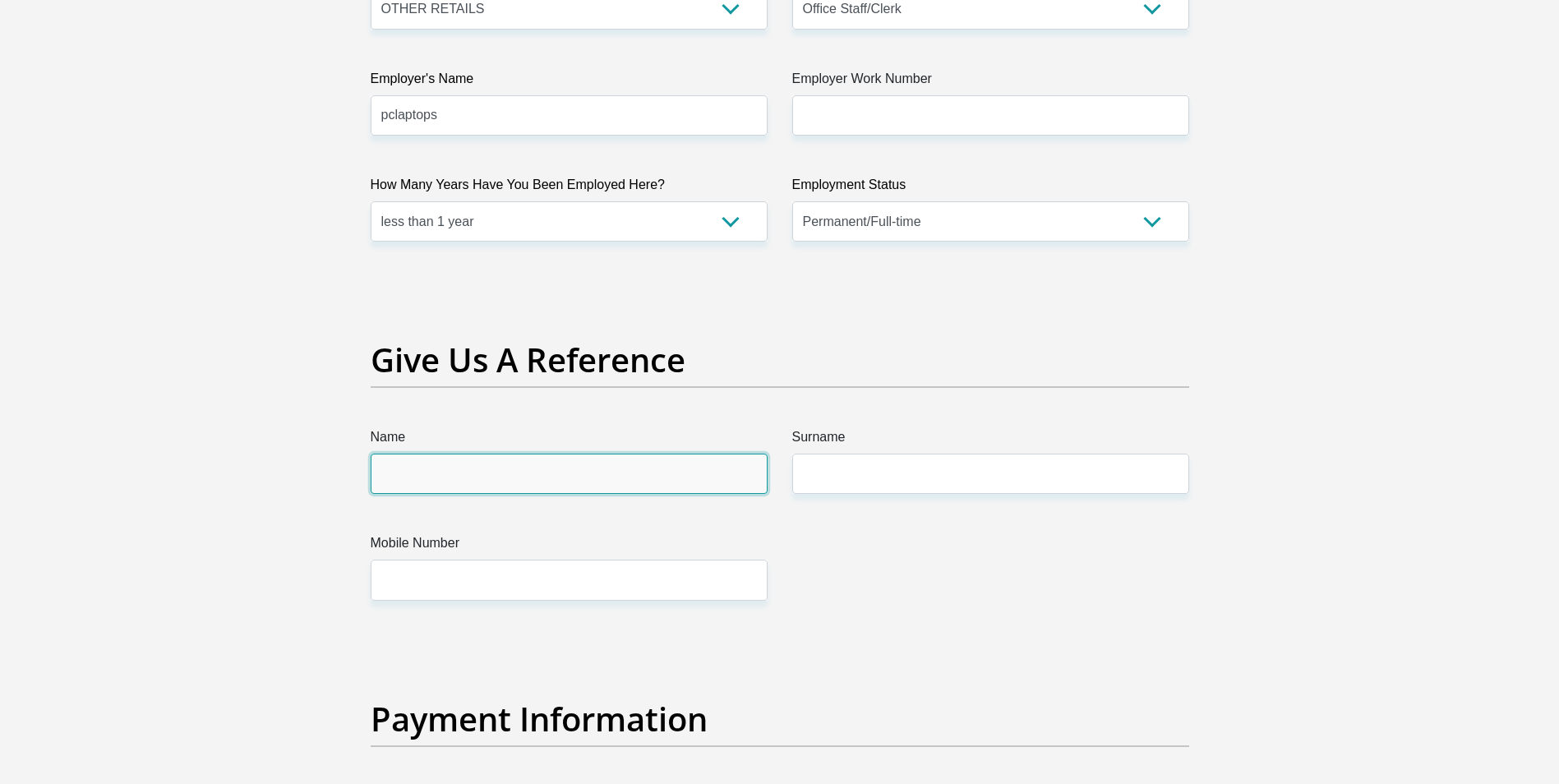
click at [641, 454] on input "Name" at bounding box center [569, 474] width 397 height 40
click at [642, 464] on input "Name" at bounding box center [569, 474] width 397 height 40
type input "D"
type input "Micheal"
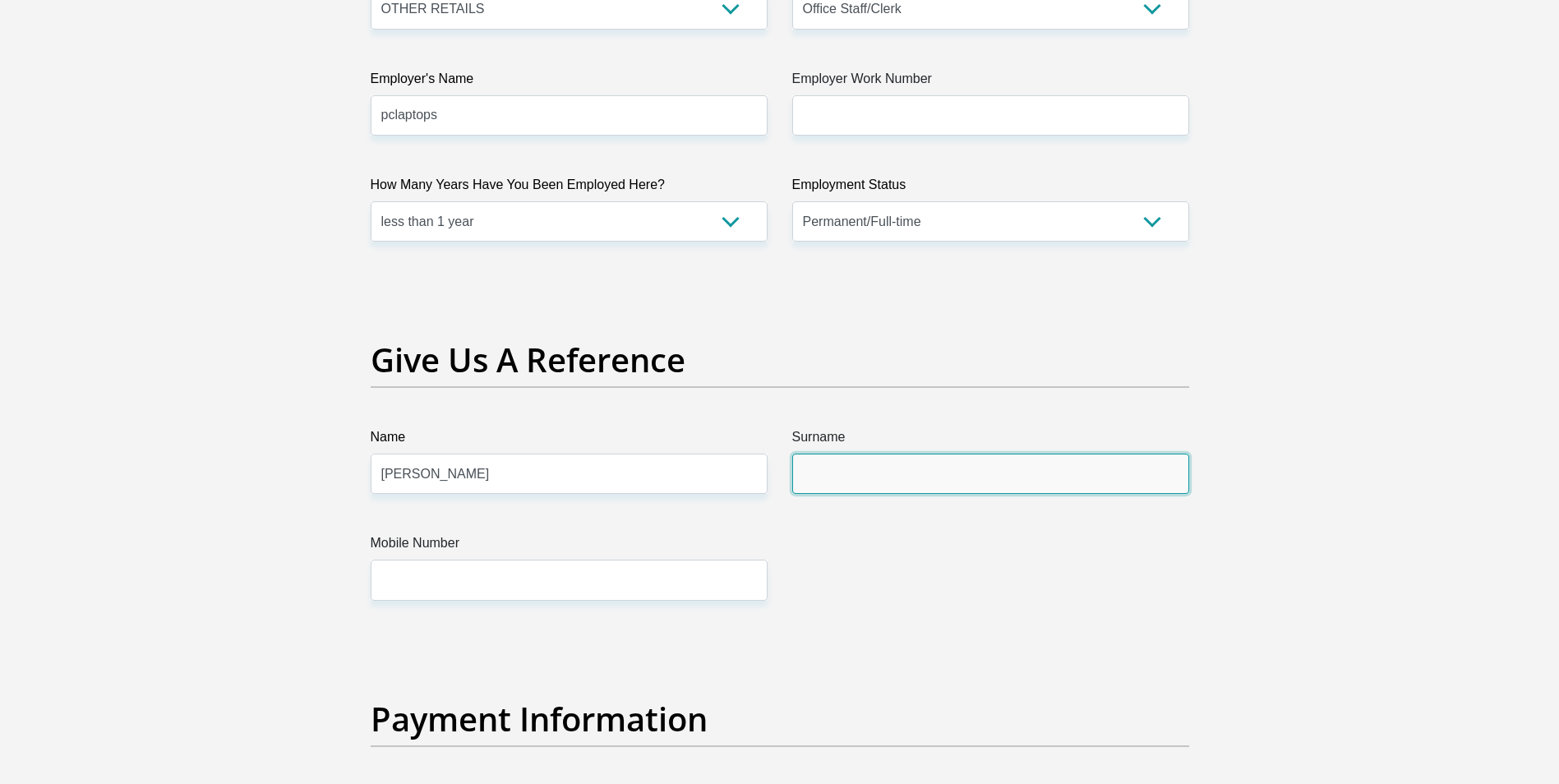
click at [981, 476] on input "Surname" at bounding box center [991, 474] width 397 height 40
click at [882, 462] on input "Surname" at bounding box center [991, 474] width 397 height 40
type input "Du plessis"
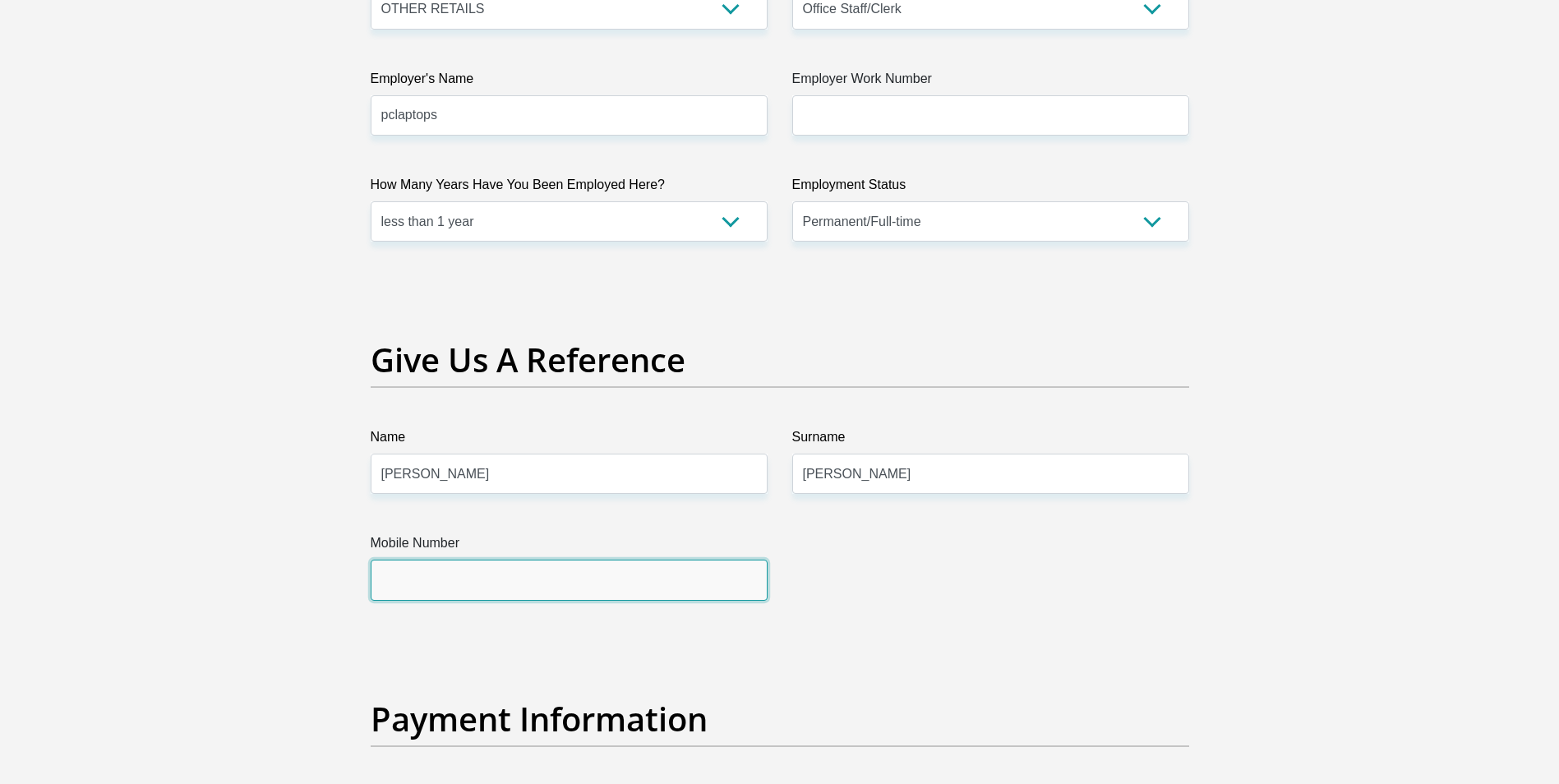
click at [696, 569] on input "Mobile Number" at bounding box center [569, 580] width 397 height 40
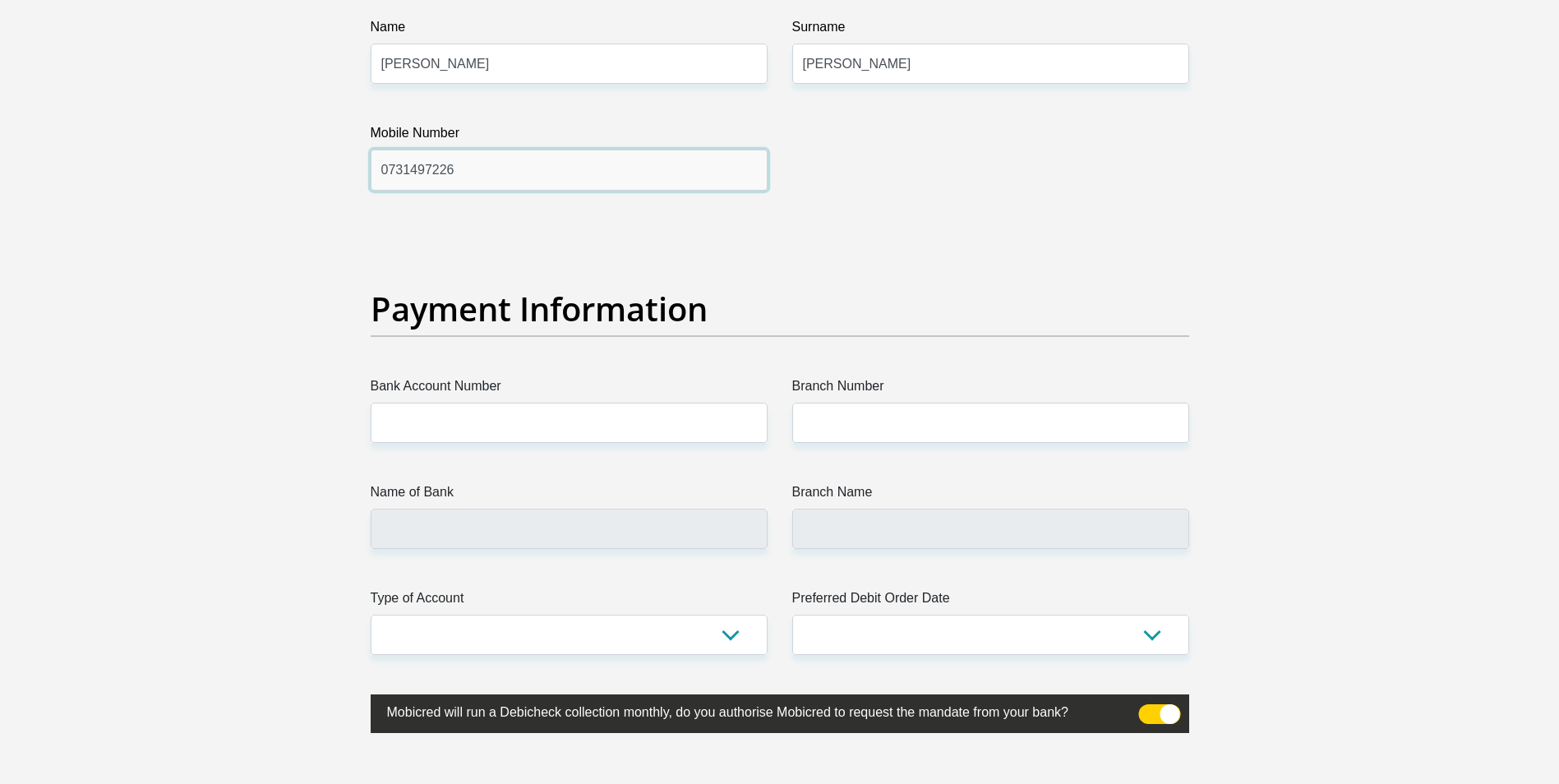
scroll to position [3533, 0]
type input "0731497226"
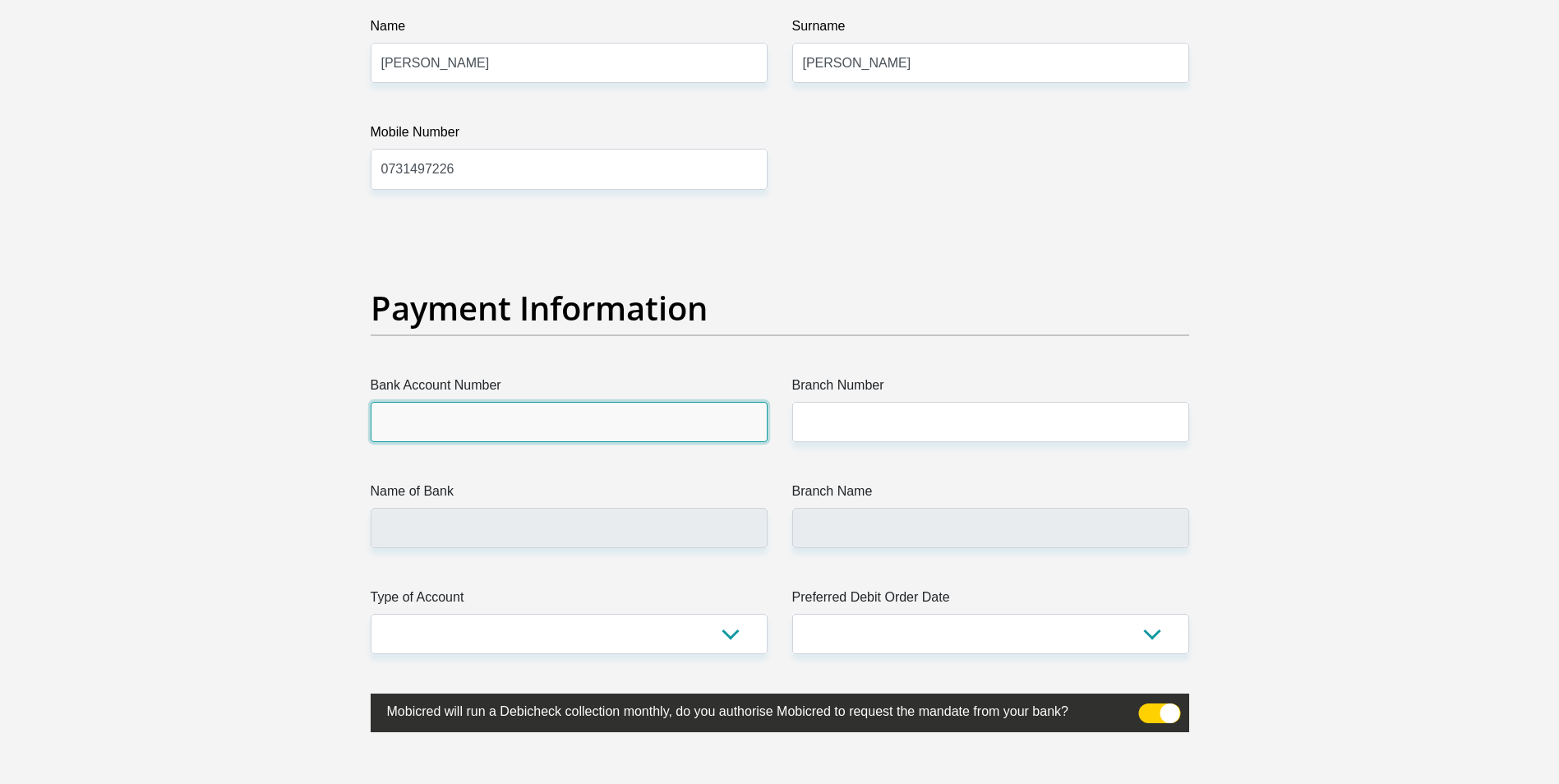
click at [697, 427] on input "Bank Account Number" at bounding box center [569, 422] width 397 height 40
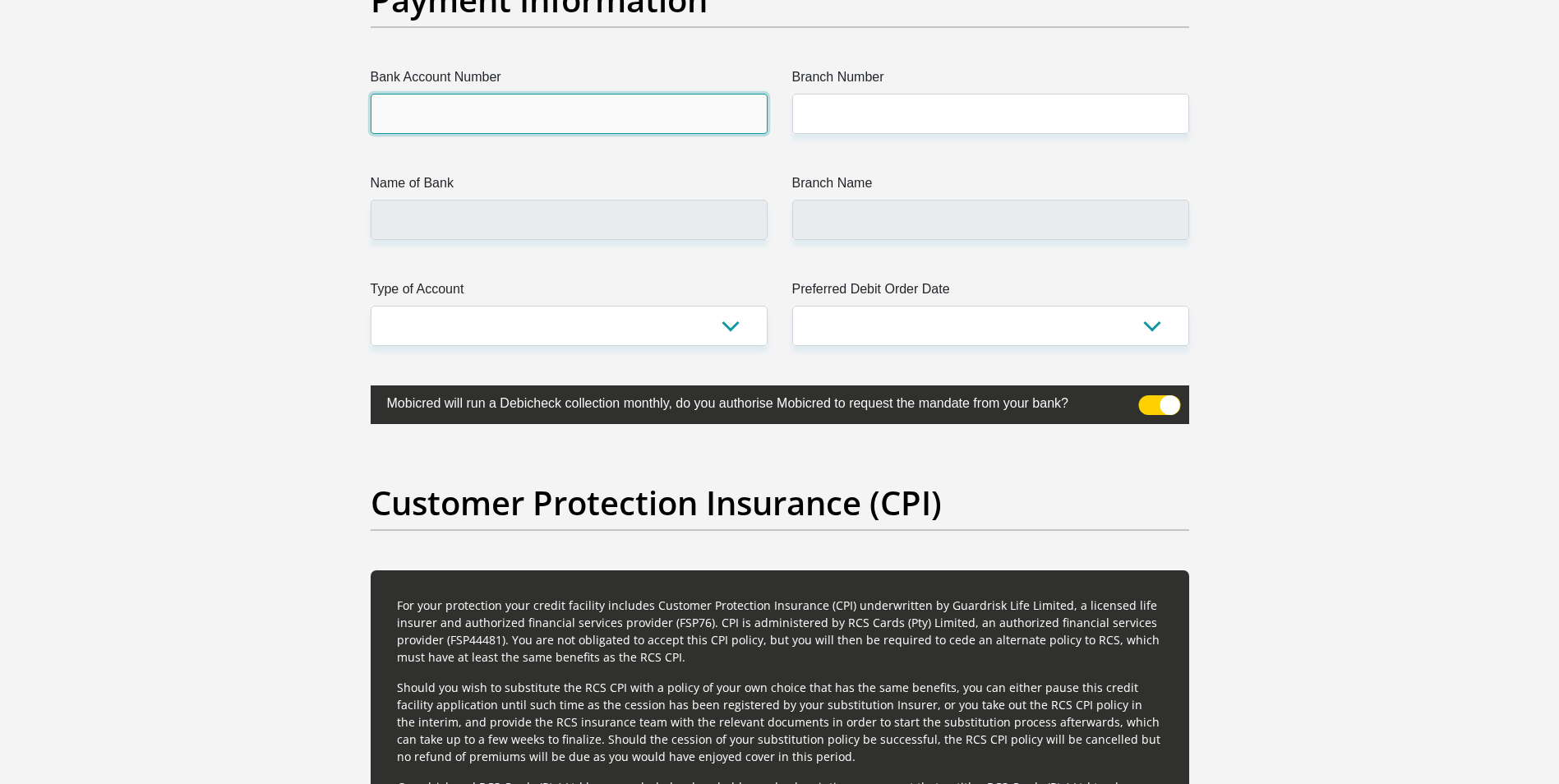
scroll to position [3697, 0]
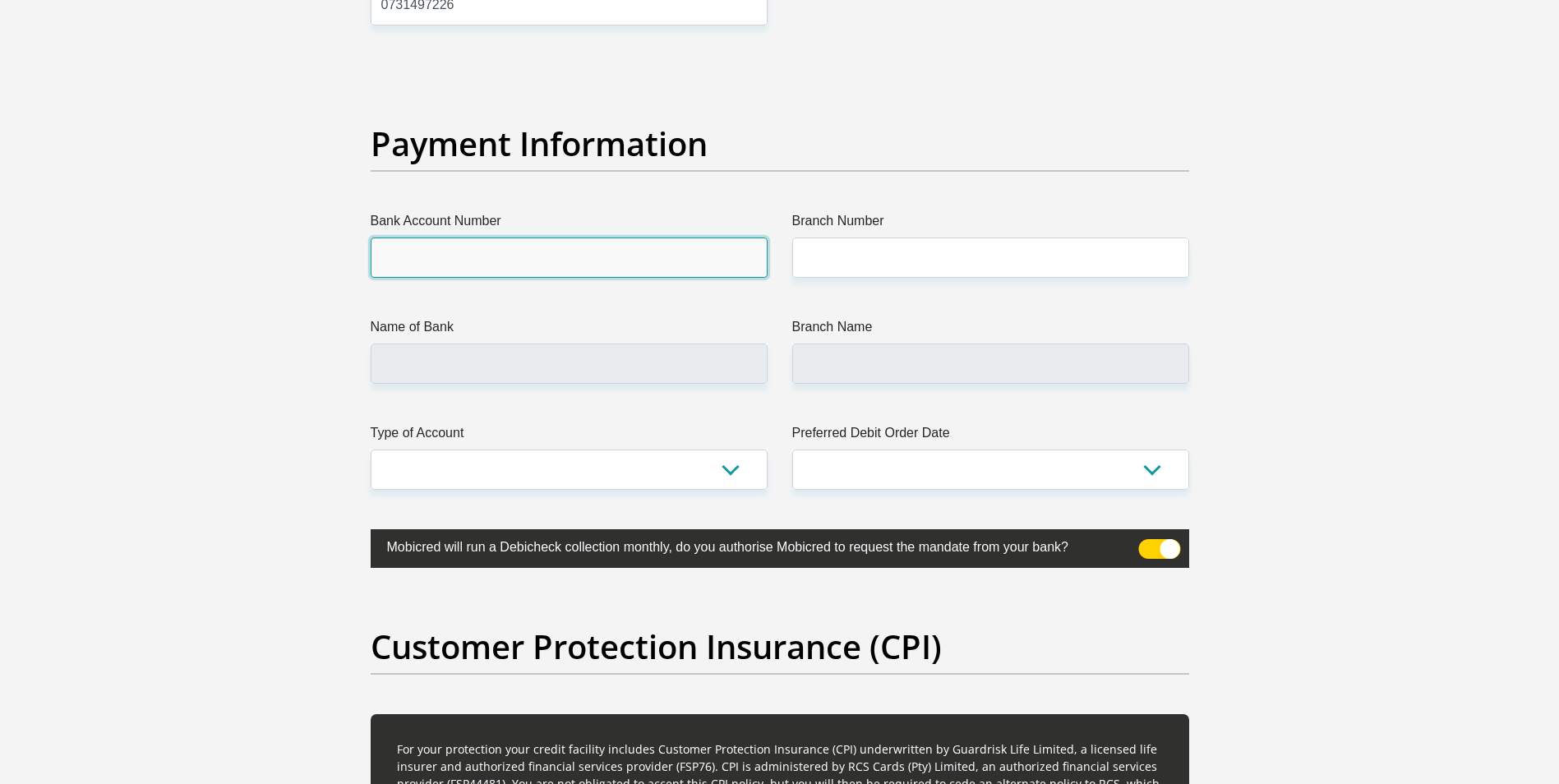
click at [609, 250] on input "Bank Account Number" at bounding box center [569, 258] width 397 height 40
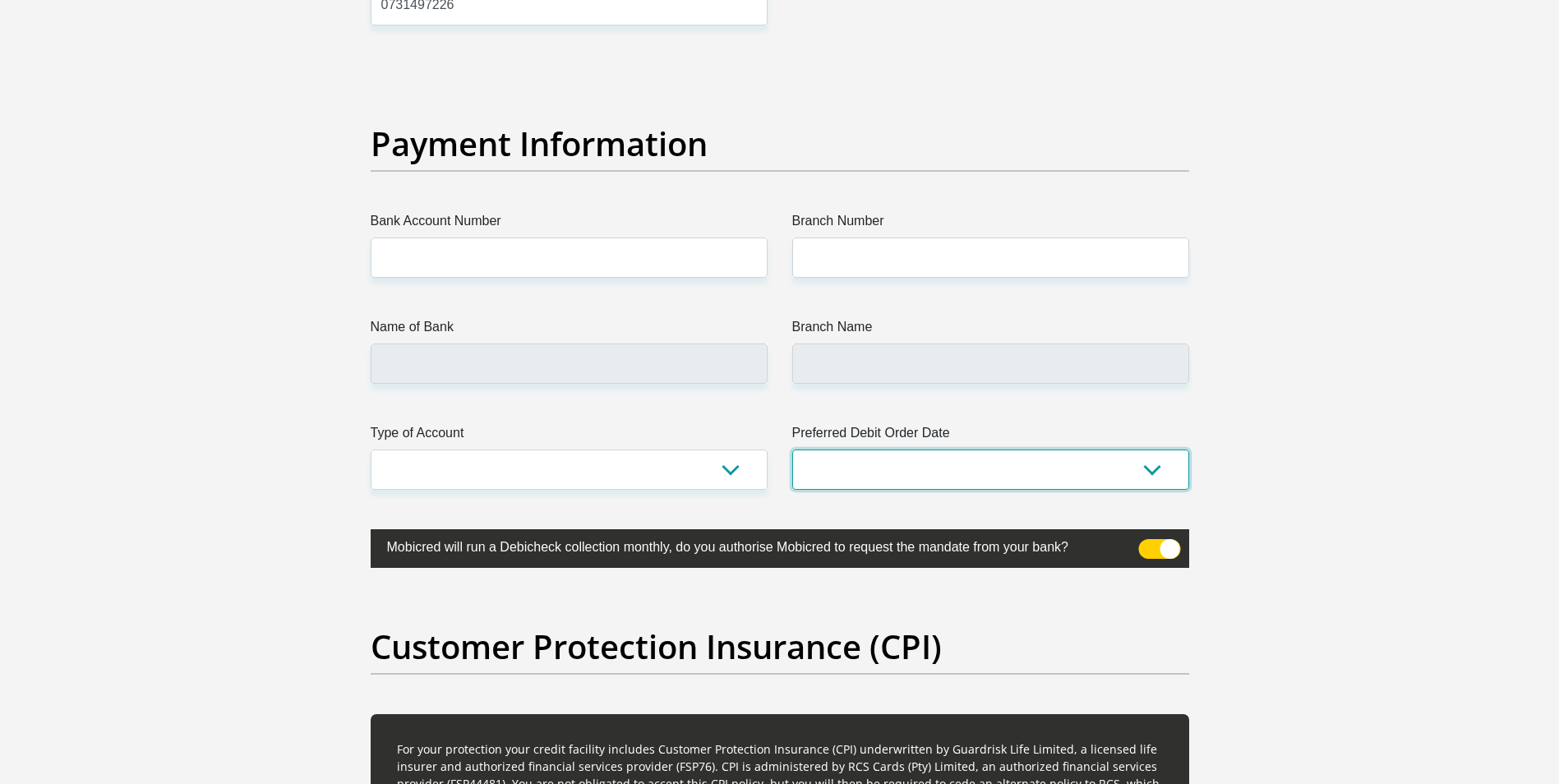
click at [875, 464] on select "1st 2nd 3rd 4th 5th 7th 18th 19th 20th 21st 22nd 23rd 24th 25th 26th 27th 28th …" at bounding box center [991, 470] width 397 height 40
select select "24"
click at [793, 449] on select "1st 2nd 3rd 4th 5th 7th 18th 19th 20th 21st 22nd 23rd 24th 25th 26th 27th 28th …" at bounding box center [991, 470] width 397 height 40
click at [609, 455] on select "Cheque Savings" at bounding box center [569, 470] width 397 height 40
select select "SAV"
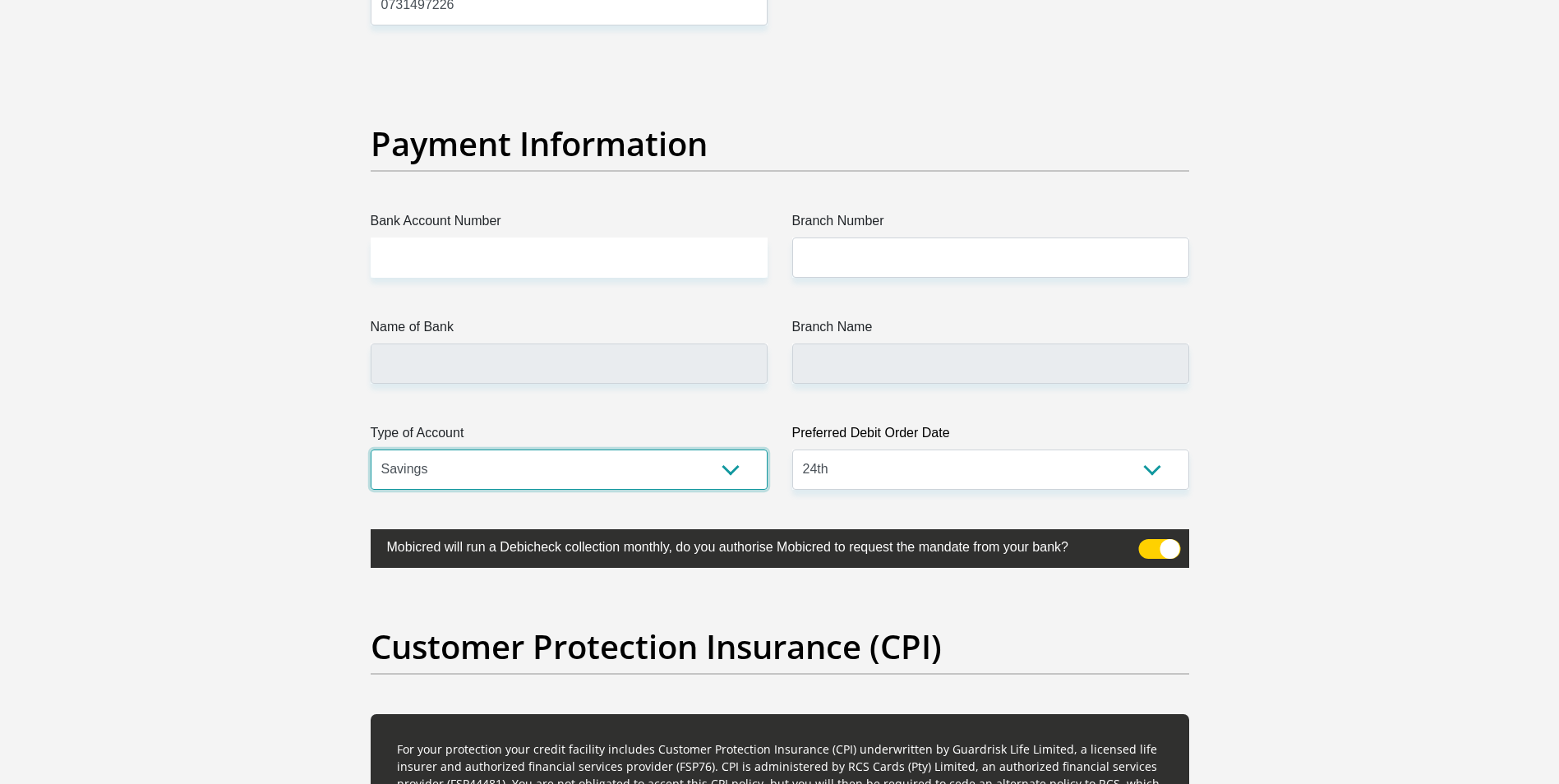
click at [371, 449] on select "Cheque Savings" at bounding box center [569, 470] width 397 height 40
click at [838, 363] on input "Branch Name" at bounding box center [991, 363] width 397 height 40
click at [530, 363] on input "Name of Bank" at bounding box center [569, 363] width 397 height 40
click at [574, 355] on input "Name of Bank" at bounding box center [569, 363] width 397 height 40
click at [537, 260] on input "Bank Account Number" at bounding box center [569, 258] width 397 height 40
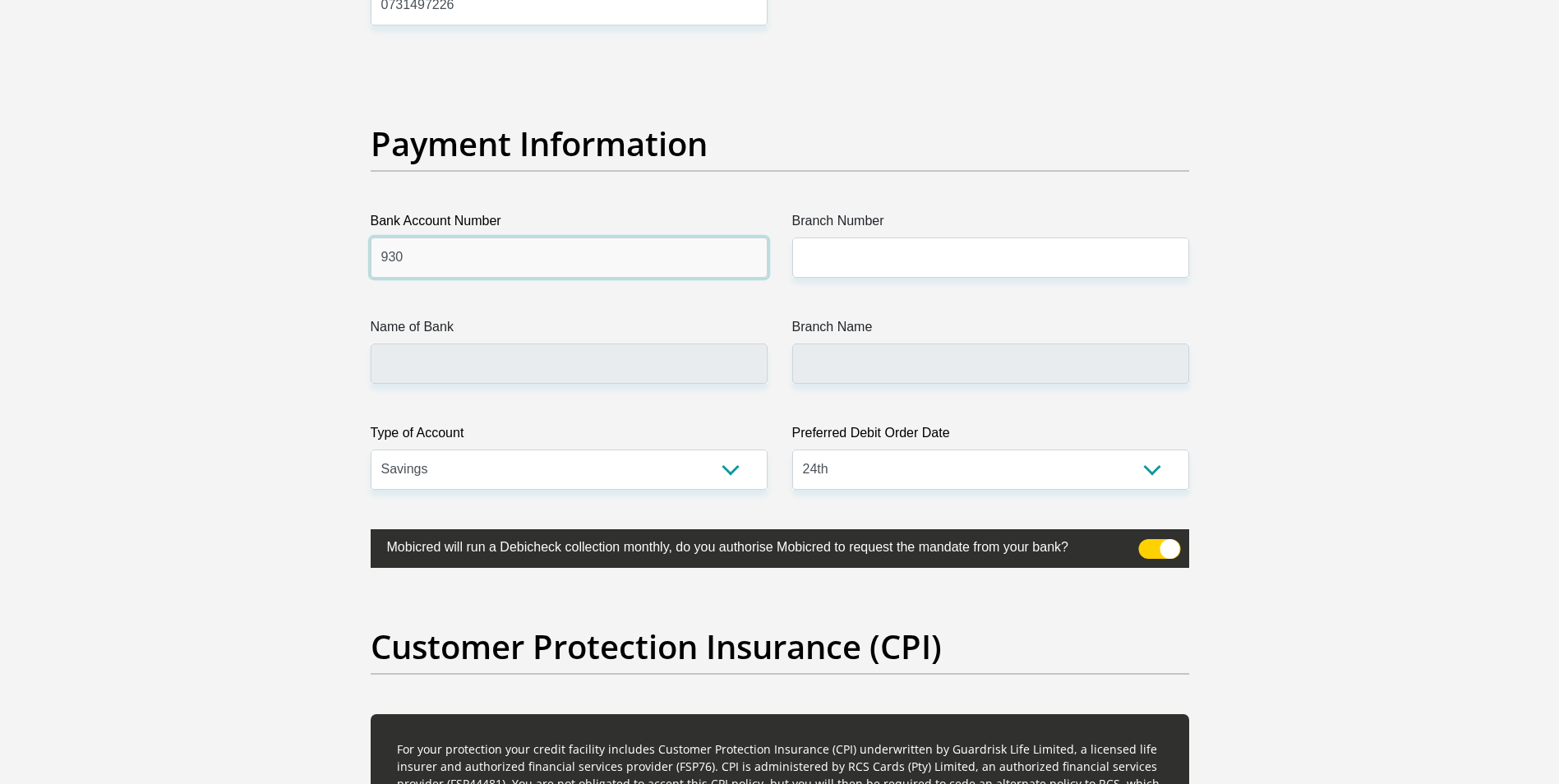
type input "9307"
